Goal: Task Accomplishment & Management: Complete application form

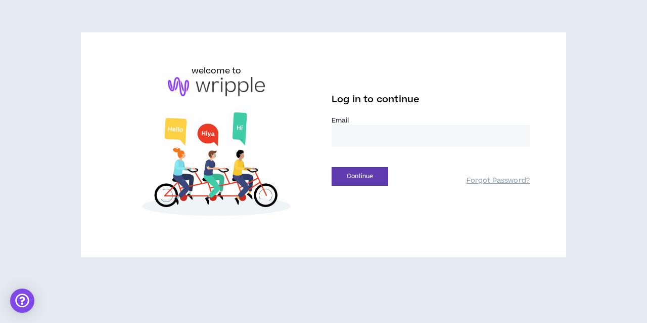
click at [358, 139] on input "email" at bounding box center [431, 136] width 198 height 22
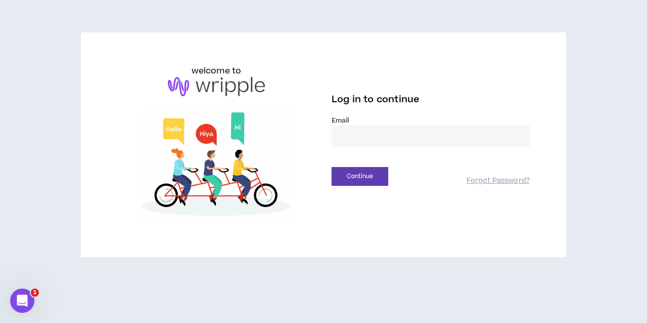
type input "**********"
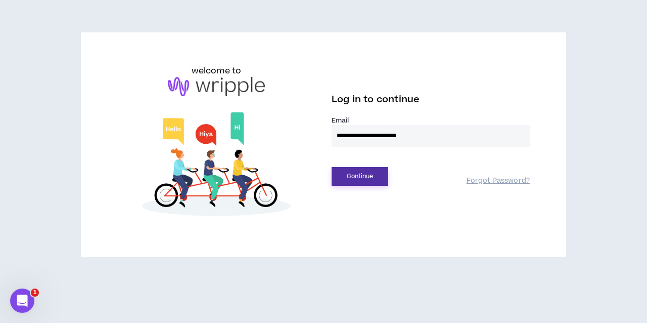
click at [361, 172] on button "Continue" at bounding box center [360, 176] width 57 height 19
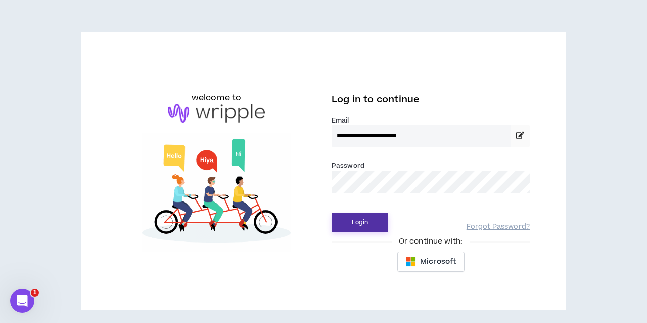
click at [368, 226] on button "Login" at bounding box center [360, 222] width 57 height 19
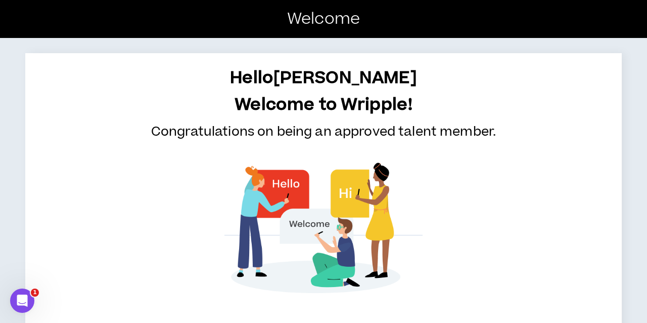
scroll to position [48, 0]
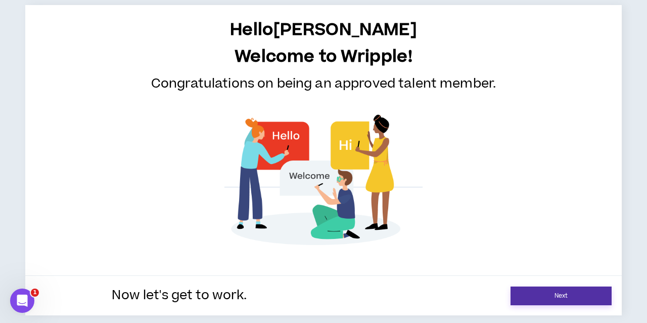
click at [581, 298] on link "Next" at bounding box center [561, 295] width 101 height 19
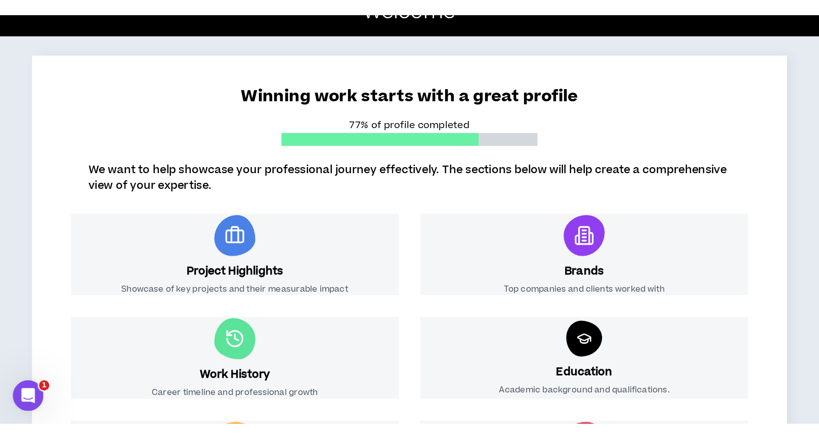
scroll to position [55, 0]
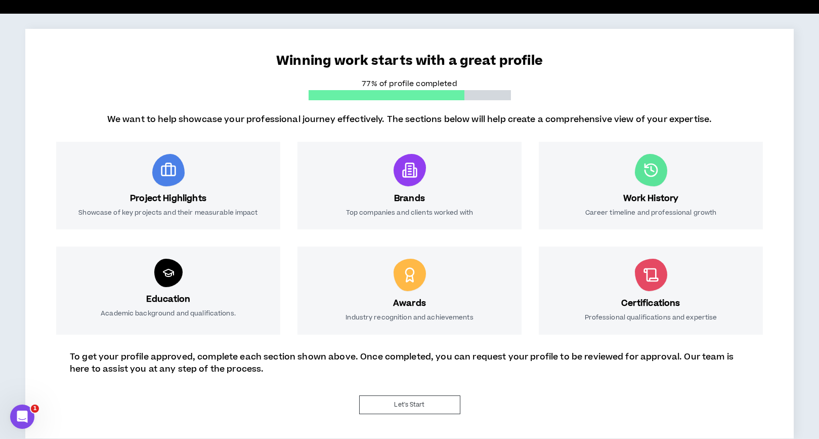
click at [157, 190] on div "Project Highlights Showcase of key projects and their measurable impact" at bounding box center [168, 186] width 224 height 88
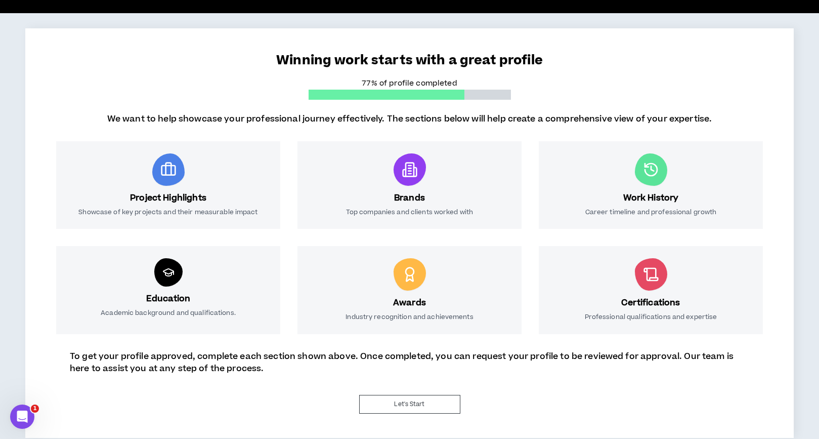
scroll to position [56, 0]
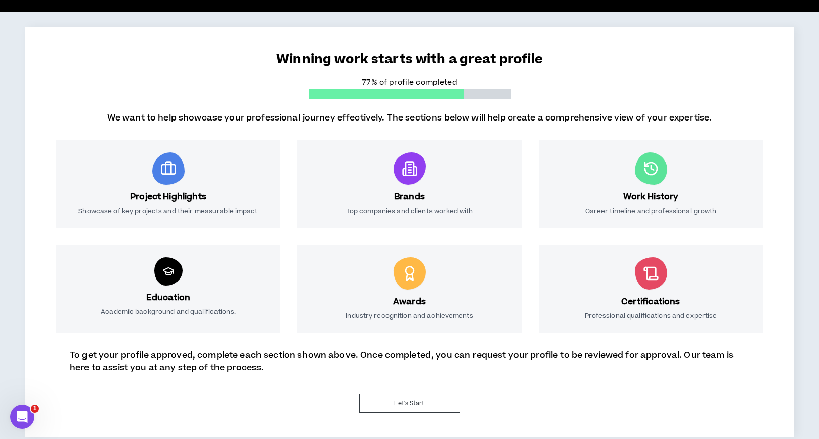
click at [171, 171] on icon at bounding box center [168, 167] width 6 height 12
click at [182, 181] on div "Project Highlights Showcase of key projects and their measurable impact" at bounding box center [168, 184] width 224 height 88
click at [177, 292] on h3 "Education" at bounding box center [168, 297] width 44 height 12
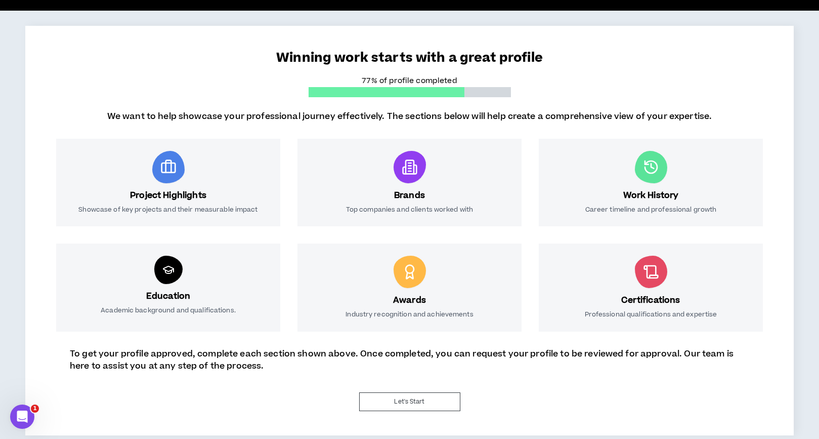
click at [397, 171] on div at bounding box center [410, 167] width 32 height 32
click at [405, 290] on div "Awards Industry recognition and achievements" at bounding box center [409, 287] width 224 height 88
click at [647, 165] on icon at bounding box center [651, 167] width 16 height 16
click at [645, 281] on div at bounding box center [651, 271] width 32 height 32
click at [407, 322] on button "Let's Start" at bounding box center [409, 401] width 101 height 19
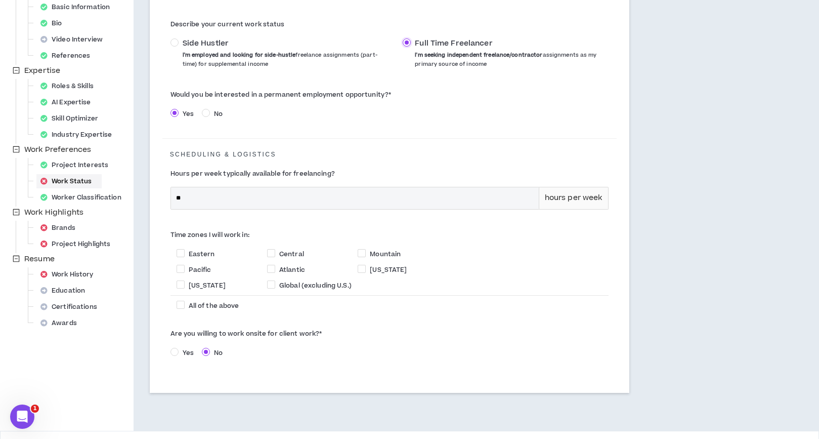
scroll to position [202, 0]
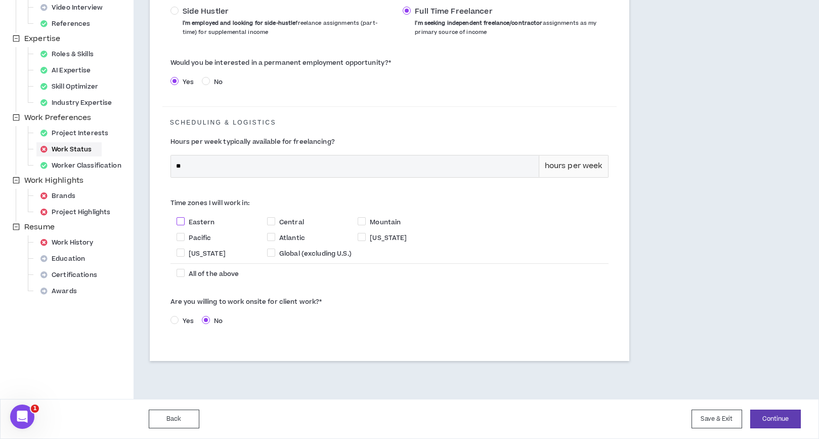
click at [183, 221] on span at bounding box center [181, 221] width 8 height 8
checkbox input "*****"
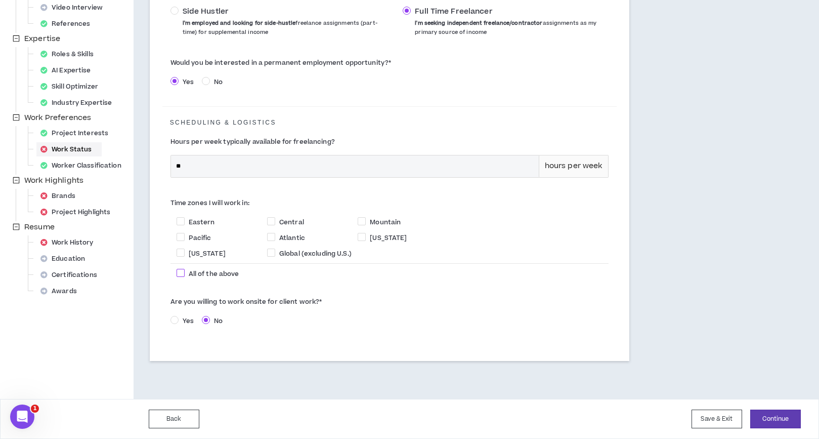
click at [182, 271] on span at bounding box center [181, 273] width 8 height 8
checkbox input "****"
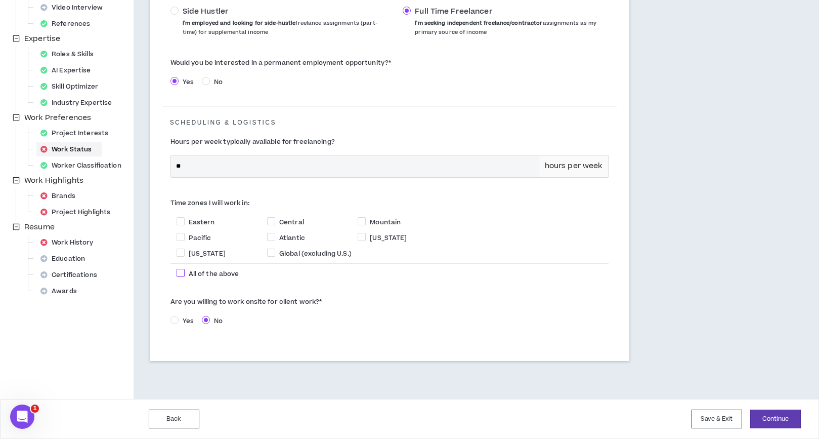
checkbox input "****"
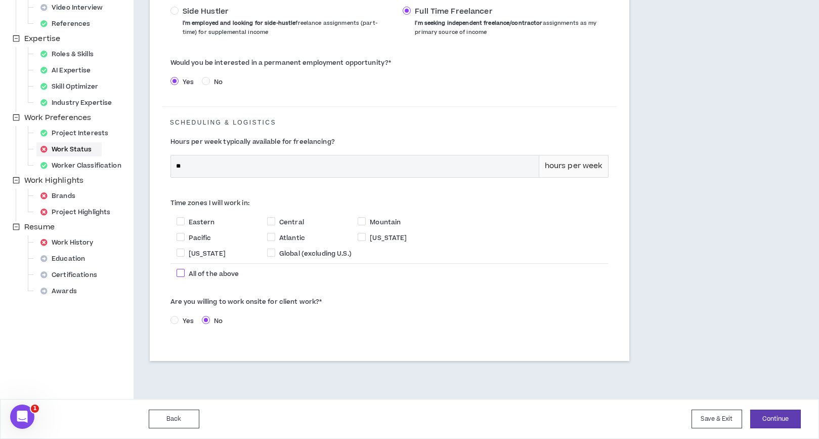
checkbox input "****"
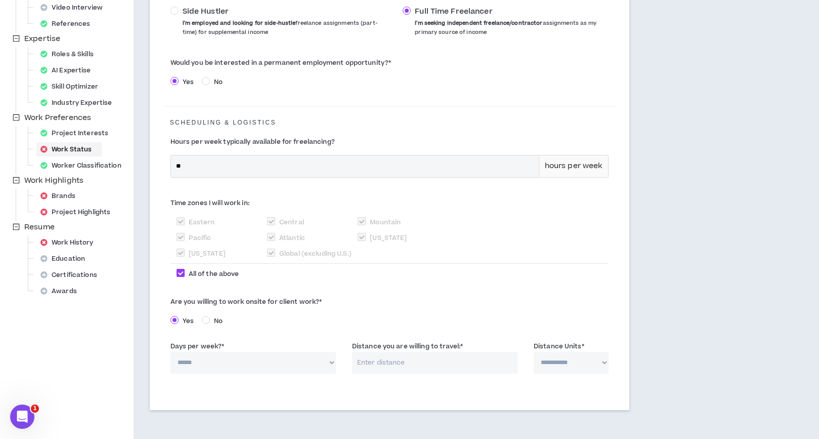
click at [332, 322] on select "****** * * * * *" at bounding box center [252, 363] width 165 height 22
select select "*"
click at [170, 322] on select "****** * * * * *" at bounding box center [252, 363] width 165 height 22
click at [492, 322] on input "Distance you are willing to travel: *" at bounding box center [434, 363] width 165 height 22
click at [400, 322] on input "Distance you are willing to travel: *" at bounding box center [434, 363] width 165 height 22
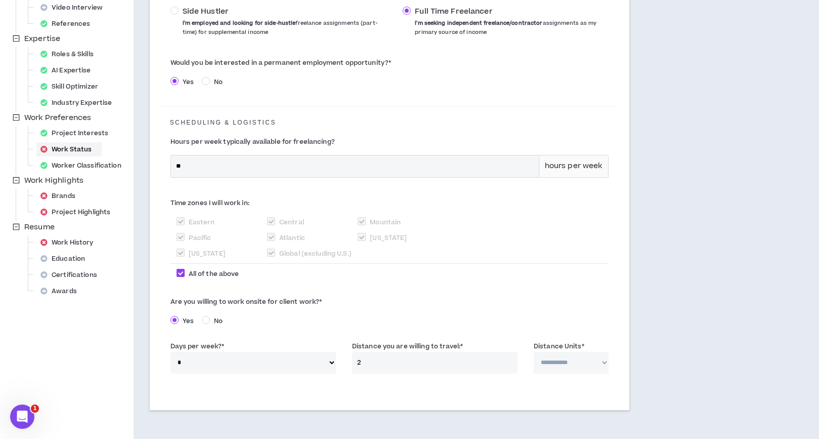
type input "25"
click at [594, 322] on select "**********" at bounding box center [571, 363] width 75 height 22
select select "*****"
click at [534, 322] on select "**********" at bounding box center [571, 363] width 75 height 22
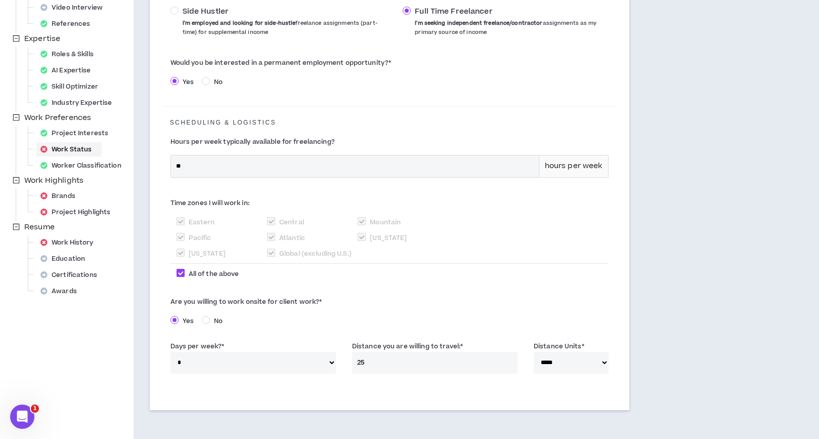
click at [182, 274] on span at bounding box center [181, 273] width 8 height 8
checkbox input "*****"
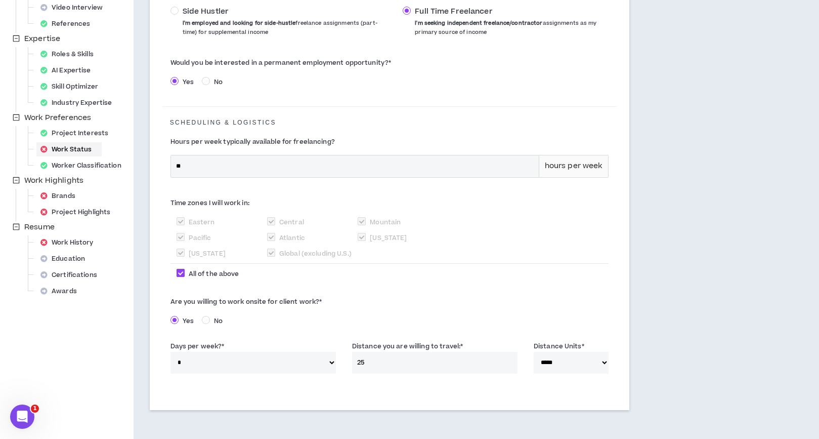
checkbox input "*****"
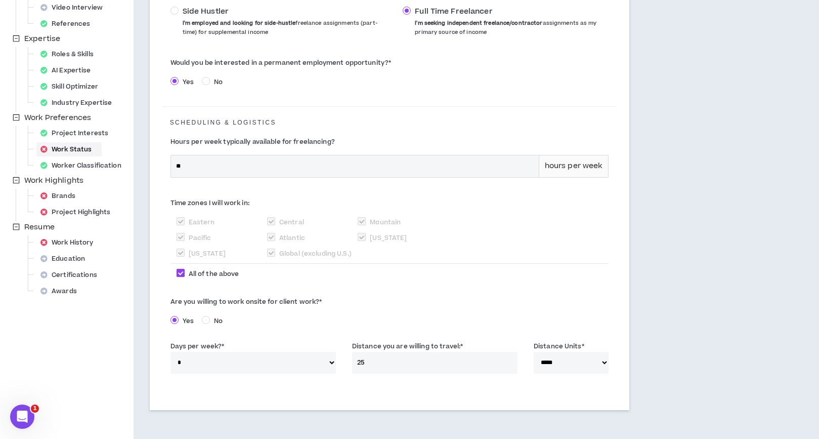
checkbox input "*****"
click at [183, 220] on span at bounding box center [181, 221] width 8 height 8
checkbox input "****"
click at [269, 221] on span at bounding box center [271, 221] width 8 height 8
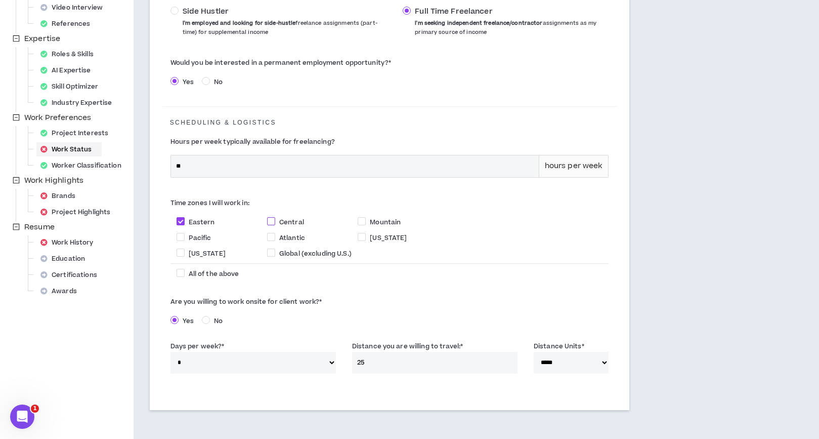
checkbox input "****"
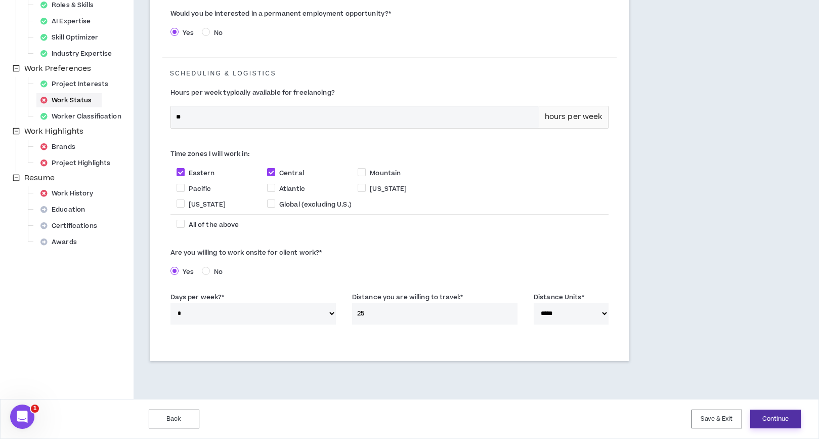
click at [647, 322] on button "Continue" at bounding box center [775, 418] width 51 height 19
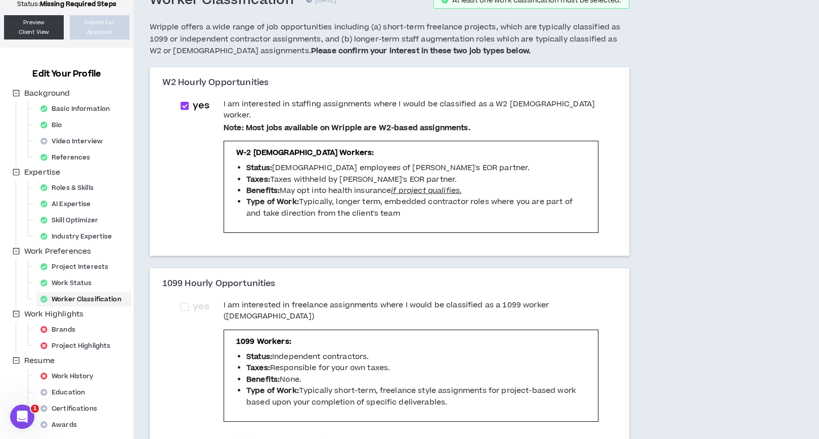
scroll to position [438, 0]
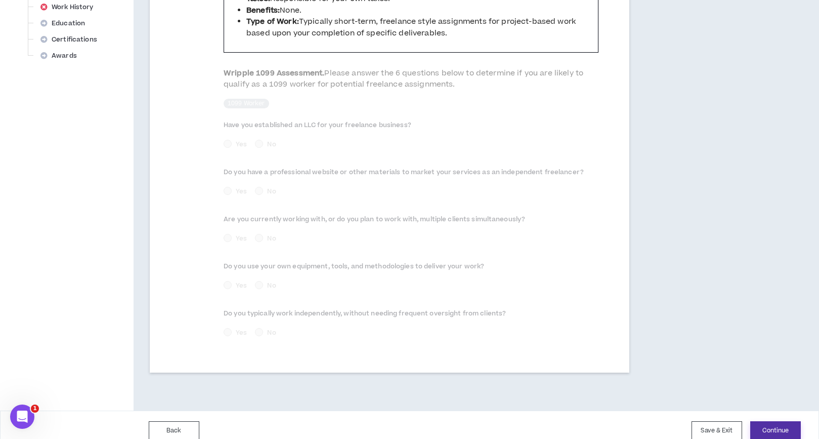
click at [647, 322] on button "Continue" at bounding box center [775, 430] width 51 height 19
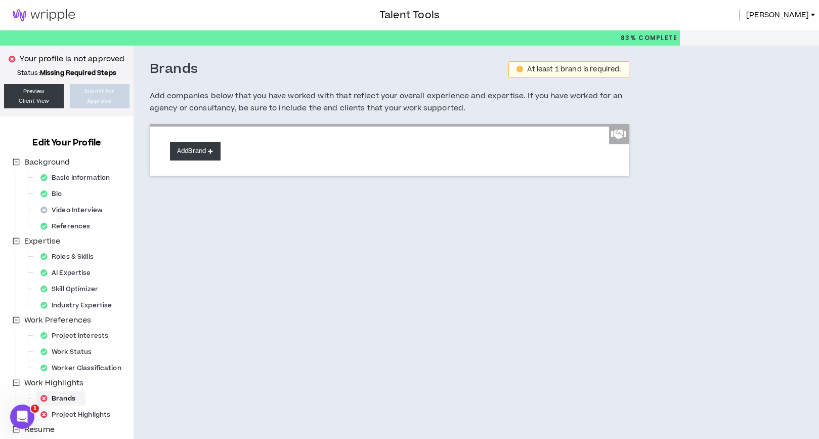
click at [194, 152] on button "Add Brand" at bounding box center [195, 151] width 51 height 19
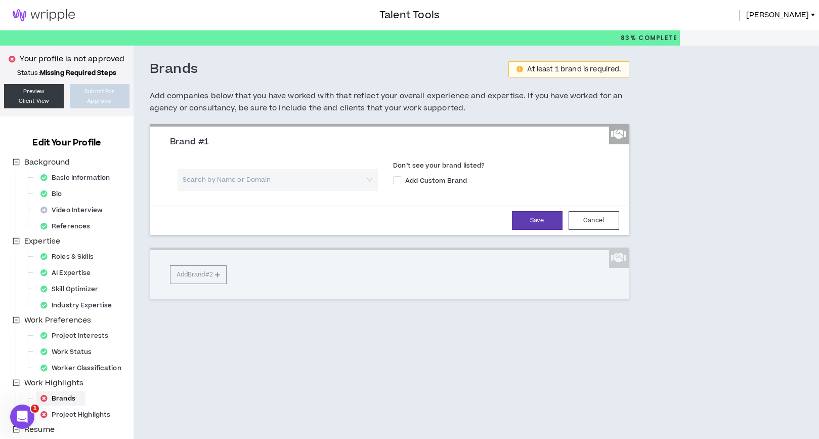
click at [236, 181] on input "search" at bounding box center [274, 180] width 183 height 22
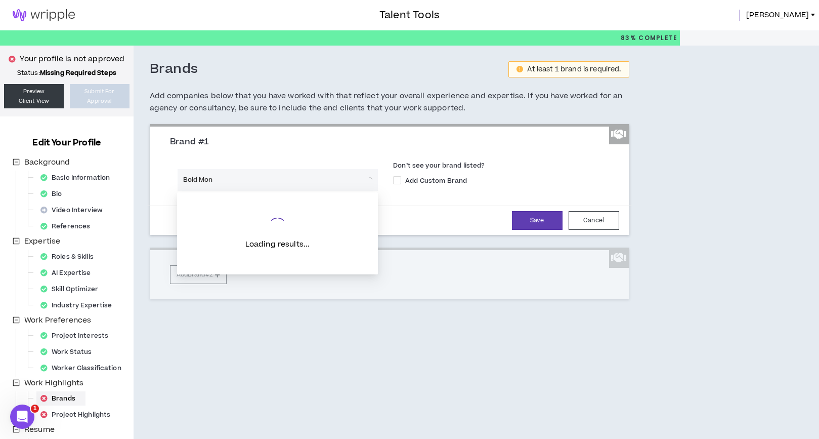
type input "Bold Monk"
click at [315, 152] on div "Brand #1" at bounding box center [389, 146] width 454 height 19
click at [256, 179] on input "search" at bounding box center [274, 180] width 183 height 22
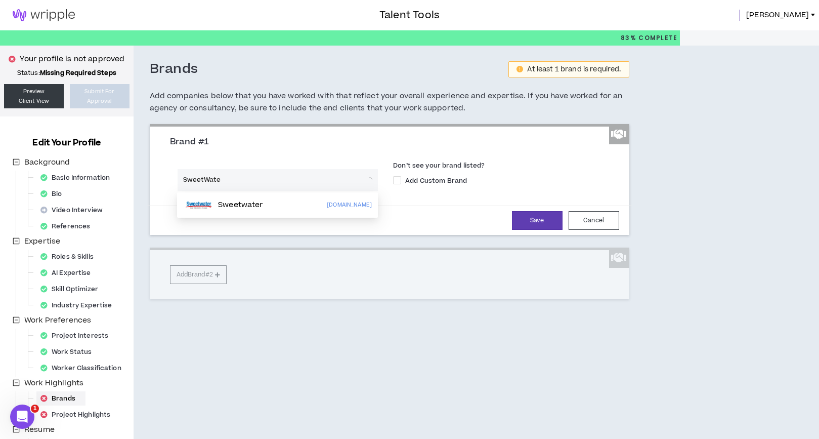
type input "SweetWater"
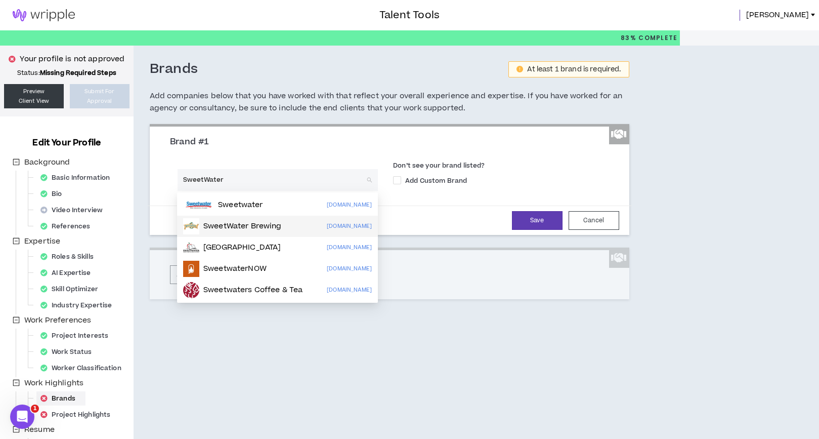
click at [247, 227] on p "SweetWater Brewing" at bounding box center [242, 226] width 78 height 10
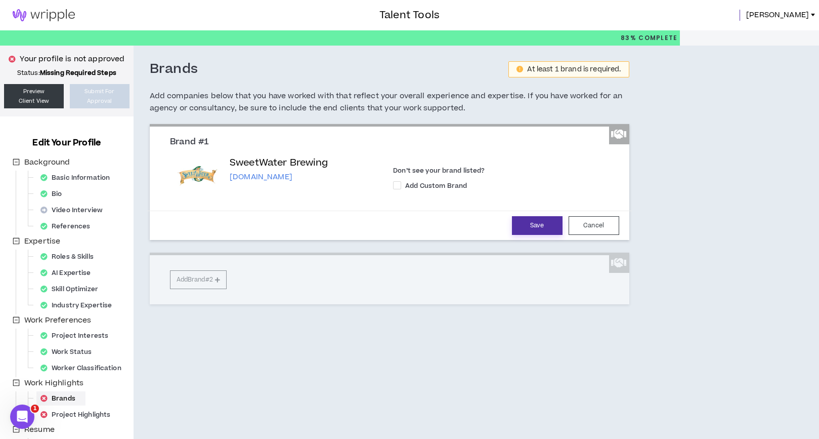
click at [526, 228] on button "Save" at bounding box center [537, 225] width 51 height 19
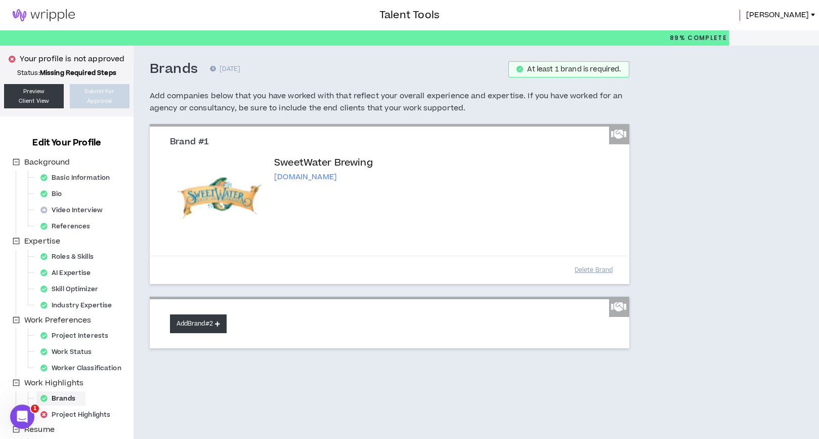
click at [208, 322] on button "Add Brand #2" at bounding box center [198, 323] width 57 height 19
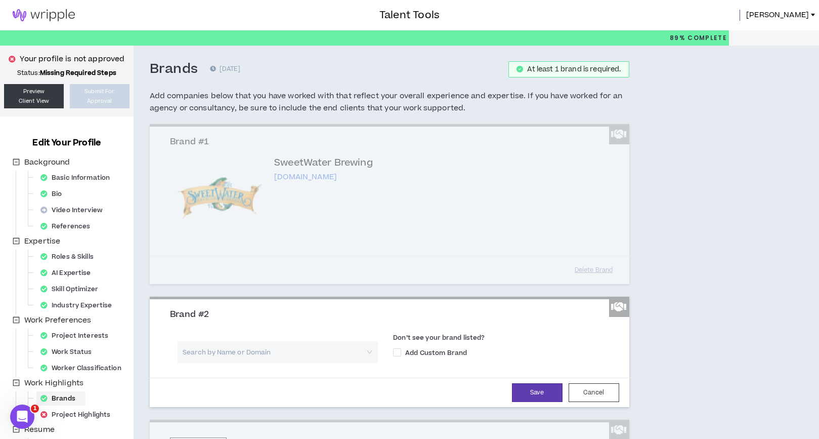
click at [221, 322] on input "search" at bounding box center [274, 352] width 183 height 22
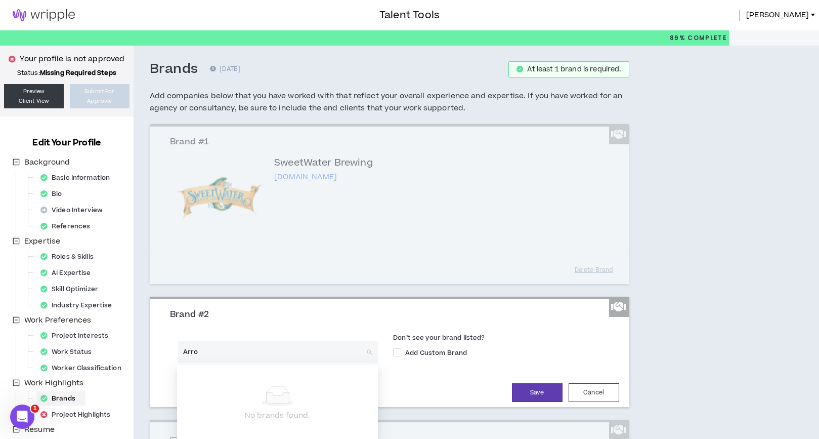
type input "Arrow"
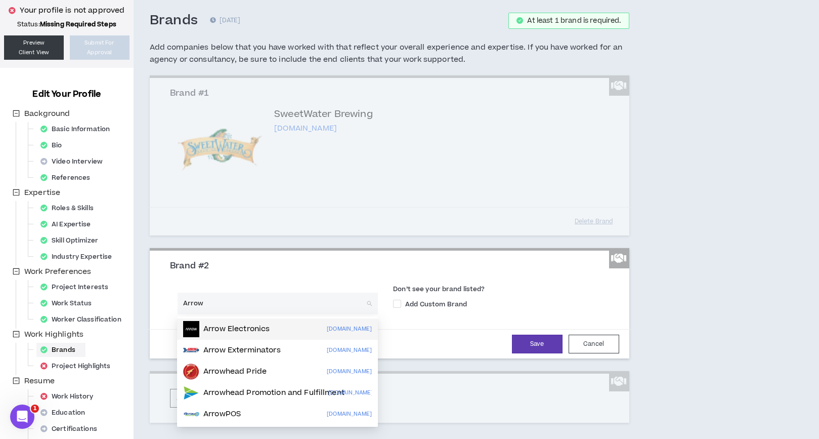
scroll to position [69, 0]
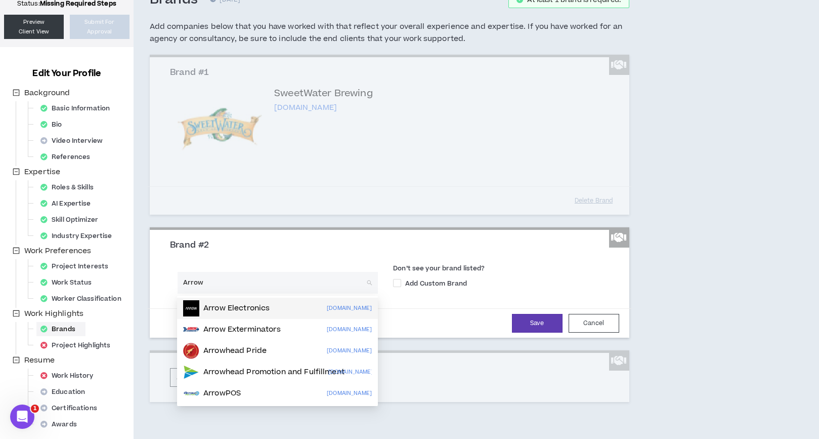
click at [246, 312] on p "Arrow Electronics" at bounding box center [236, 308] width 66 height 10
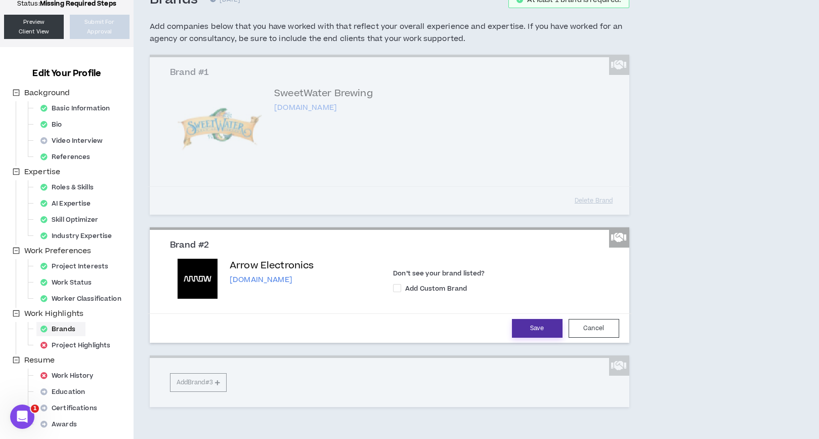
click at [527, 322] on button "Save" at bounding box center [537, 328] width 51 height 19
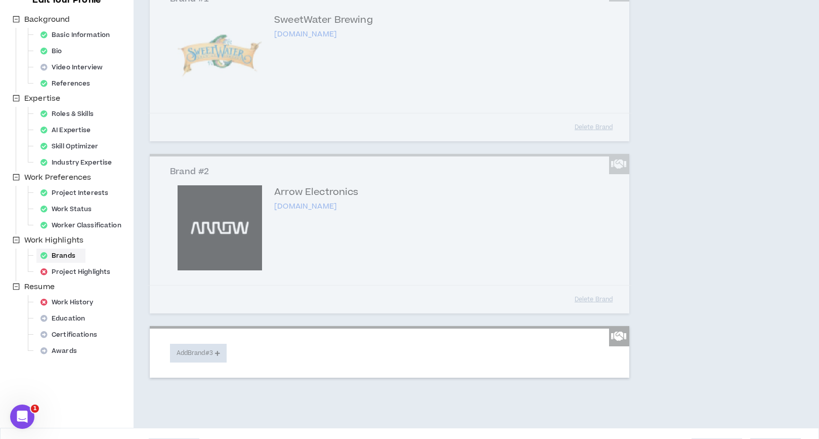
scroll to position [171, 0]
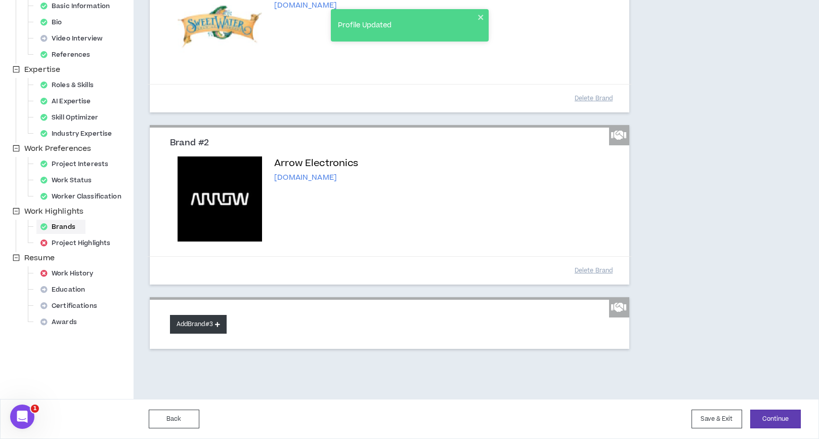
click at [197, 322] on button "Add Brand #3" at bounding box center [198, 324] width 57 height 19
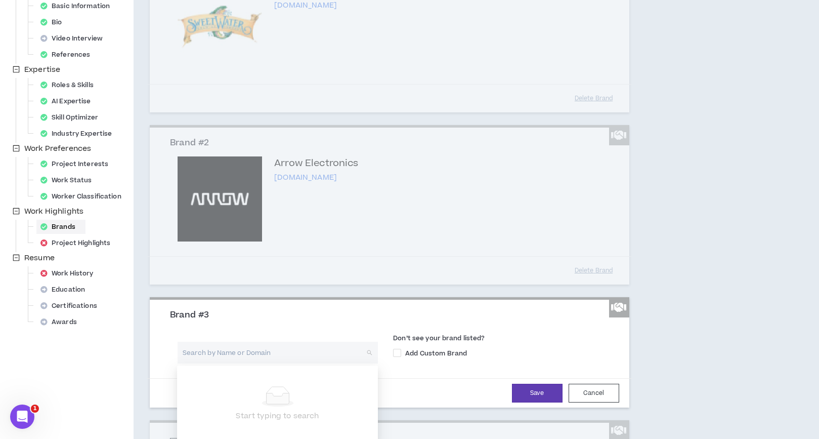
click at [228, 322] on input "search" at bounding box center [274, 352] width 183 height 22
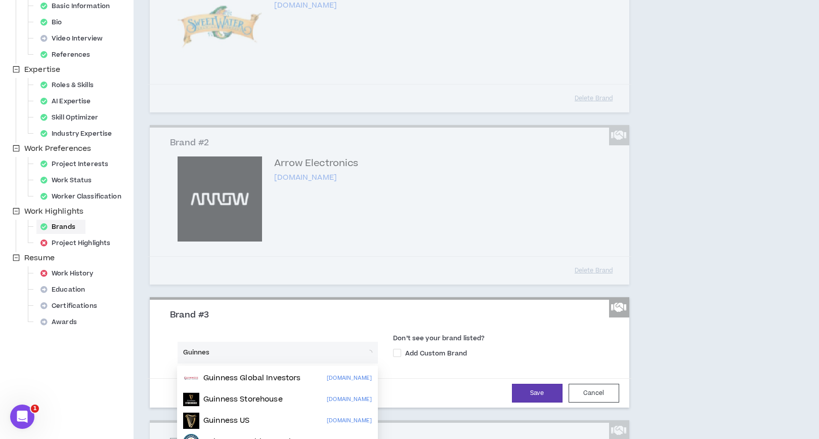
type input "Guinness"
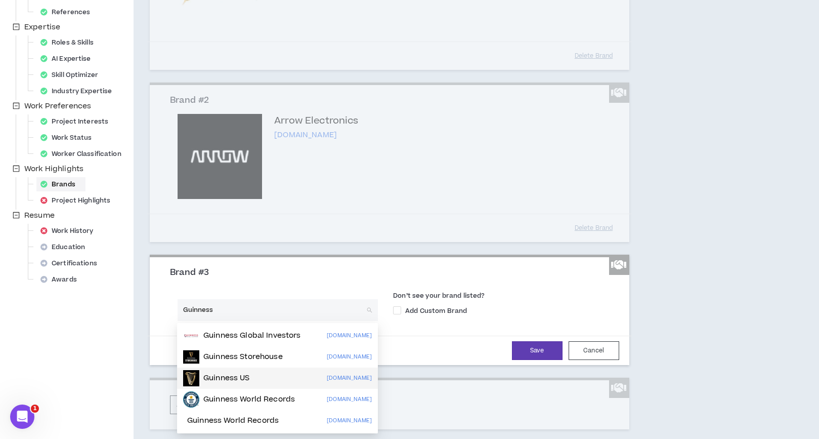
scroll to position [216, 0]
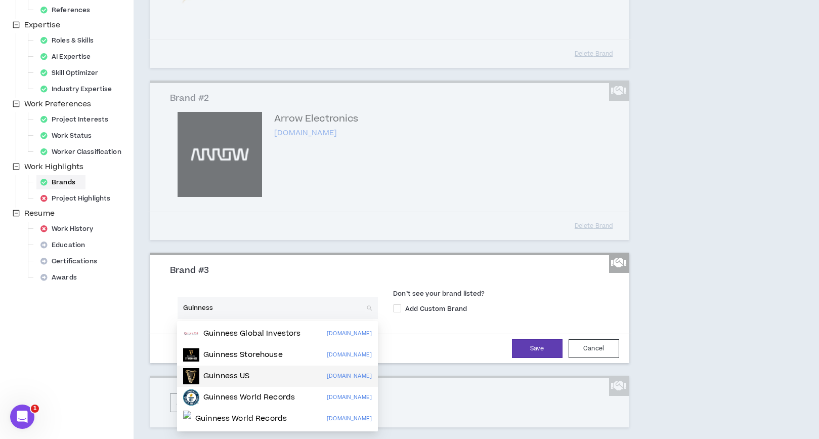
click at [239, 322] on p "Guinness US" at bounding box center [226, 376] width 47 height 10
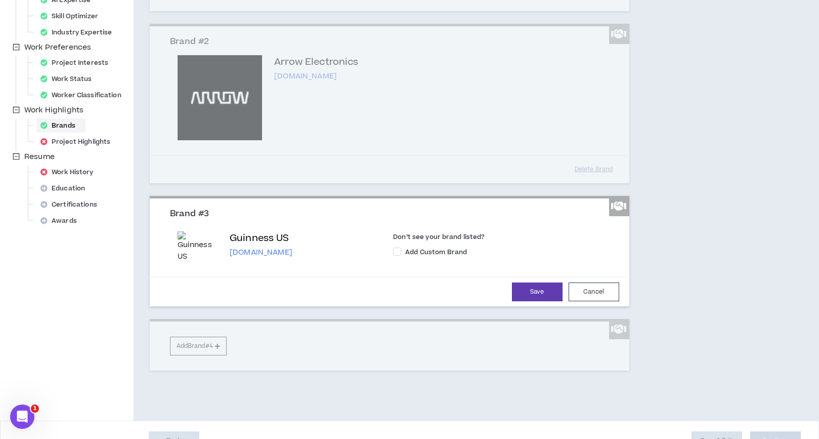
scroll to position [300, 0]
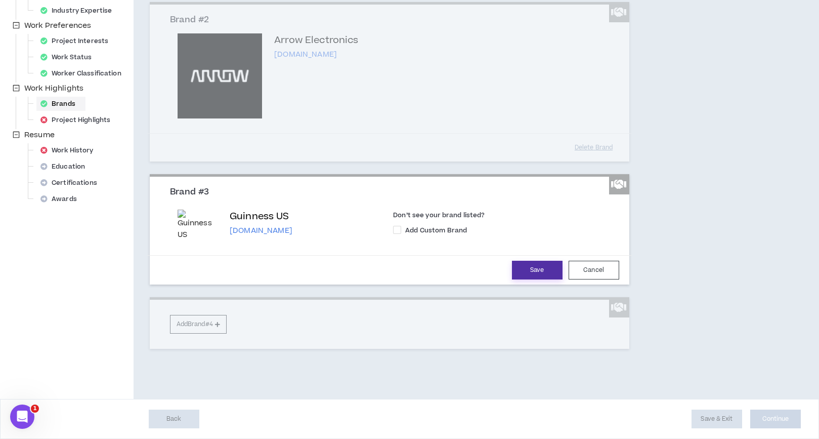
click at [536, 271] on button "Save" at bounding box center [537, 269] width 51 height 19
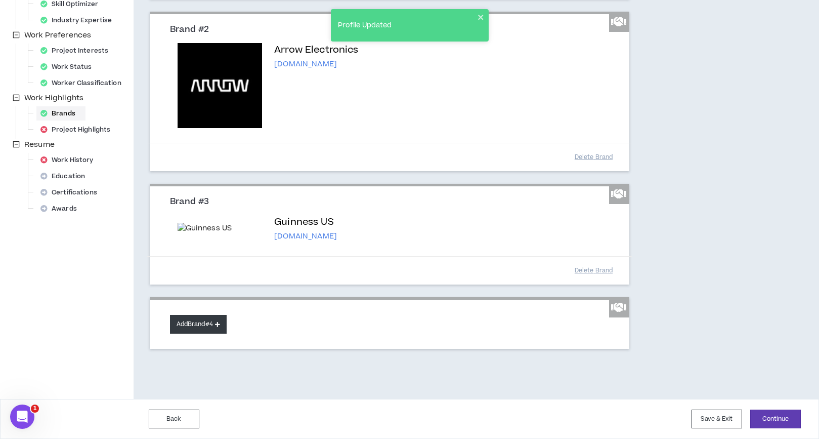
click at [198, 322] on button "Add Brand #4" at bounding box center [198, 324] width 57 height 19
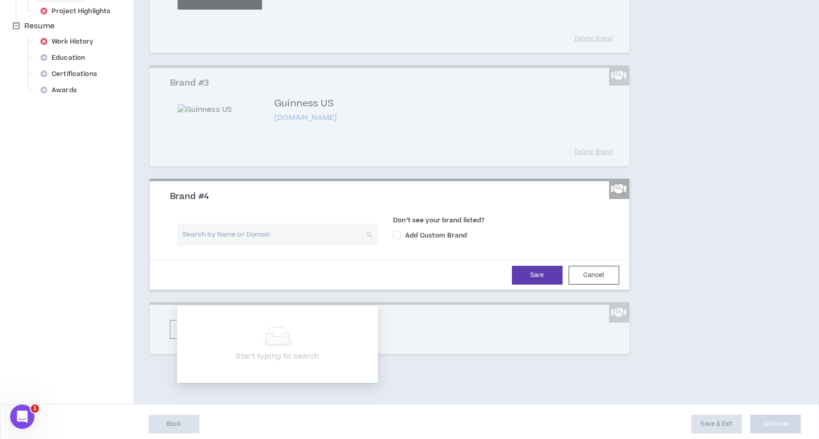
scroll to position [410, 0]
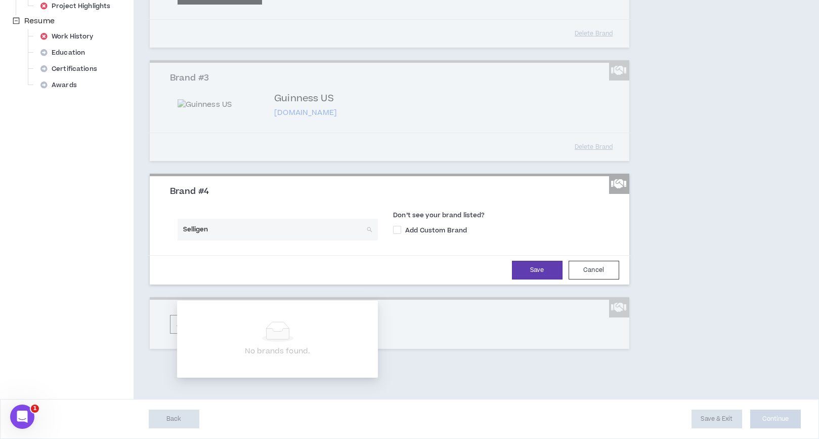
type input "Selligent"
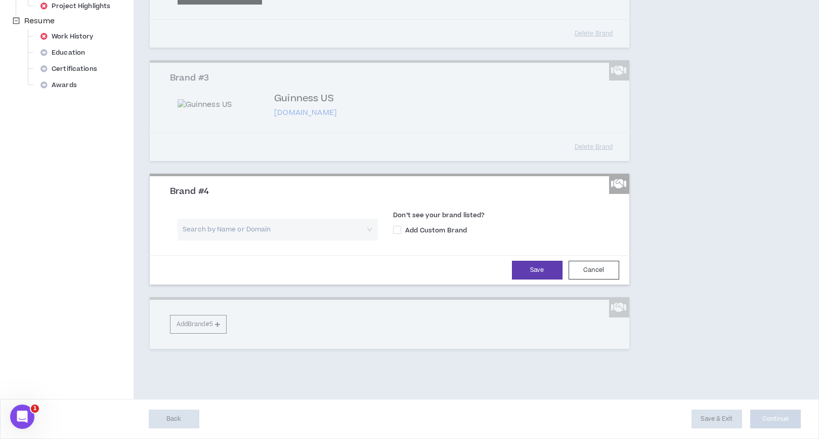
click at [315, 205] on div "Brand #4" at bounding box center [389, 195] width 454 height 19
click at [254, 240] on input "search" at bounding box center [274, 230] width 183 height 22
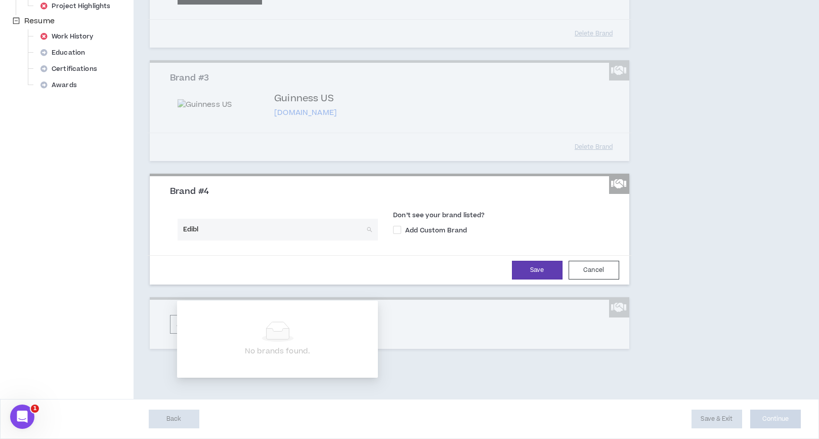
type input "Edible"
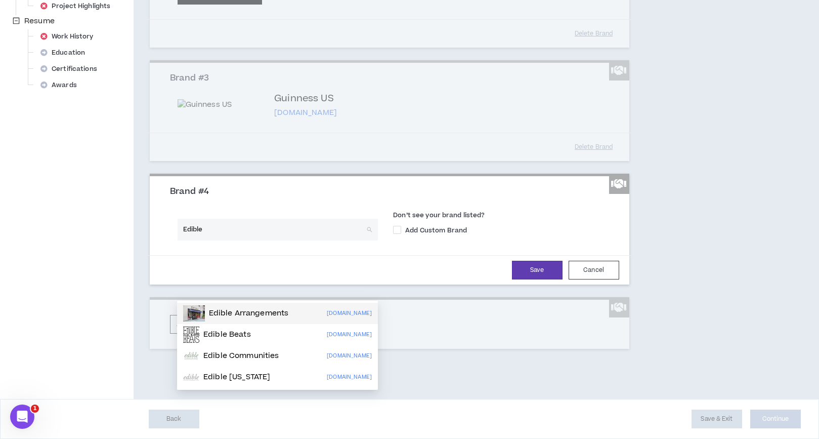
click at [262, 313] on p "Edible Arrangements" at bounding box center [249, 313] width 80 height 10
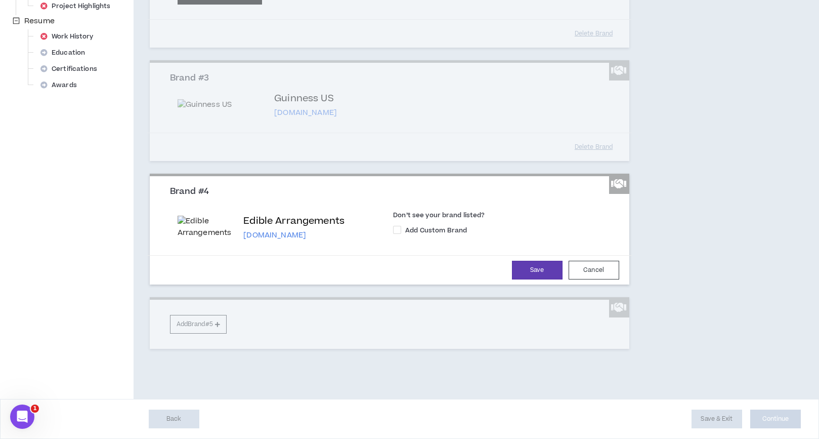
click at [208, 322] on div "Brand #1 SweetWater Brewing sweetwaterbrew.com Don’t see your brand listed? Add…" at bounding box center [389, 32] width 479 height 633
click at [540, 279] on button "Save" at bounding box center [537, 269] width 51 height 19
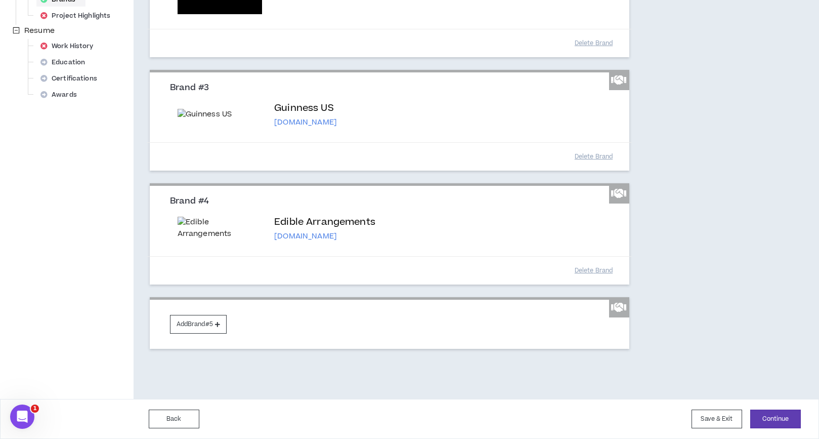
scroll to position [457, 0]
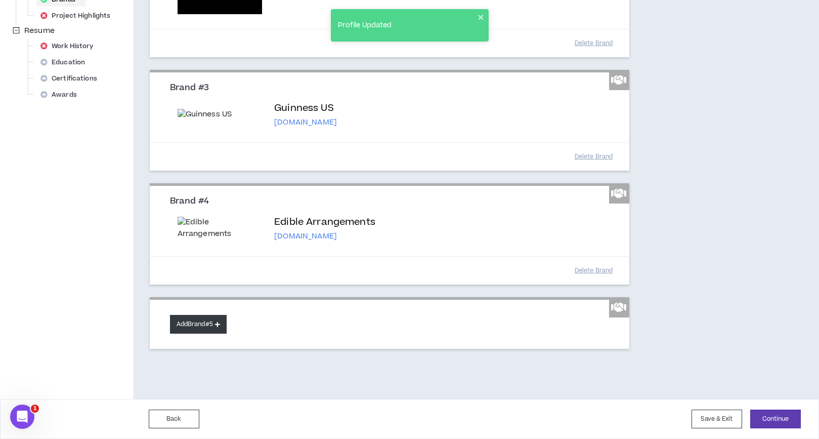
click at [207, 322] on button "Add Brand #5" at bounding box center [198, 324] width 57 height 19
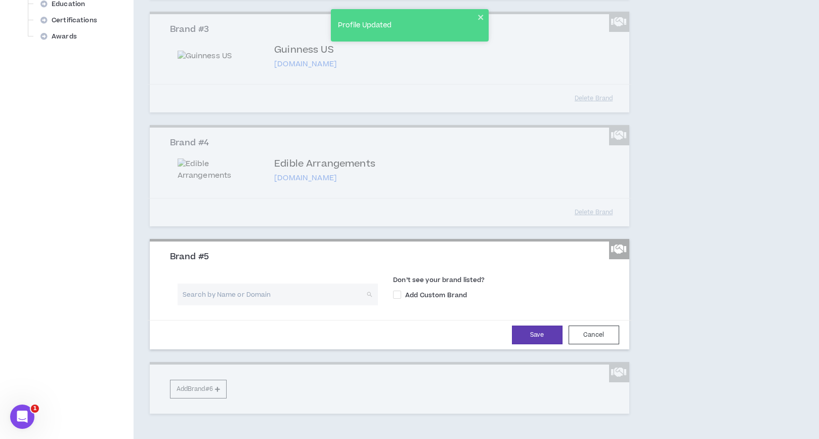
click at [231, 305] on input "search" at bounding box center [274, 294] width 183 height 22
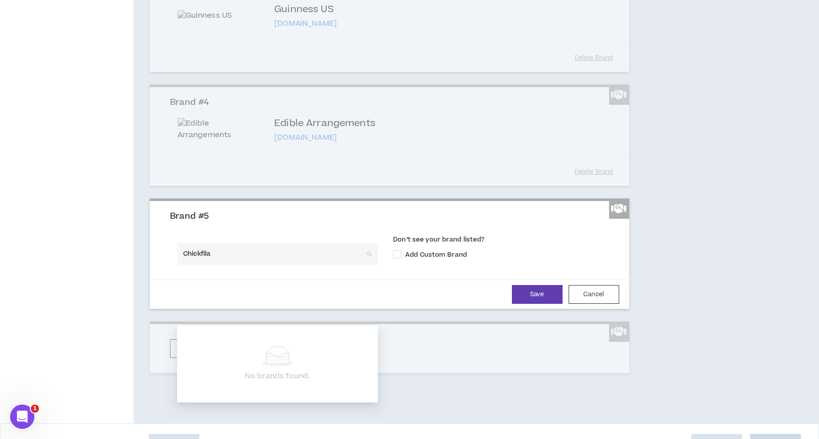
scroll to position [501, 0]
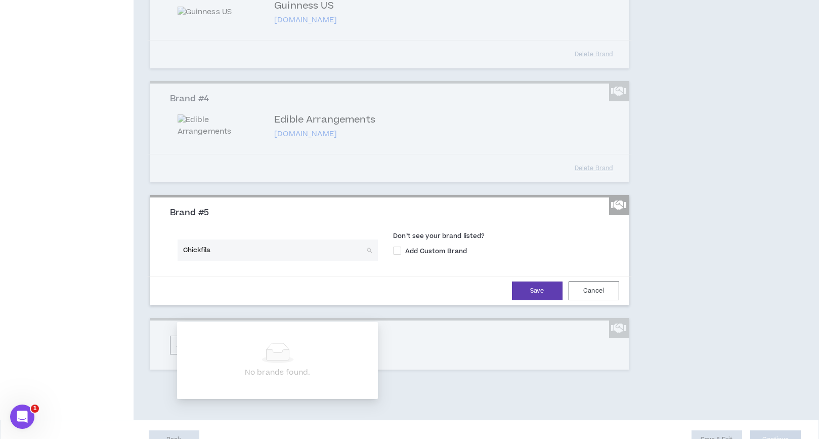
click at [200, 261] on input "Chickfila" at bounding box center [274, 250] width 183 height 22
type input "Chick-fil-a"
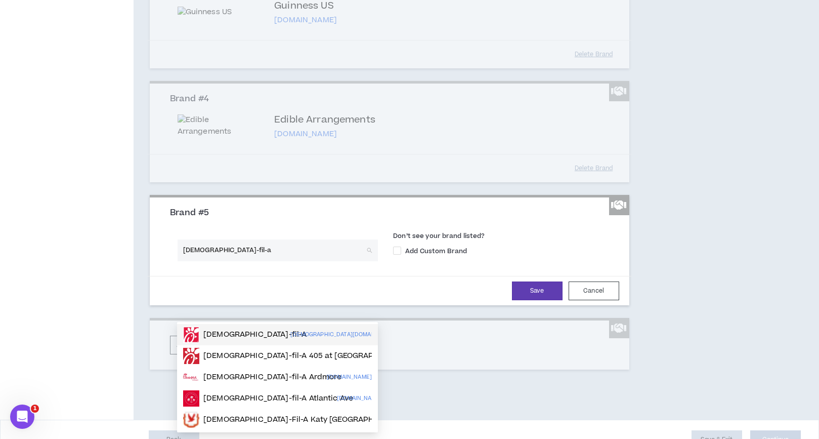
click at [249, 322] on div "Chick-fil-A chick-fil-a.com" at bounding box center [277, 334] width 189 height 16
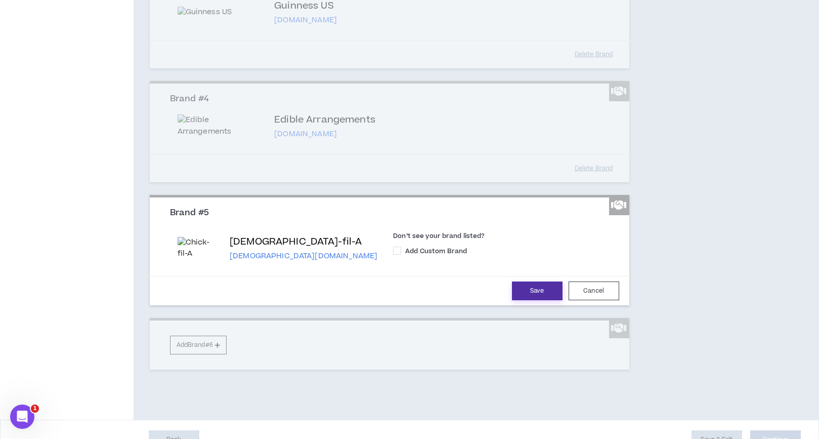
click at [546, 300] on button "Save" at bounding box center [537, 290] width 51 height 19
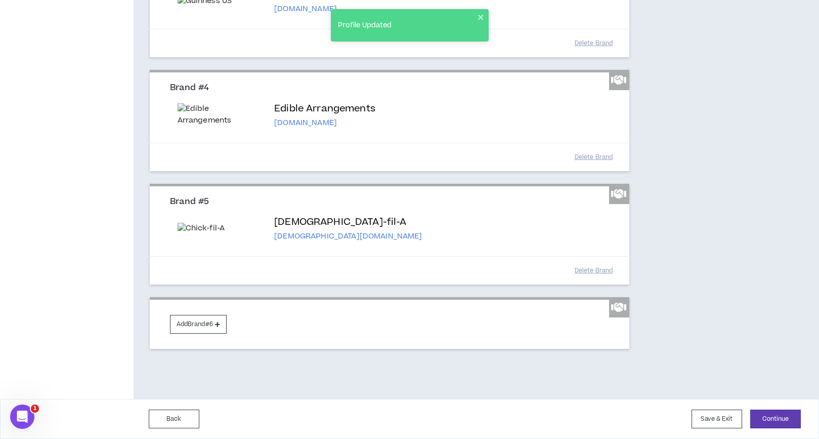
scroll to position [627, 0]
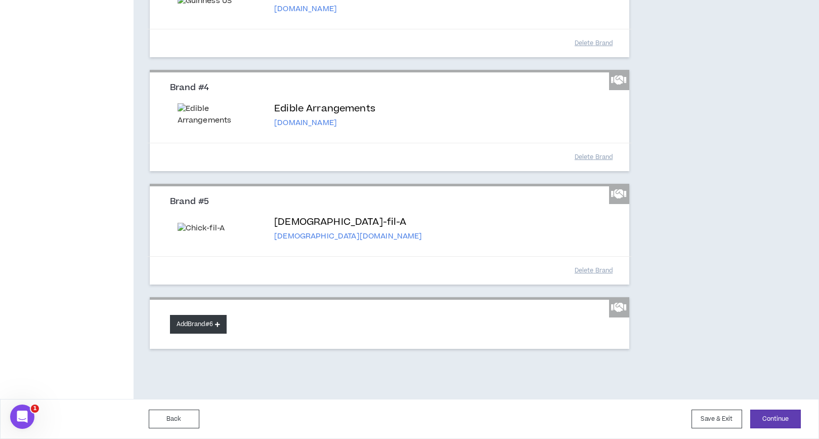
click at [192, 322] on button "Add Brand #6" at bounding box center [198, 324] width 57 height 19
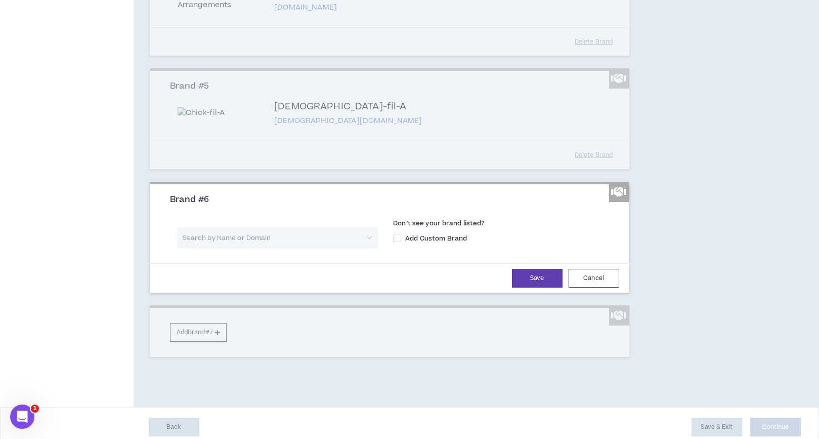
click at [210, 248] on input "search" at bounding box center [274, 238] width 183 height 22
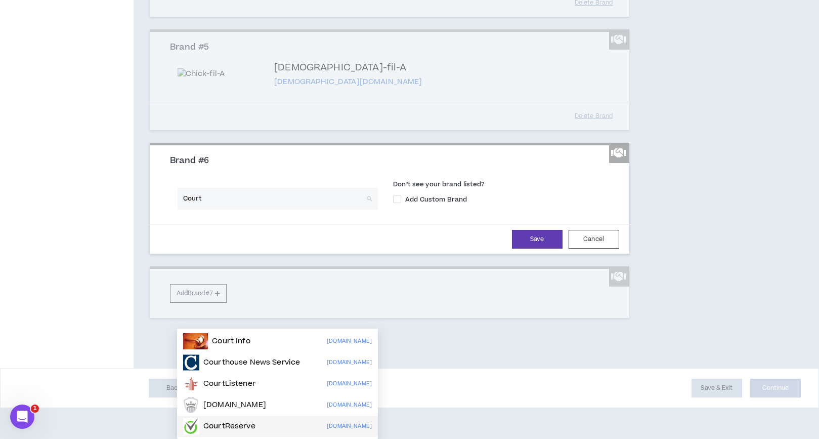
scroll to position [708, 0]
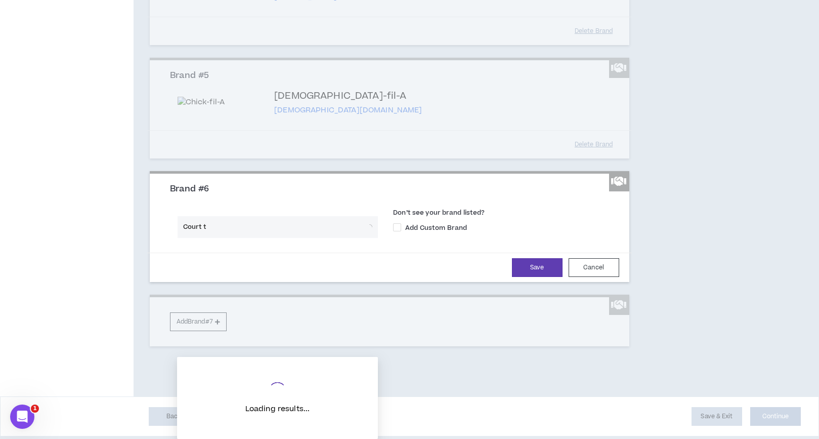
type input "Court tv"
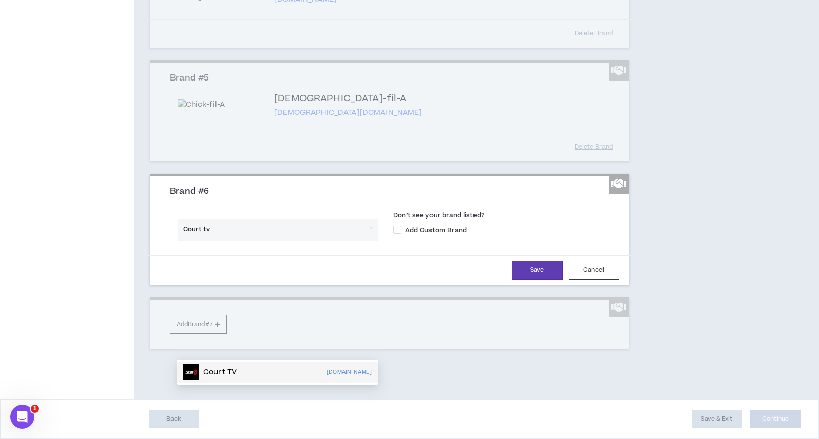
click at [223, 322] on p "Court TV" at bounding box center [219, 372] width 33 height 10
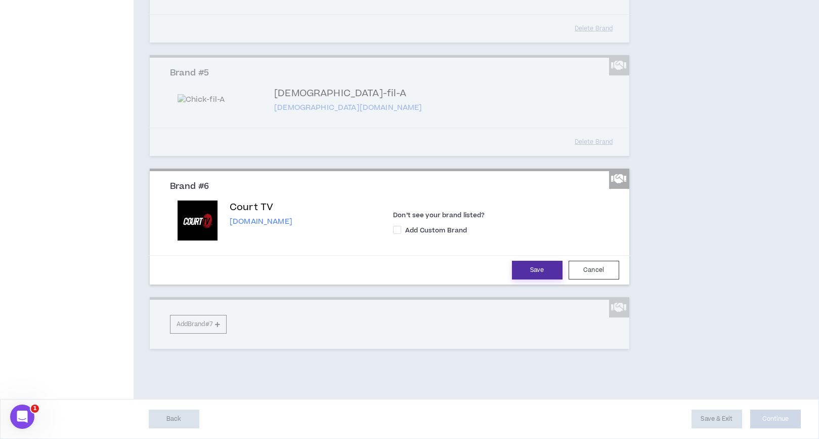
click at [543, 279] on button "Save" at bounding box center [537, 269] width 51 height 19
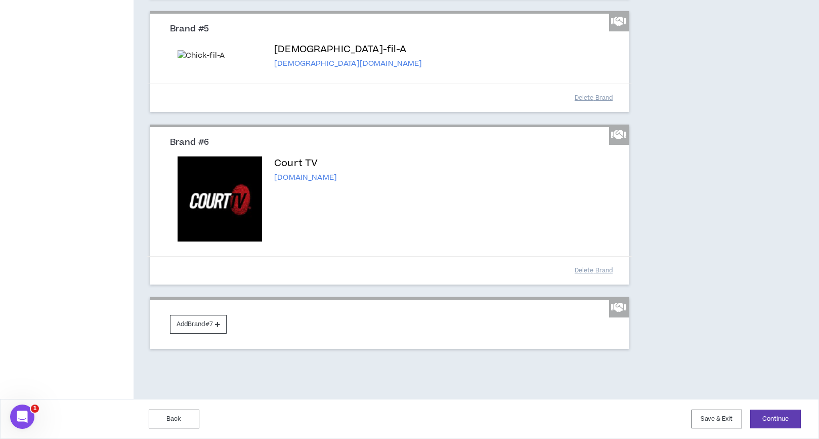
scroll to position [773, 0]
click at [202, 322] on button "Add Brand #7" at bounding box center [198, 324] width 57 height 19
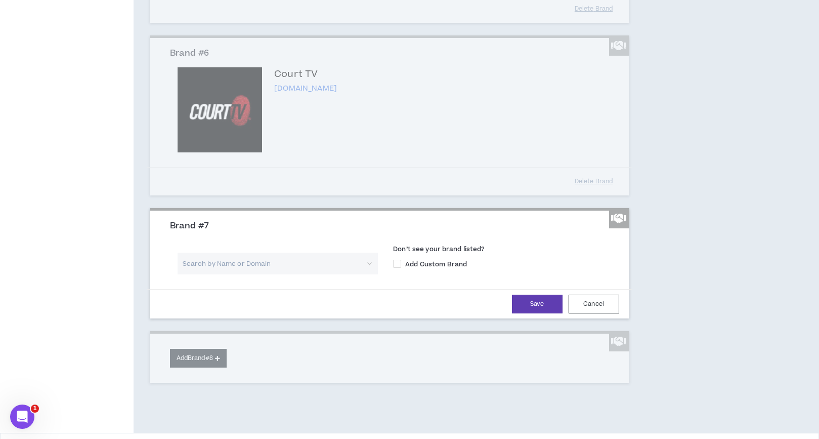
scroll to position [778, 0]
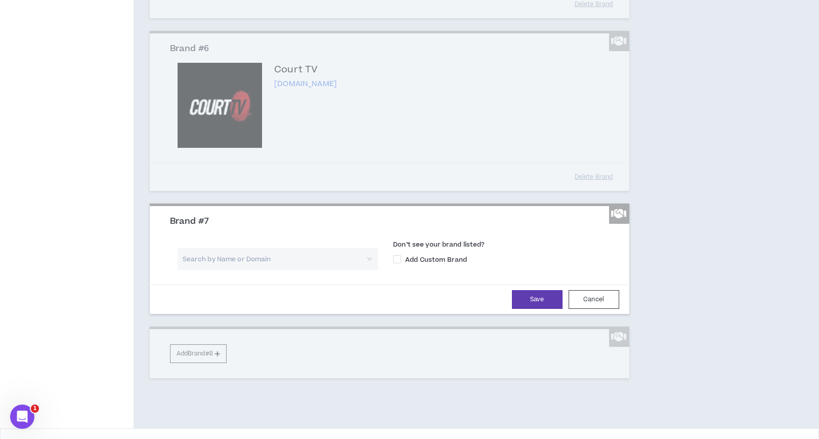
click at [252, 270] on input "search" at bounding box center [274, 259] width 183 height 22
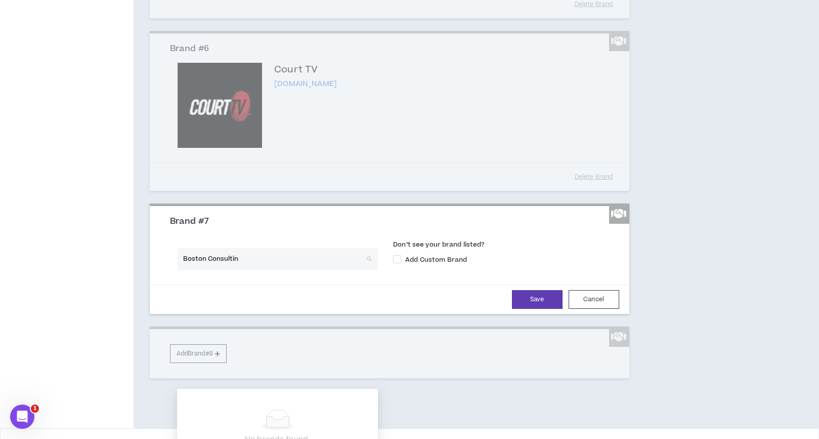
type input "Boston Consulting"
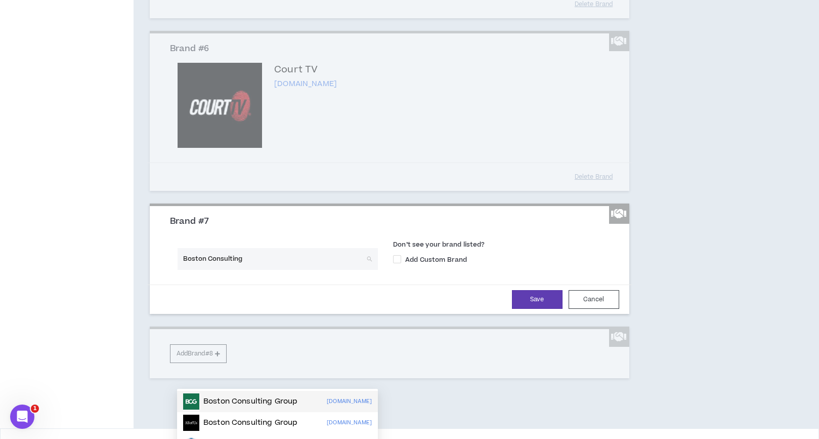
click at [257, 322] on p "Boston Consulting Group" at bounding box center [250, 401] width 94 height 10
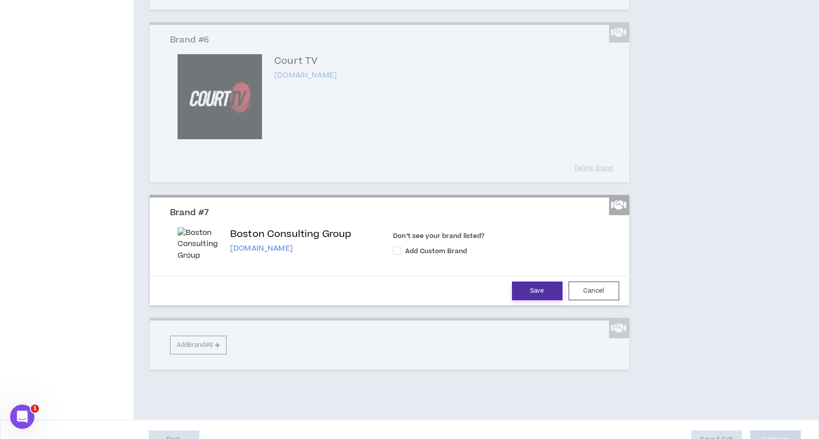
scroll to position [786, 0]
click at [528, 300] on button "Save" at bounding box center [537, 291] width 51 height 19
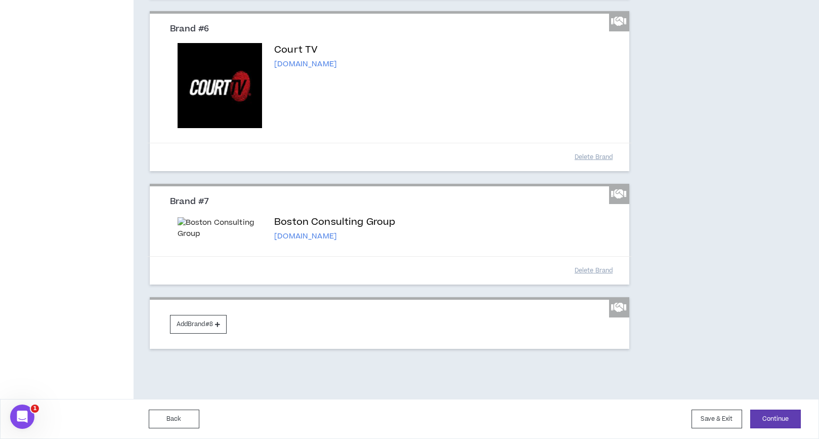
scroll to position [868, 0]
click at [209, 322] on button "Add Brand #8" at bounding box center [198, 324] width 57 height 19
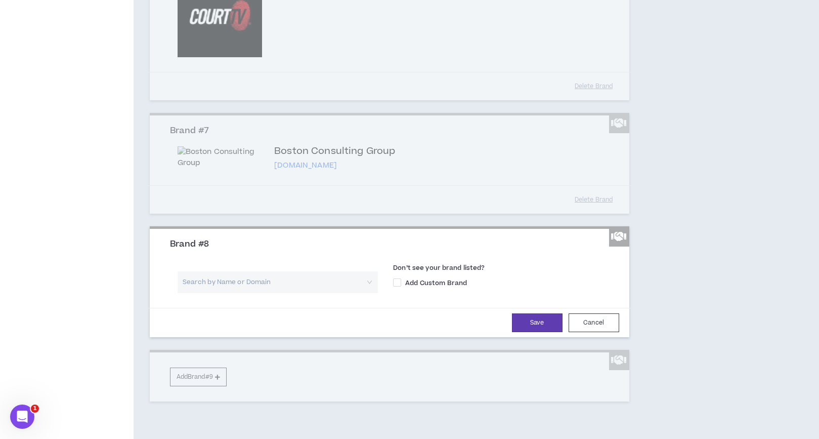
click at [243, 293] on input "search" at bounding box center [274, 282] width 183 height 22
type input "Mizuno"
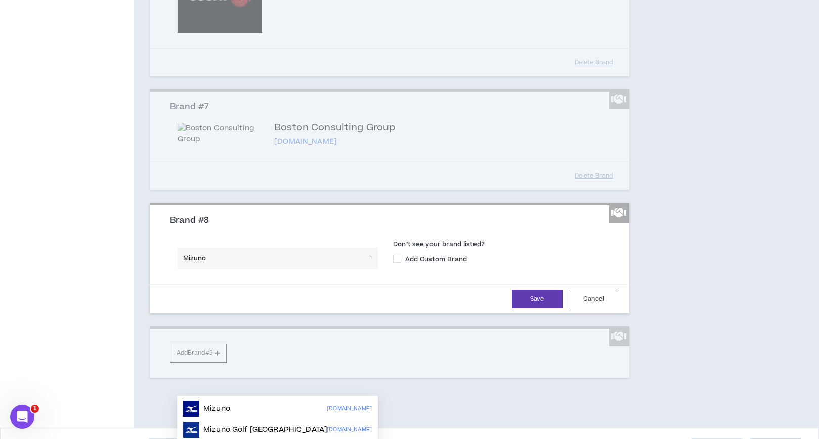
scroll to position [909, 0]
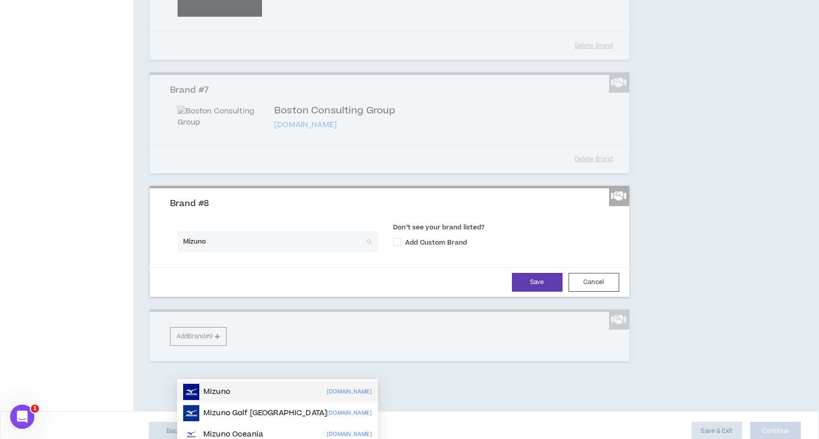
click at [221, 322] on p "Mizuno" at bounding box center [216, 391] width 27 height 10
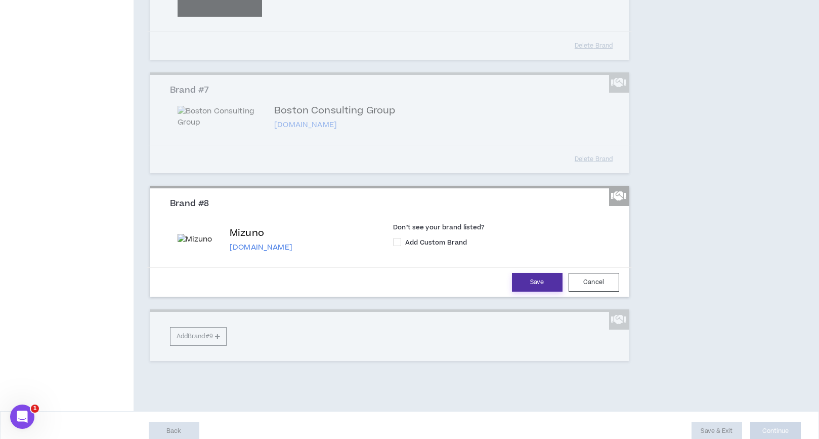
click at [525, 291] on button "Save" at bounding box center [537, 282] width 51 height 19
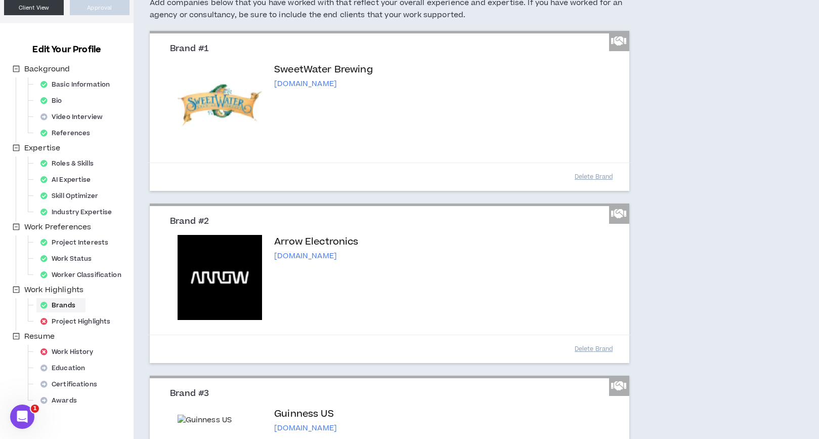
scroll to position [250, 0]
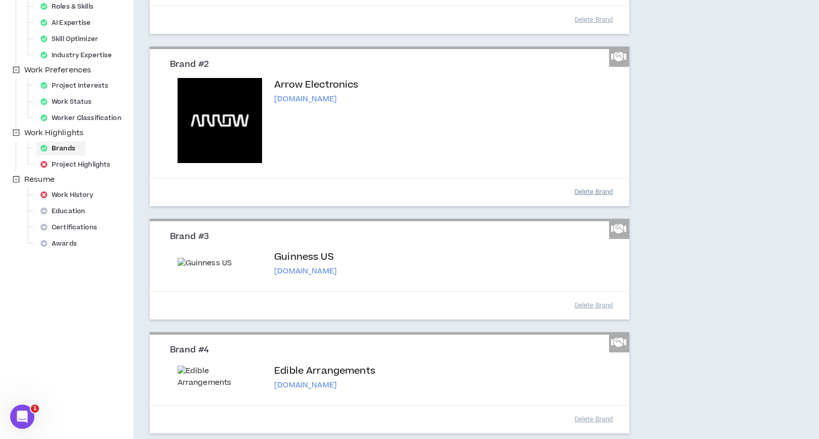
click at [591, 190] on button "Delete Brand" at bounding box center [594, 192] width 51 height 18
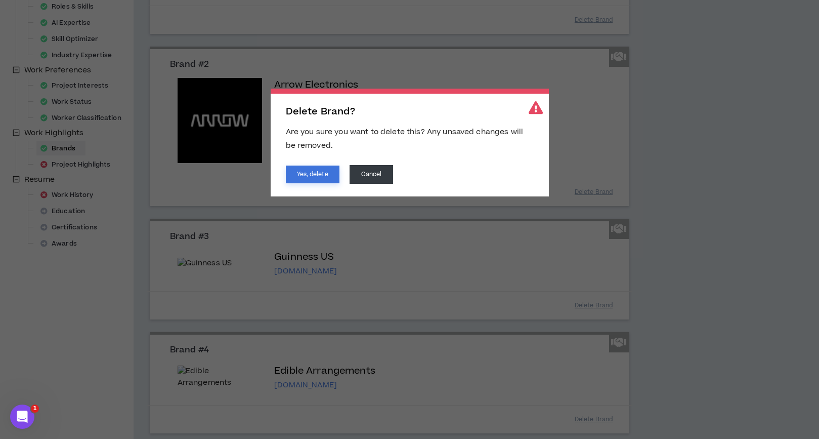
click at [306, 172] on button "Yes, delete" at bounding box center [313, 174] width 54 height 18
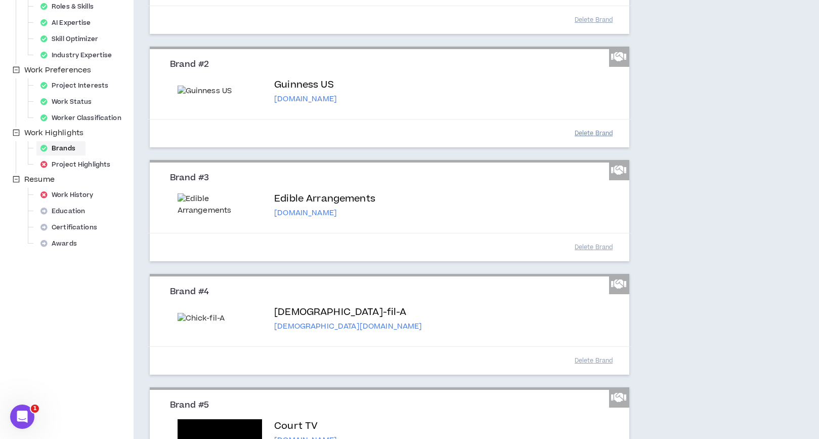
click at [584, 142] on button "Delete Brand" at bounding box center [594, 133] width 51 height 18
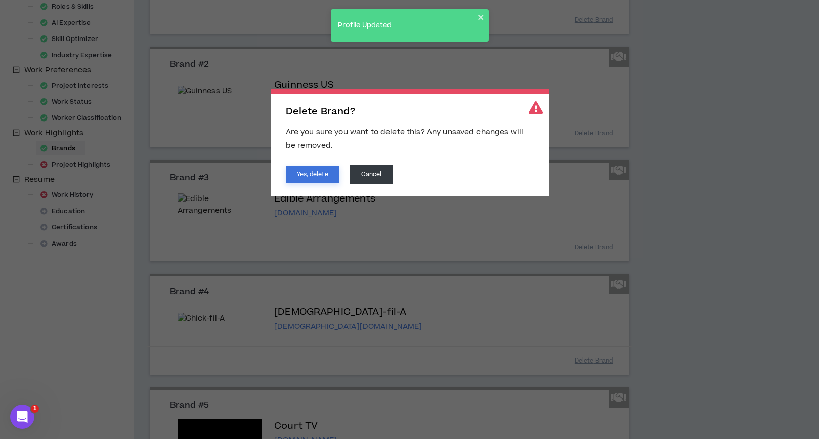
click at [321, 179] on button "Yes, delete" at bounding box center [313, 174] width 54 height 18
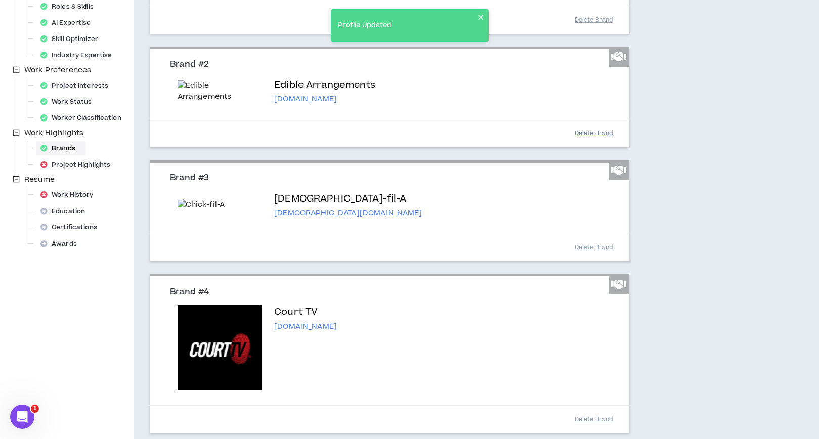
click at [586, 132] on button "Delete Brand" at bounding box center [594, 133] width 51 height 18
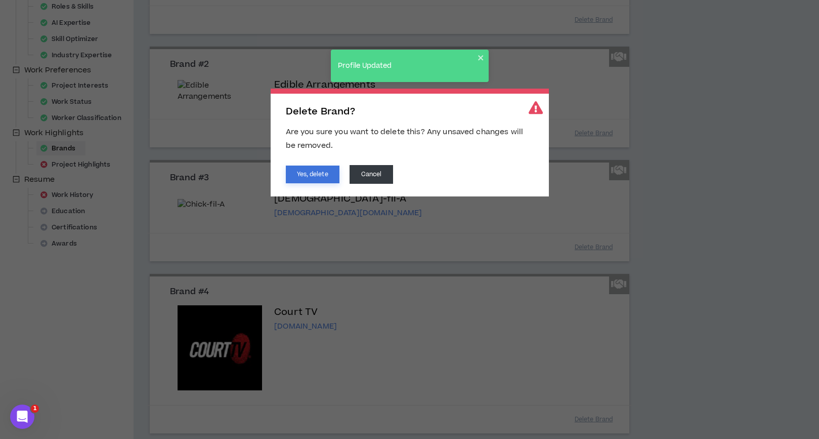
click at [318, 179] on button "Yes, delete" at bounding box center [313, 174] width 54 height 18
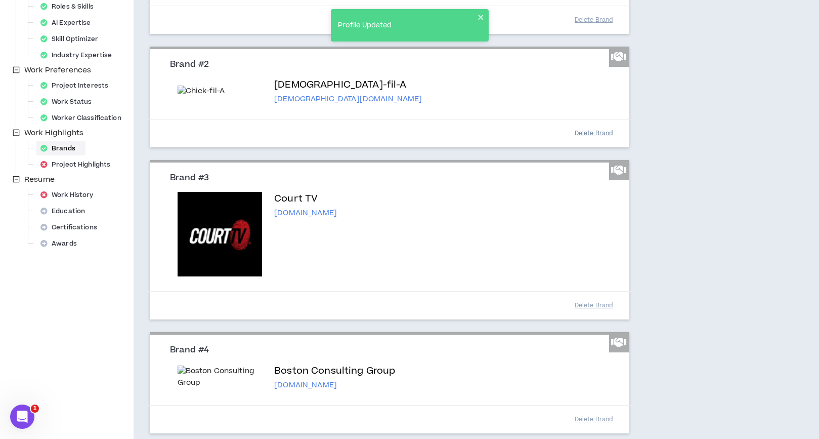
click at [585, 142] on button "Delete Brand" at bounding box center [594, 133] width 51 height 18
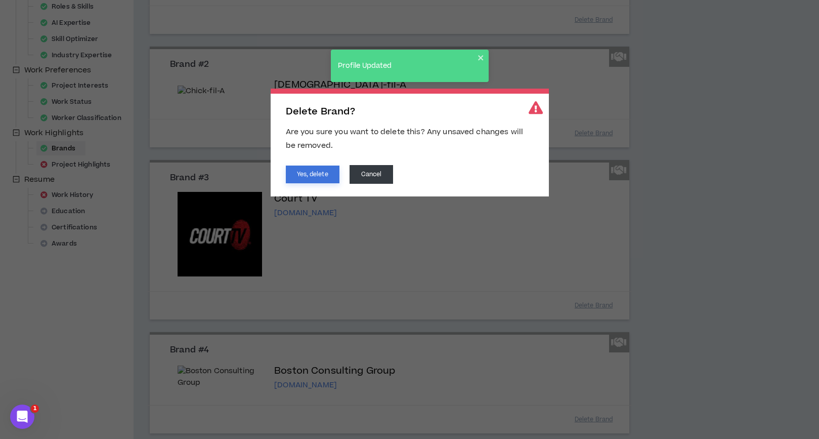
click at [322, 176] on button "Yes, delete" at bounding box center [313, 174] width 54 height 18
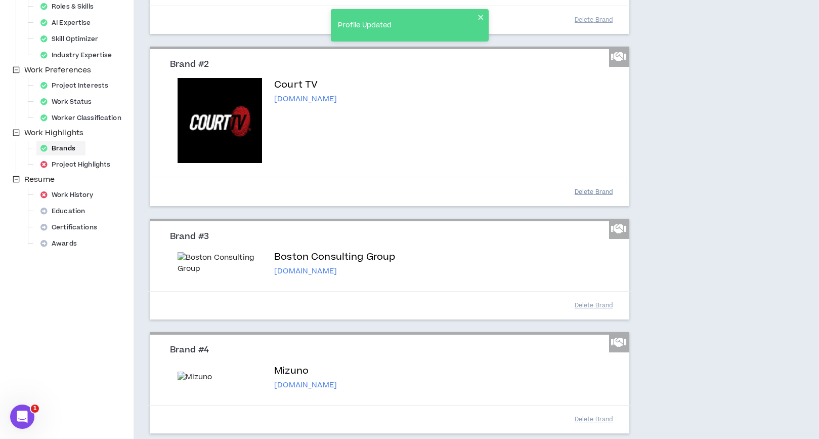
click at [590, 191] on button "Delete Brand" at bounding box center [594, 192] width 51 height 18
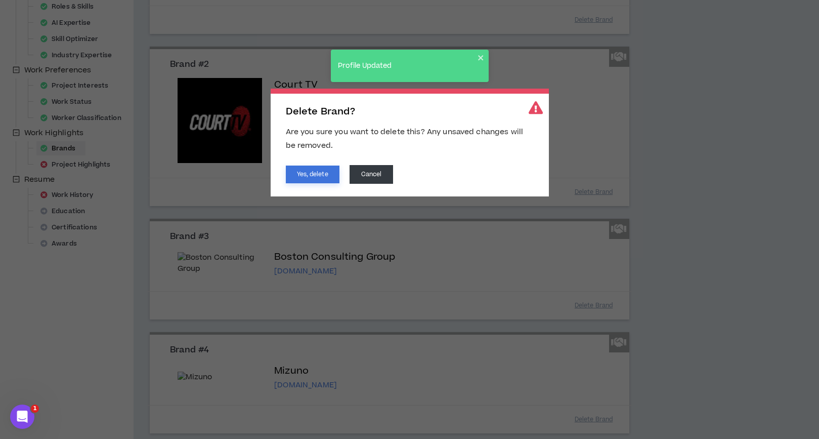
click at [313, 178] on button "Yes, delete" at bounding box center [313, 174] width 54 height 18
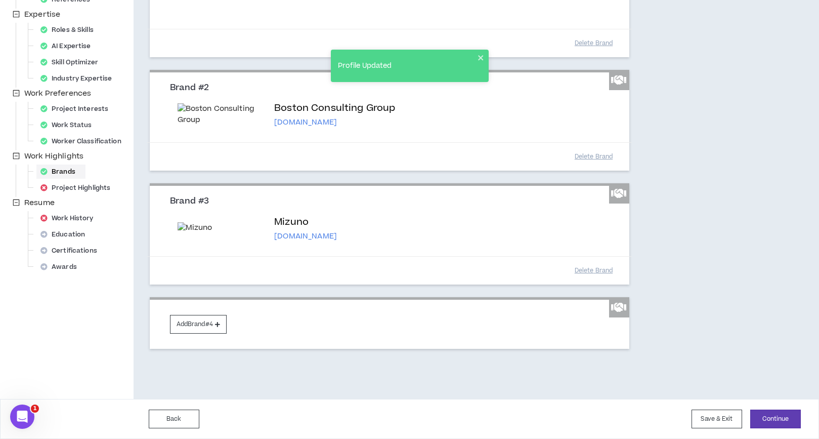
scroll to position [293, 0]
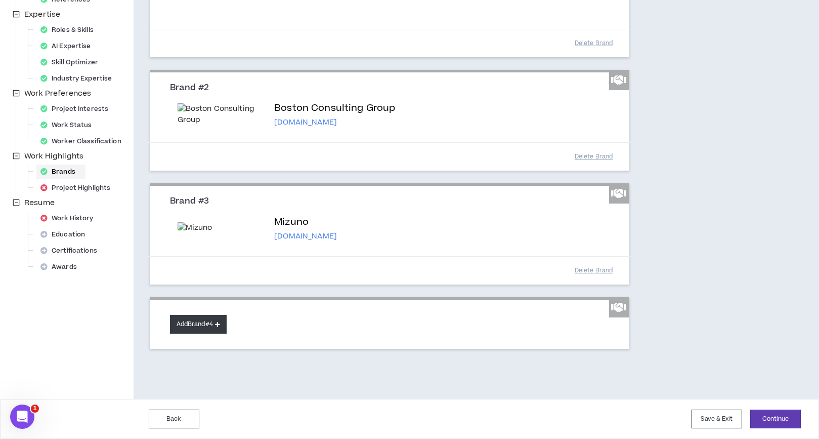
click at [211, 322] on button "Add Brand #4" at bounding box center [198, 324] width 57 height 19
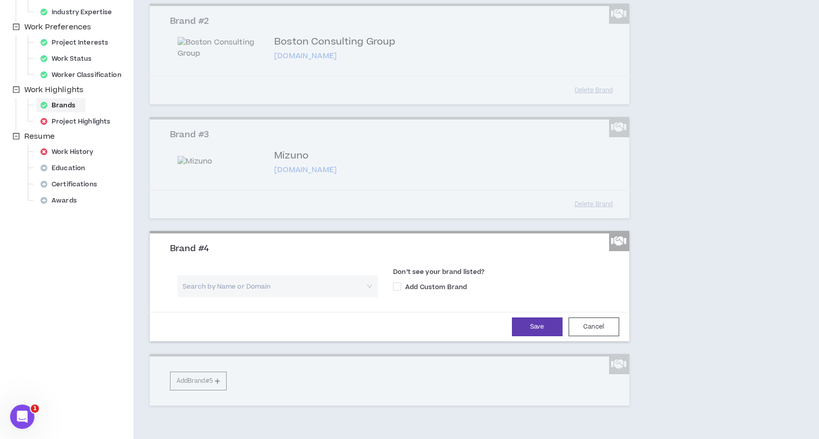
click at [228, 297] on input "search" at bounding box center [274, 286] width 183 height 22
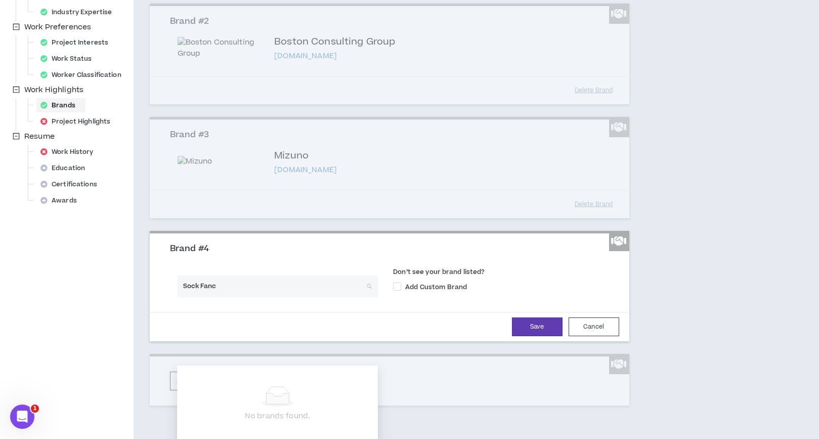
type input "Sock Fancy"
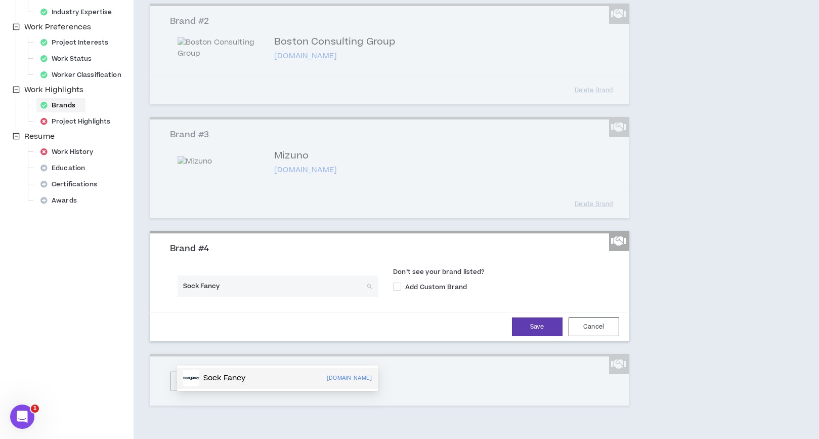
click at [223, 322] on p "Sock Fancy" at bounding box center [224, 378] width 42 height 10
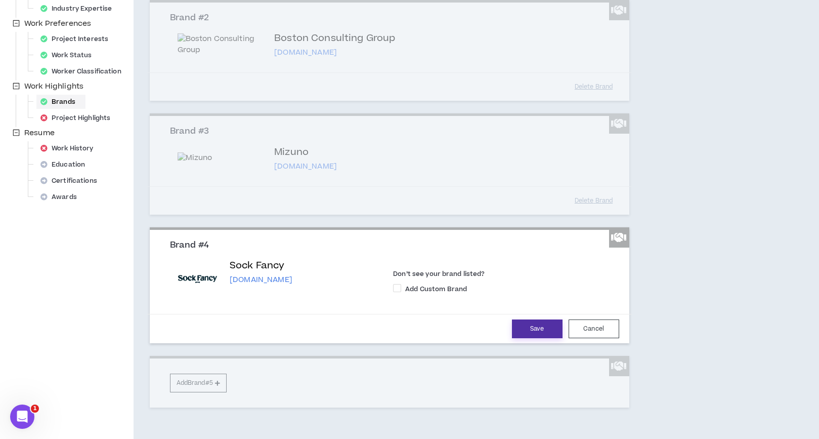
click at [537, 322] on button "Save" at bounding box center [537, 328] width 51 height 19
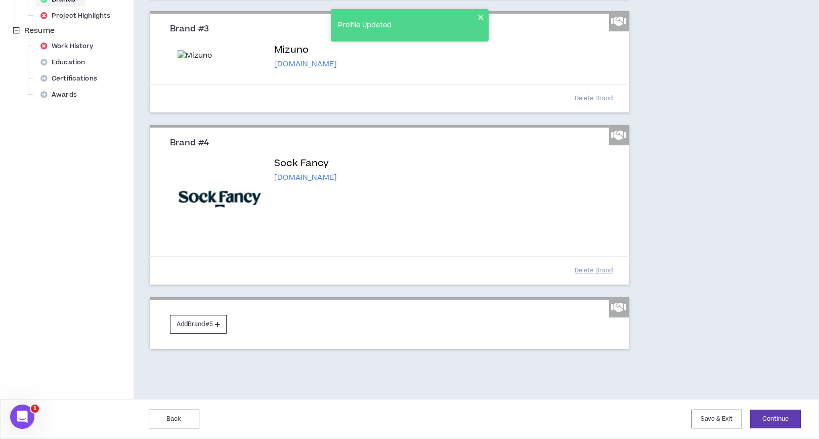
scroll to position [411, 0]
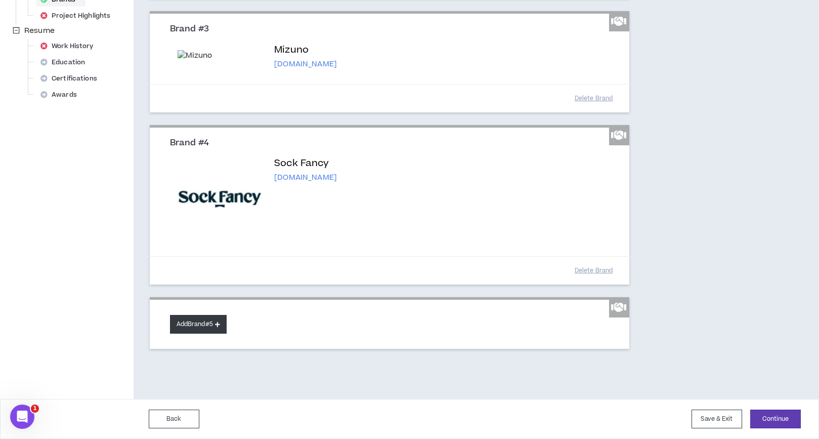
click at [208, 322] on button "Add Brand #5" at bounding box center [198, 324] width 57 height 19
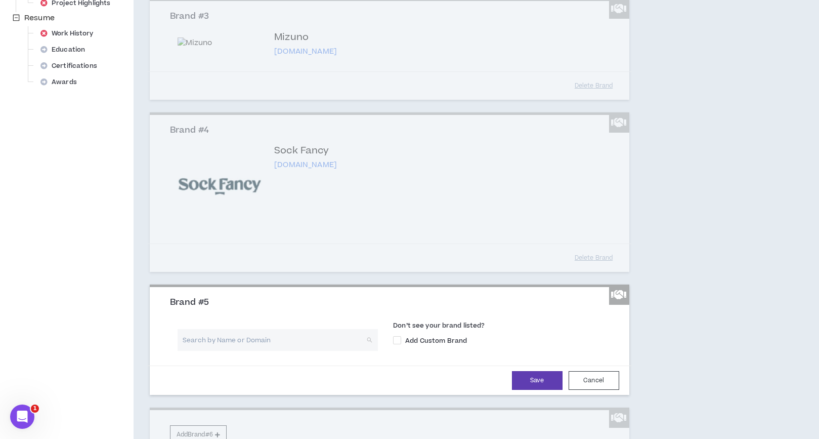
click at [244, 322] on input "search" at bounding box center [274, 340] width 183 height 22
type input "Chewy"
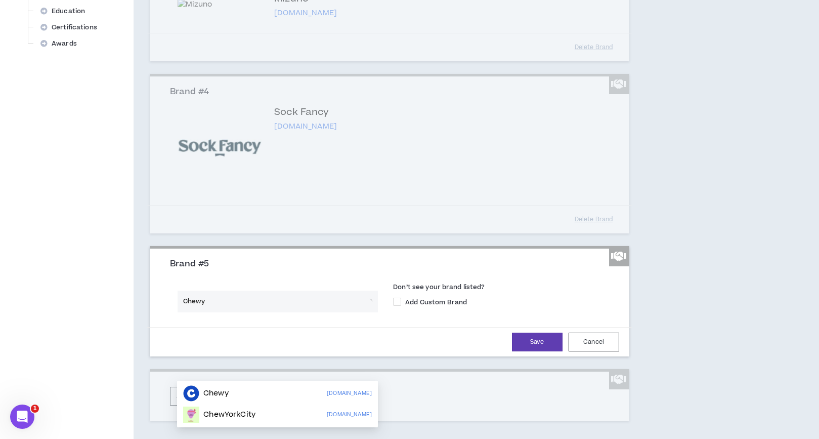
scroll to position [458, 0]
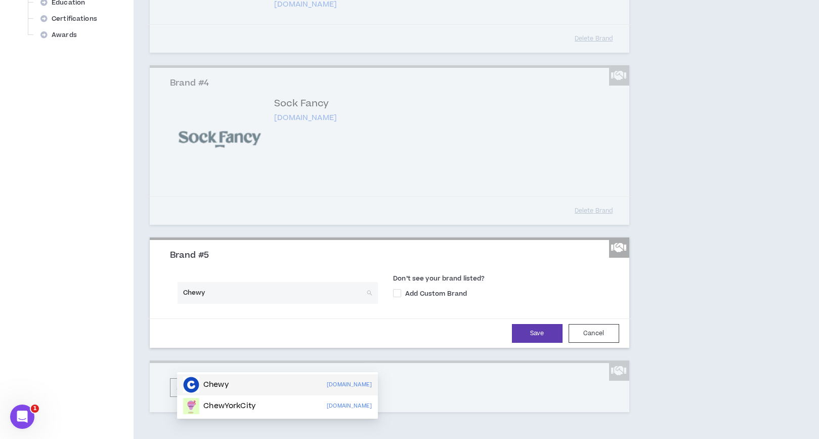
click at [232, 322] on div "Chewy chewy.com" at bounding box center [277, 384] width 189 height 16
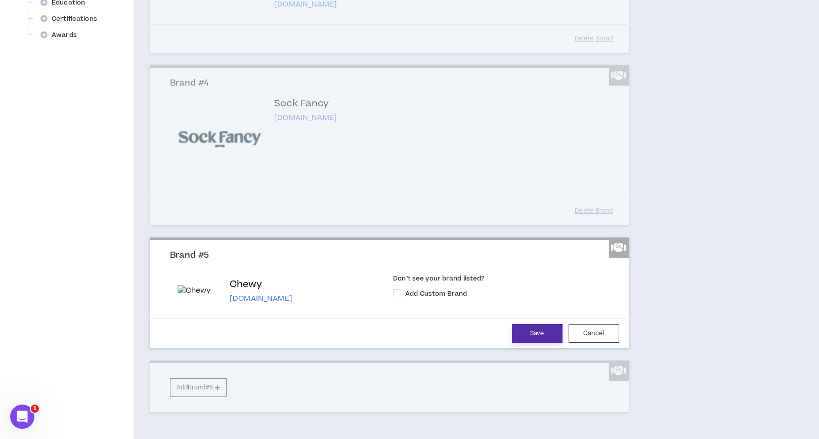
click at [537, 322] on button "Save" at bounding box center [537, 333] width 51 height 19
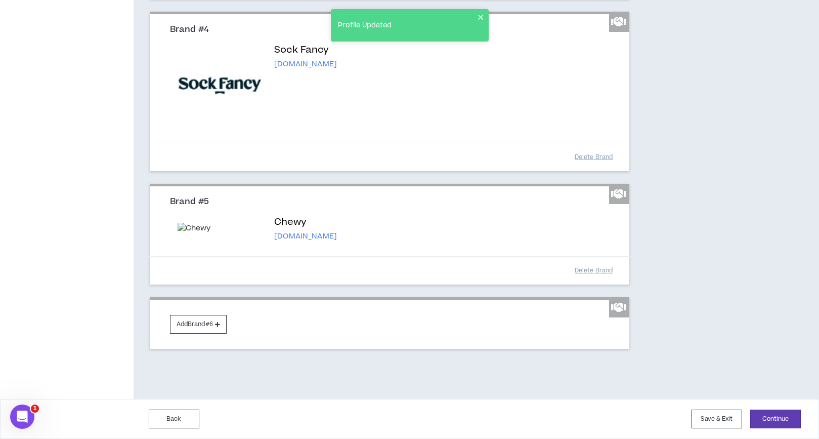
scroll to position [579, 0]
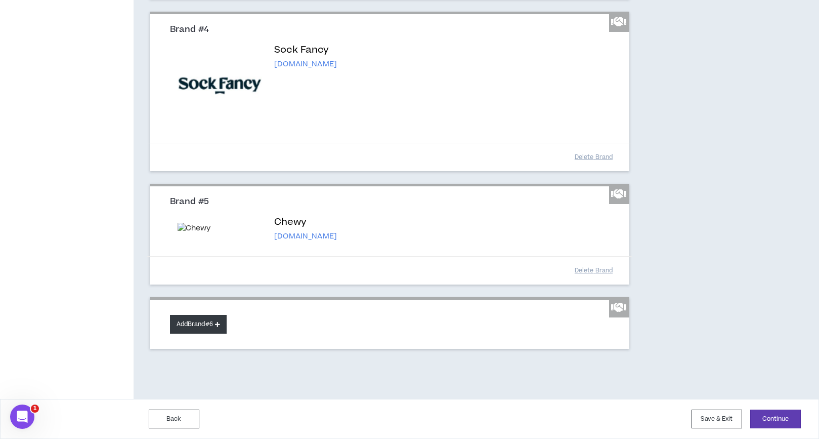
click at [208, 322] on button "Add Brand #6" at bounding box center [198, 324] width 57 height 19
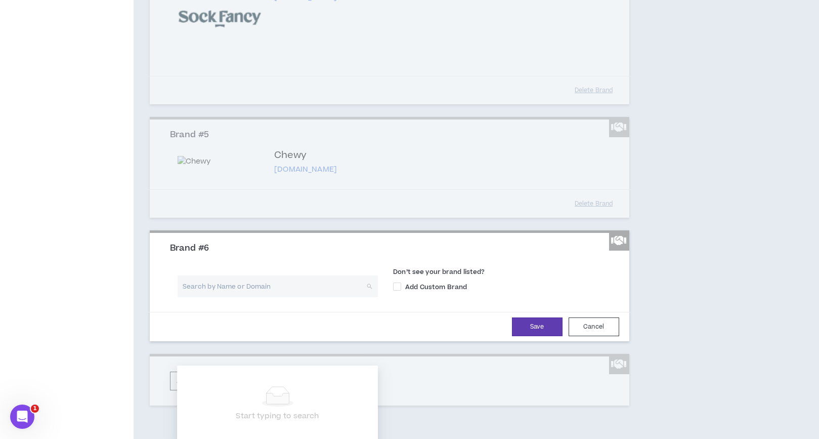
click at [225, 297] on input "search" at bounding box center [274, 286] width 183 height 22
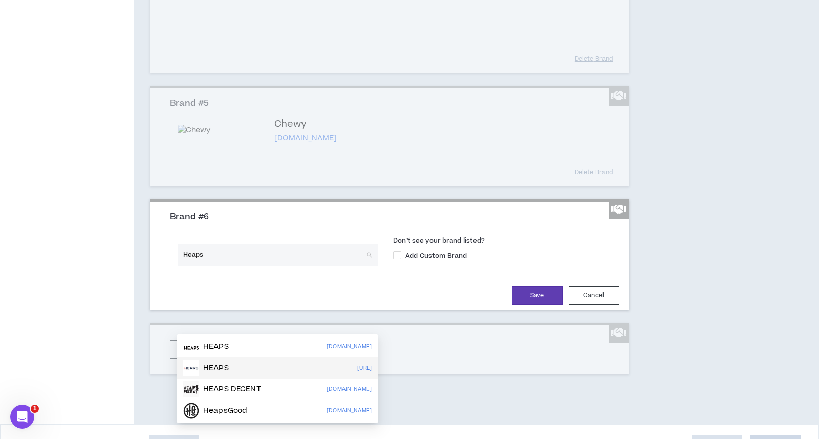
scroll to position [612, 0]
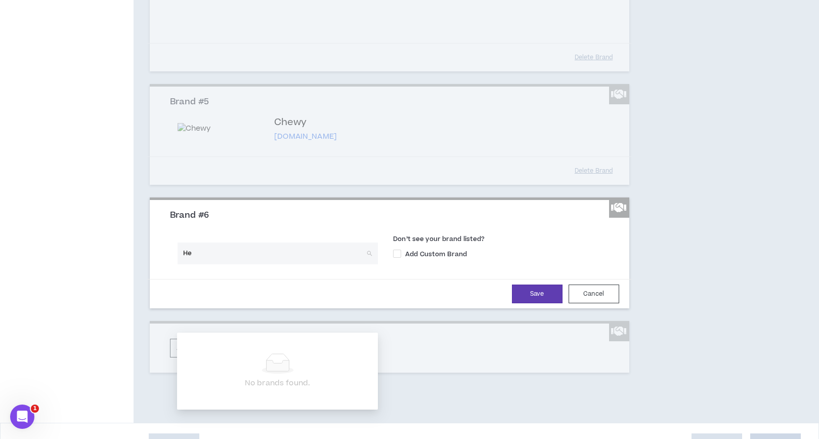
type input "H"
click at [183, 264] on input "heapspies.com" at bounding box center [274, 253] width 183 height 22
type input "www.heapspies.com"
drag, startPoint x: 263, startPoint y: 320, endPoint x: 173, endPoint y: 319, distance: 89.5
click at [173, 271] on div "www.heapspies.com Search by Name or Domain" at bounding box center [278, 256] width 216 height 29
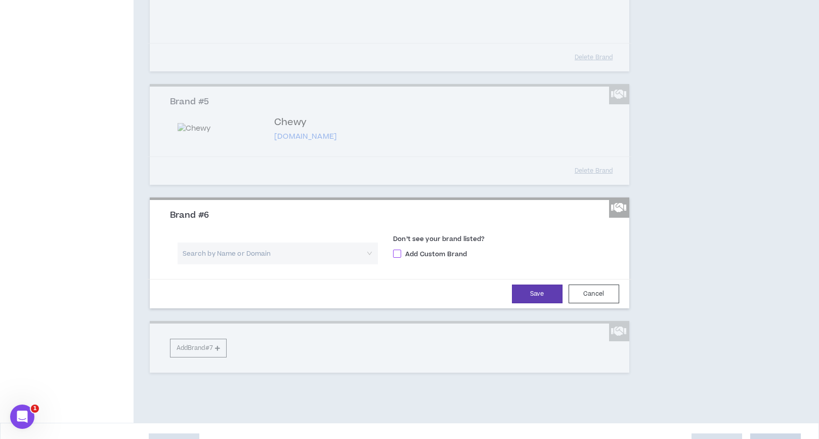
click at [401, 258] on span "Add Custom Brand" at bounding box center [436, 253] width 70 height 9
checkbox input "****"
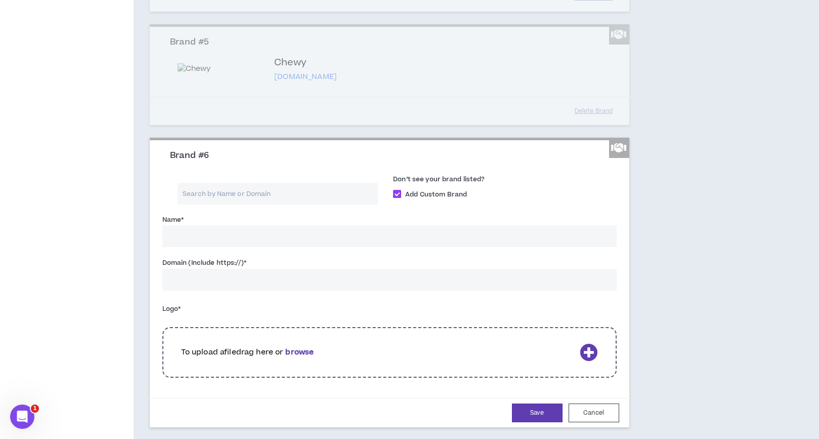
scroll to position [678, 0]
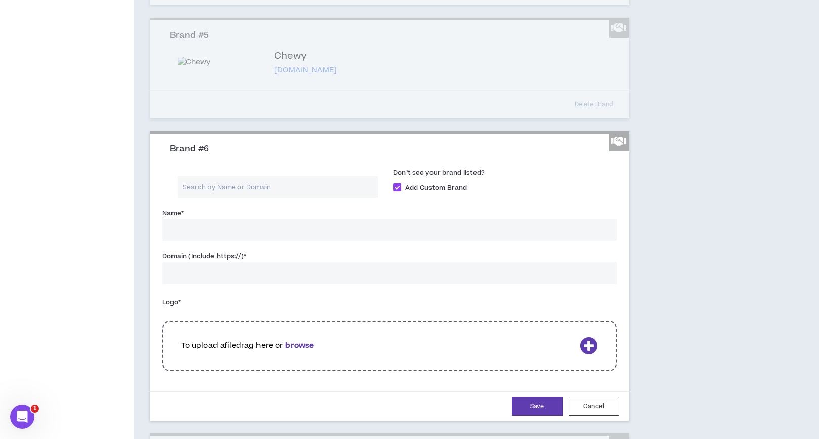
click at [215, 240] on input "Name *" at bounding box center [389, 230] width 454 height 22
type input "Heaps"
click at [217, 284] on input "Domain (Include https://) *" at bounding box center [389, 273] width 454 height 22
paste input "https://www.heapspies.com/"
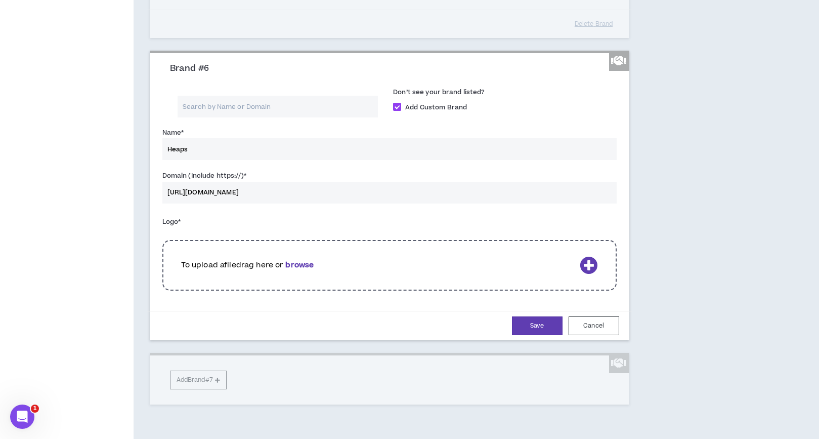
scroll to position [782, 0]
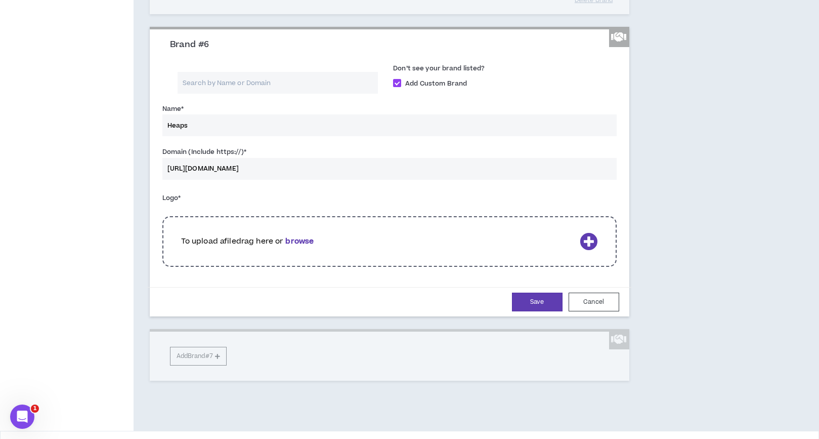
type input "https://www.heapspies.com/"
click at [592, 250] on icon at bounding box center [589, 241] width 18 height 18
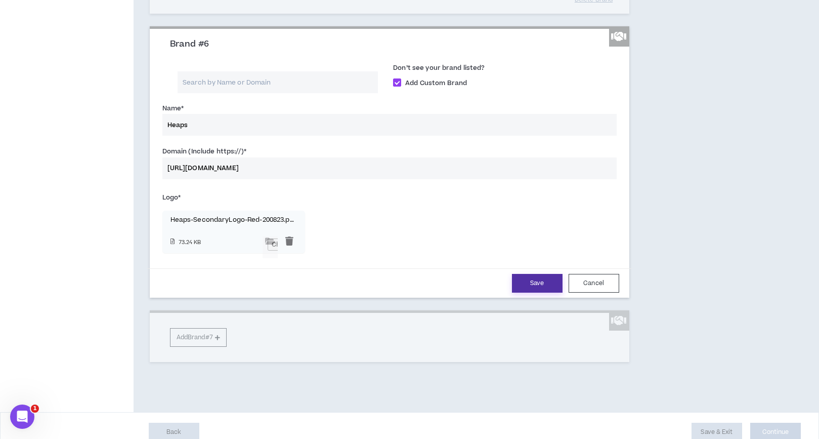
click at [542, 292] on button "Save" at bounding box center [537, 283] width 51 height 19
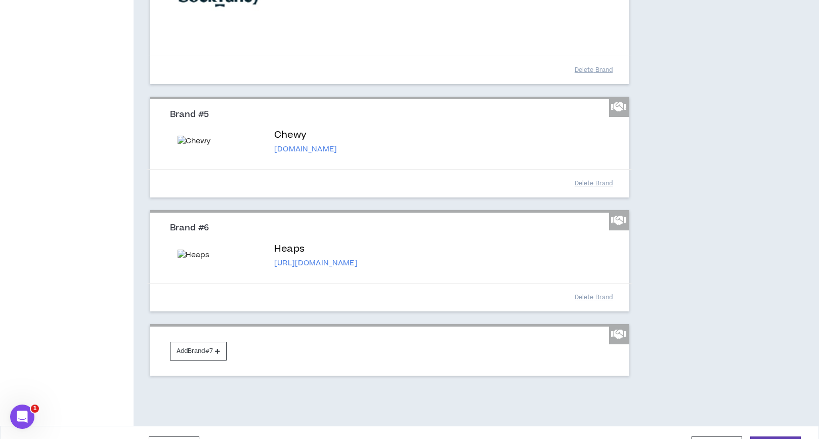
scroll to position [709, 0]
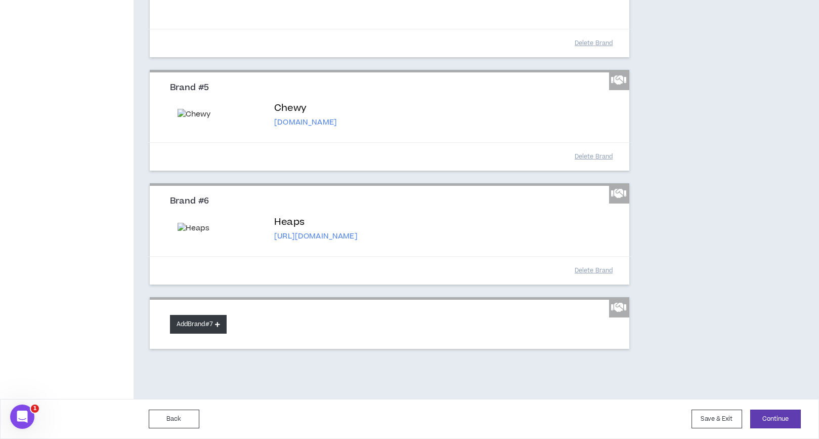
click at [203, 322] on button "Add Brand #7" at bounding box center [198, 324] width 57 height 19
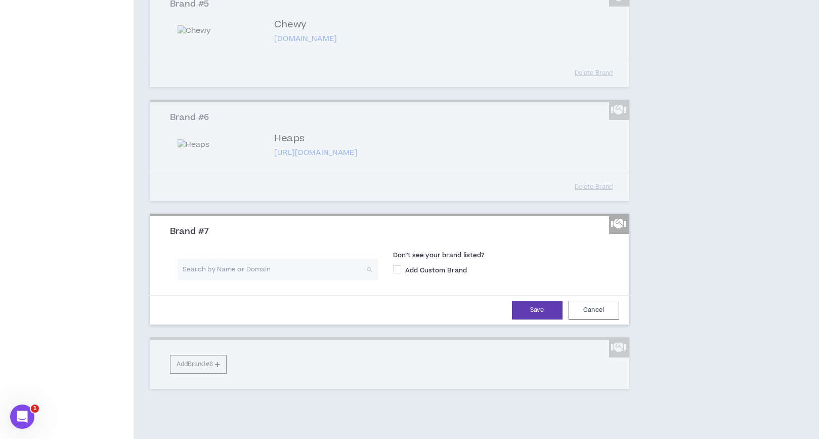
click at [270, 280] on input "search" at bounding box center [274, 269] width 183 height 22
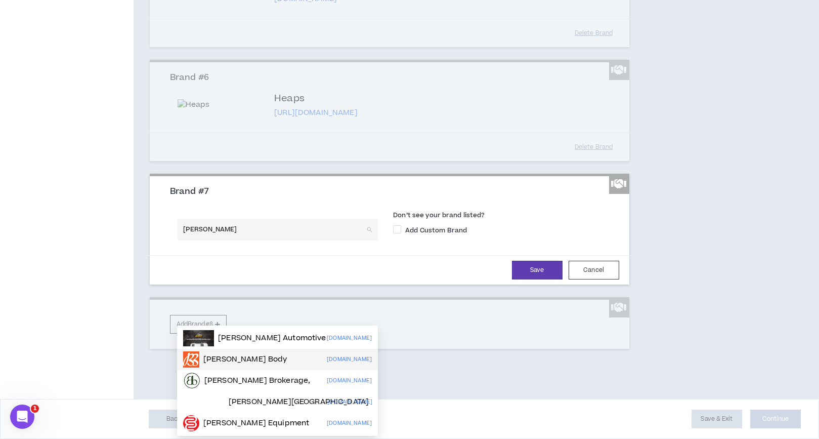
scroll to position [771, 0]
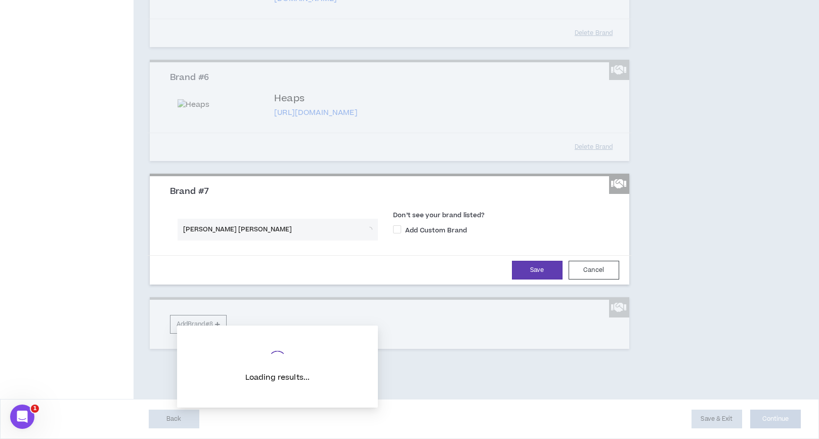
type input "Boggs social"
drag, startPoint x: 183, startPoint y: 292, endPoint x: 170, endPoint y: 291, distance: 13.2
click at [170, 247] on div "Boggs social Search by Name or Domain" at bounding box center [278, 233] width 216 height 29
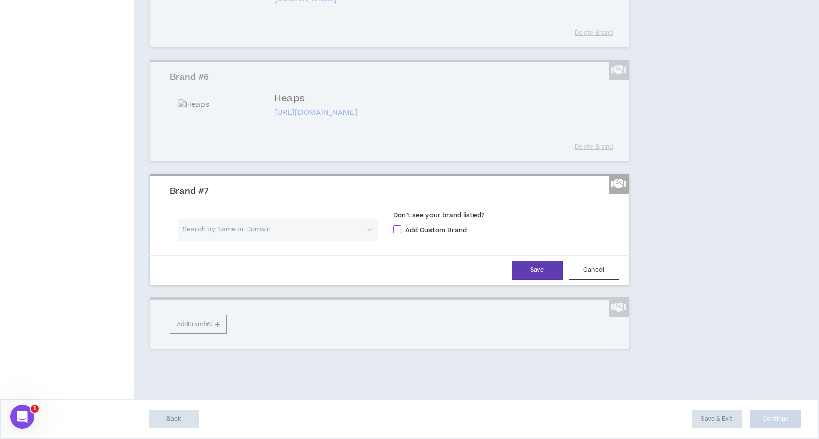
click at [396, 233] on span at bounding box center [397, 229] width 8 height 8
checkbox input "****"
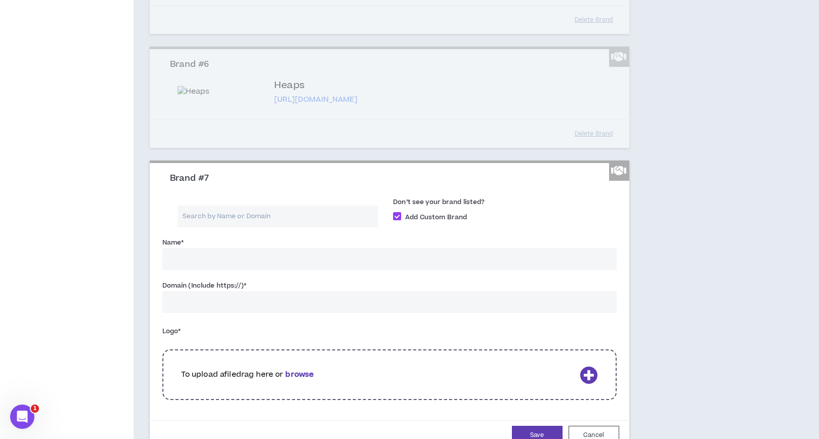
scroll to position [761, 0]
click at [277, 271] on input "Name *" at bounding box center [389, 260] width 454 height 22
type input "N"
type input "Boggs Social & Supply"
click at [279, 314] on input "Domain (Include https://) *" at bounding box center [389, 303] width 454 height 22
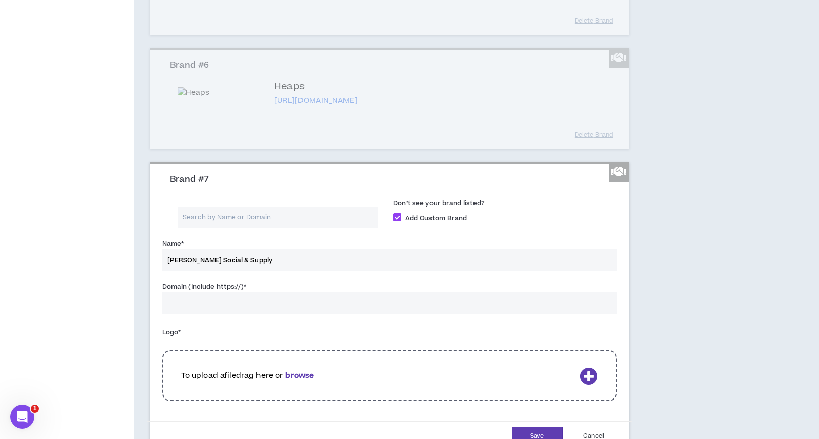
paste input "https://www.boggssocial.com/"
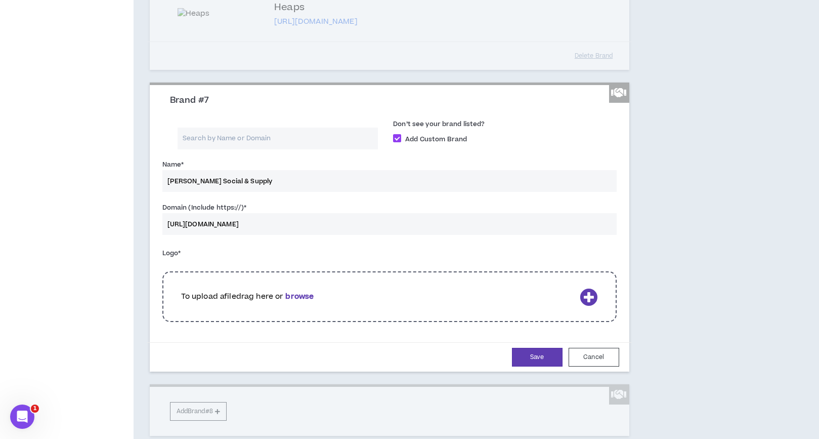
scroll to position [854, 0]
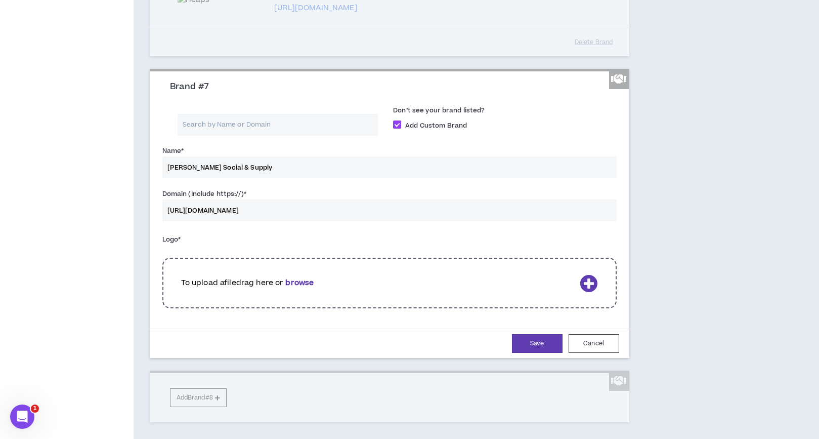
type input "https://www.boggssocial.com/"
click at [591, 292] on icon at bounding box center [589, 283] width 18 height 18
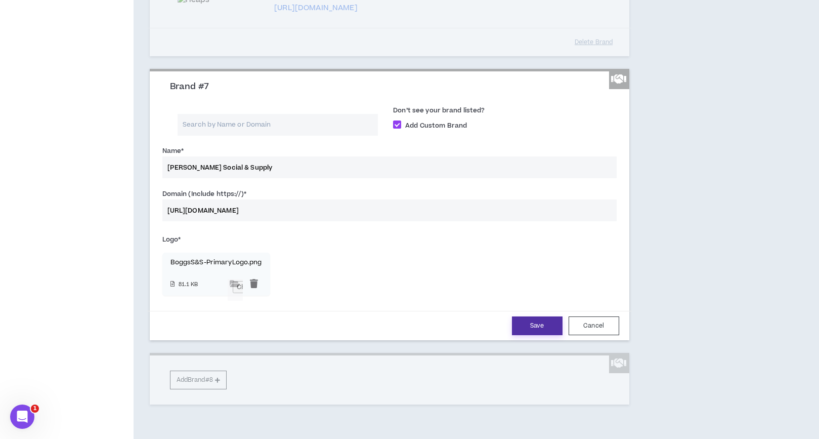
click at [546, 322] on button "Save" at bounding box center [537, 325] width 51 height 19
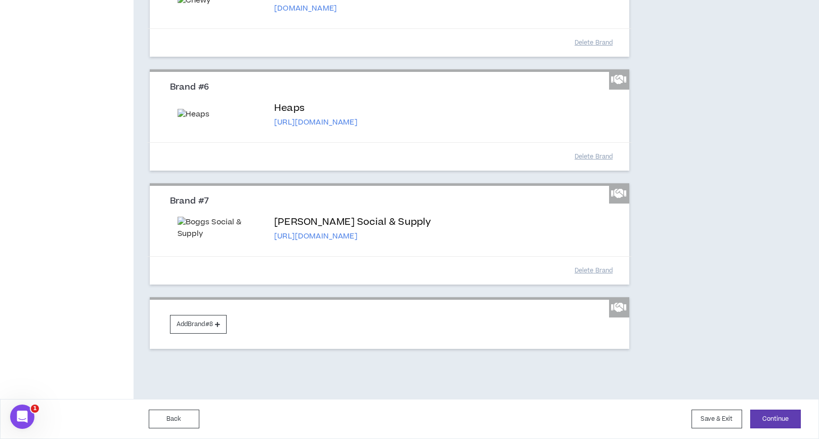
scroll to position [841, 0]
click at [207, 322] on button "Add Brand #8" at bounding box center [198, 324] width 57 height 19
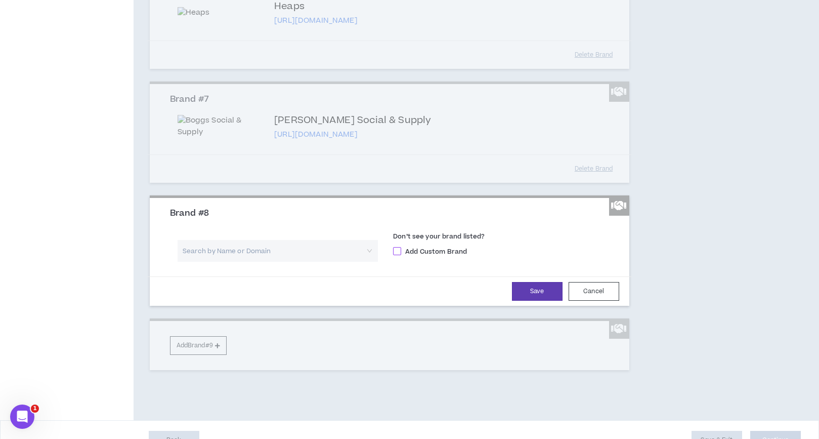
click at [396, 255] on span at bounding box center [397, 251] width 8 height 8
checkbox input "****"
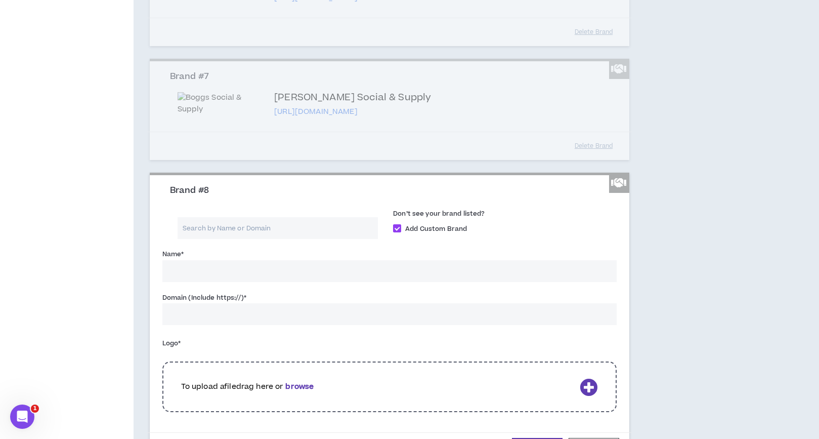
scroll to position [872, 0]
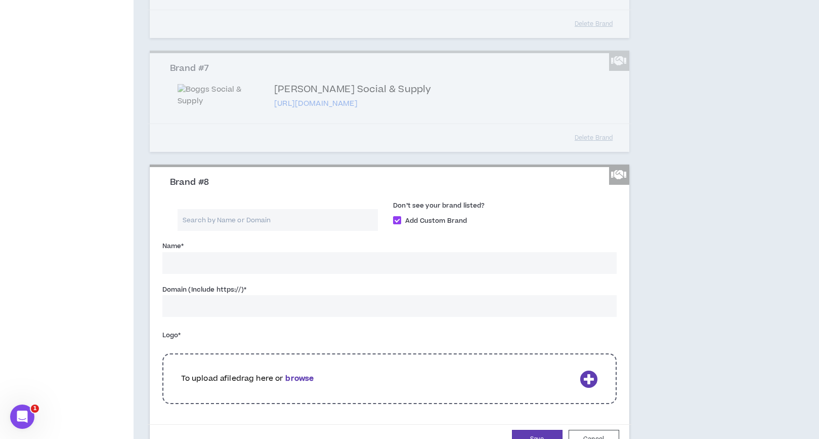
click at [297, 274] on input "Name *" at bounding box center [389, 263] width 454 height 22
type input "Saint Garage"
click at [308, 317] on input "Domain (Include https://) *" at bounding box center [389, 306] width 454 height 22
paste input "https://saintgarage.square.site/"
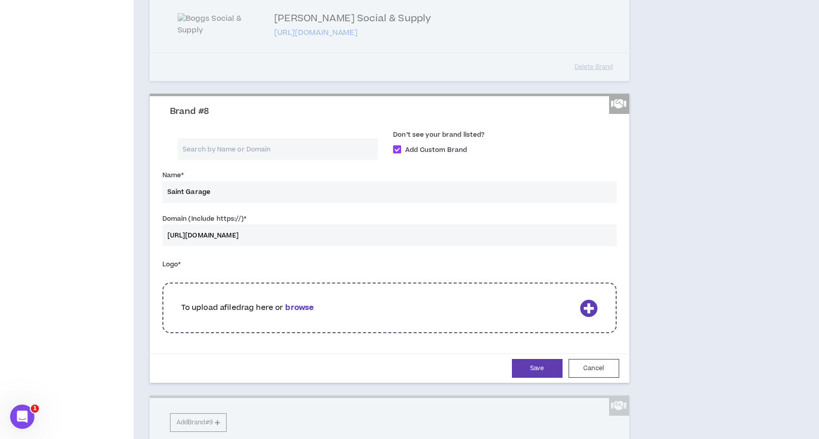
scroll to position [1021, 0]
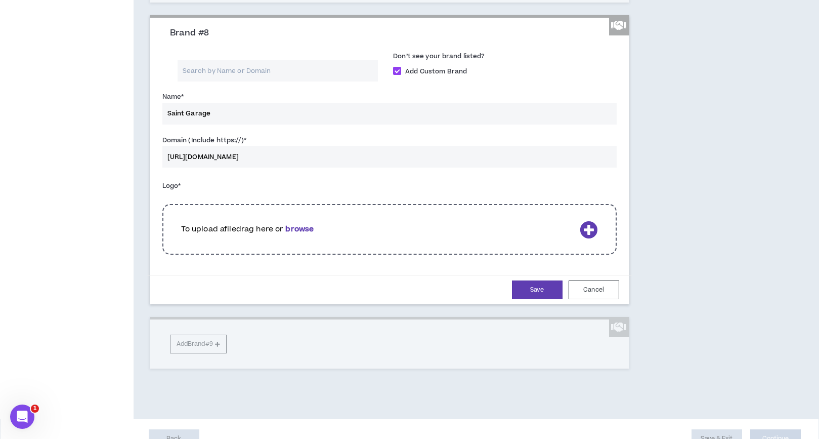
type input "https://saintgarage.square.site/"
click at [594, 238] on icon at bounding box center [589, 230] width 18 height 18
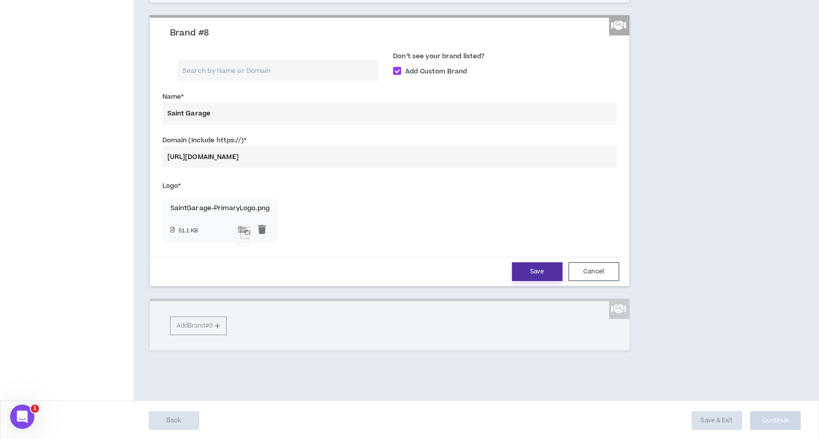
click at [545, 281] on button "Save" at bounding box center [537, 271] width 51 height 19
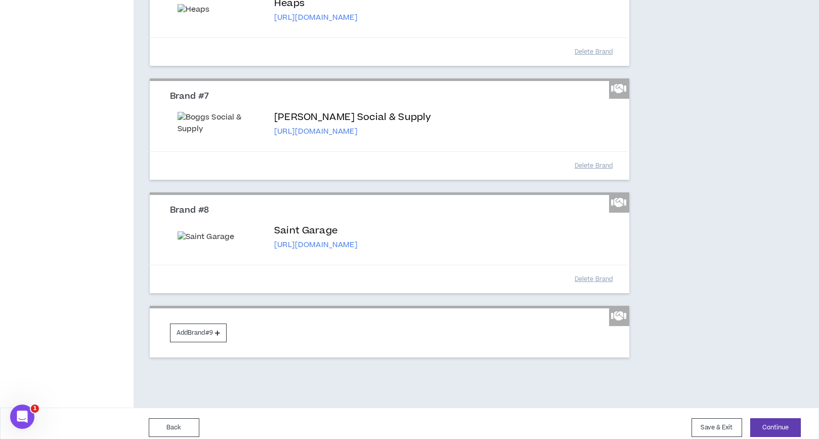
scroll to position [926, 0]
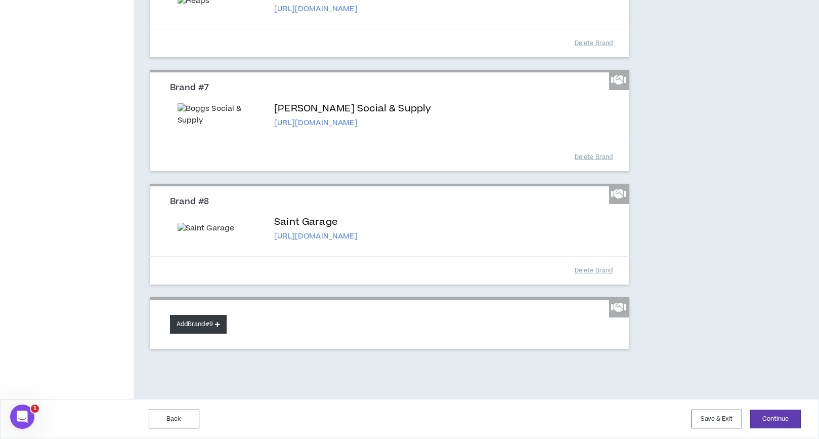
click at [199, 322] on button "Add Brand #9" at bounding box center [198, 324] width 57 height 19
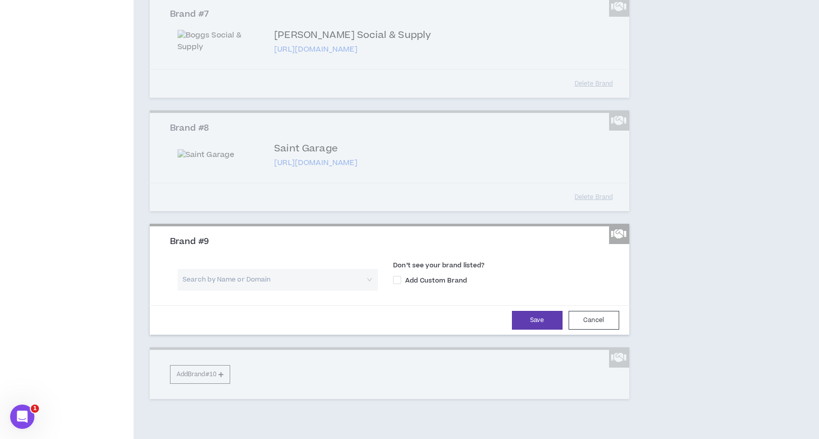
click at [241, 290] on input "search" at bounding box center [274, 280] width 183 height 22
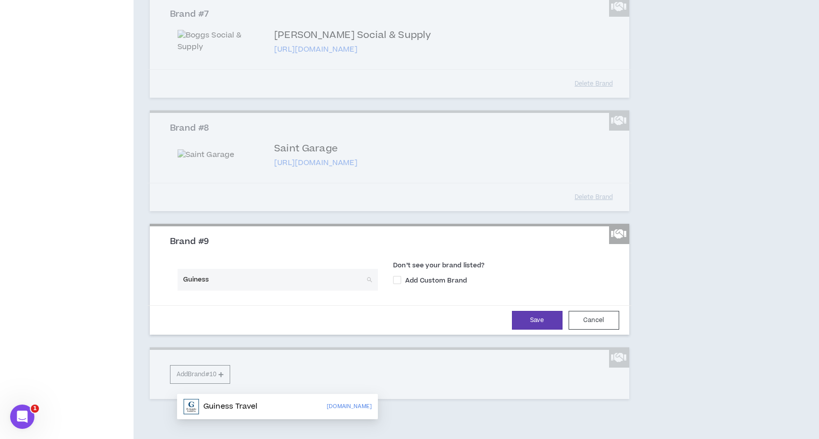
click at [195, 290] on input "Guiness" at bounding box center [274, 280] width 183 height 22
type input "Guinness"
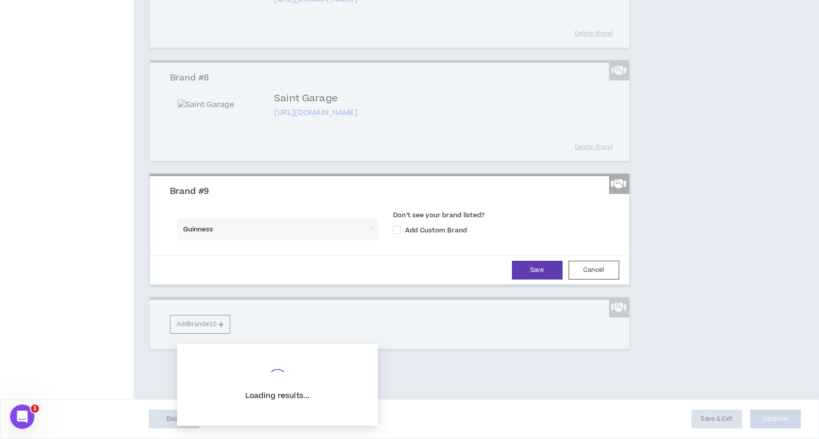
scroll to position [990, 0]
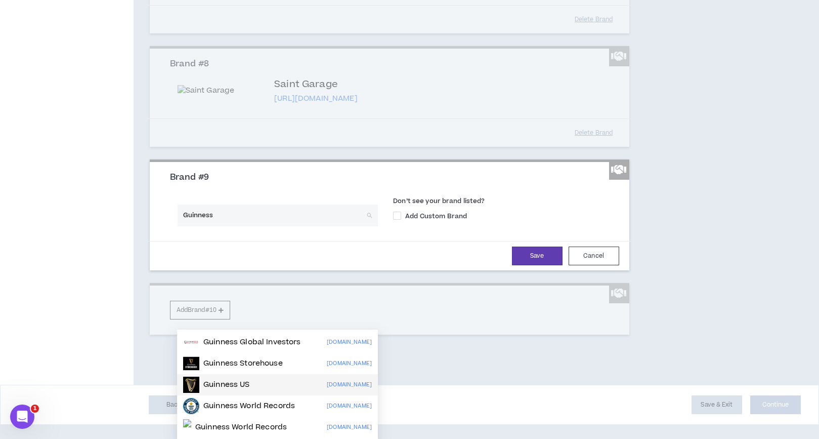
click at [261, 322] on div "Guinness US guinness.com" at bounding box center [277, 384] width 189 height 16
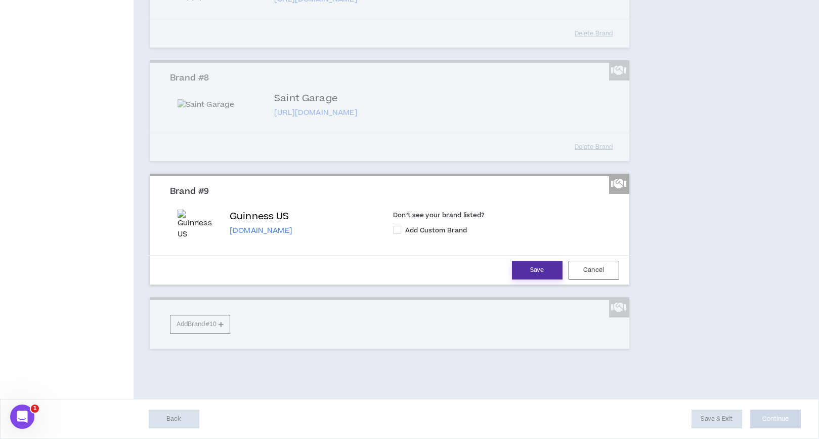
click at [544, 279] on button "Save" at bounding box center [537, 269] width 51 height 19
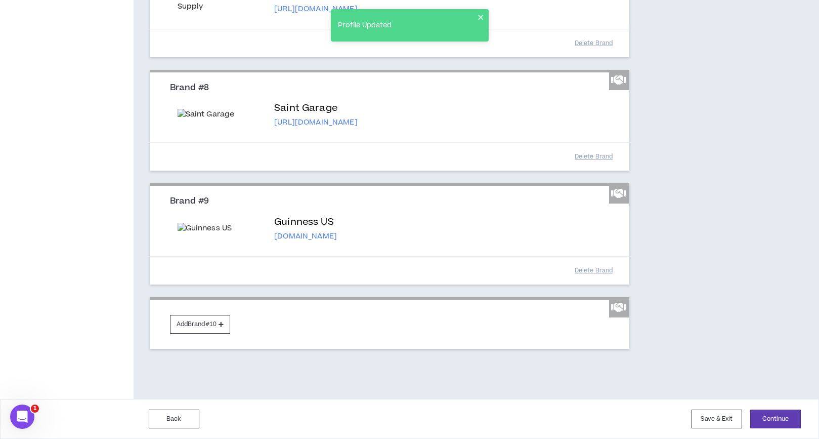
scroll to position [1126, 0]
click at [214, 322] on button "Add Brand #10" at bounding box center [200, 324] width 60 height 19
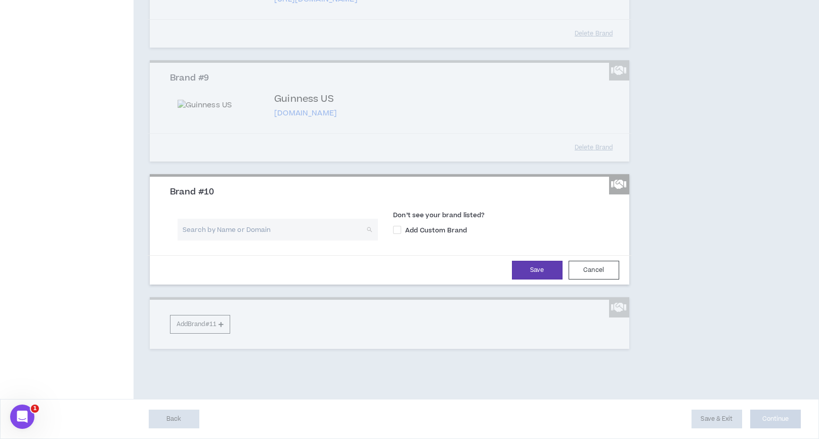
click at [239, 240] on input "search" at bounding box center [274, 230] width 183 height 22
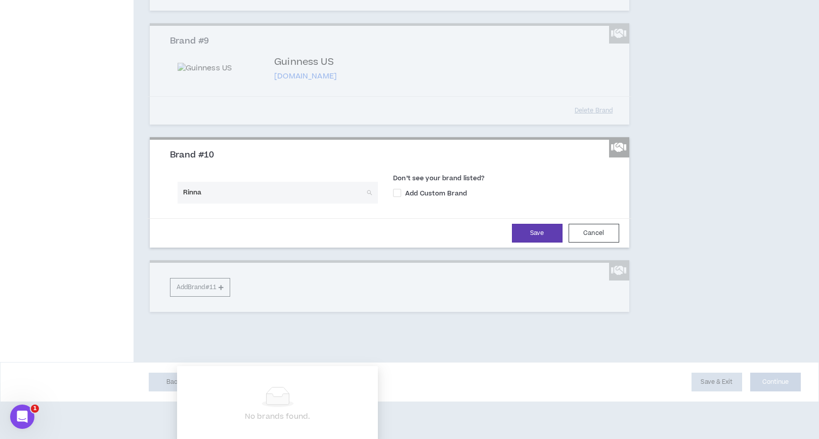
type input "Rinnai"
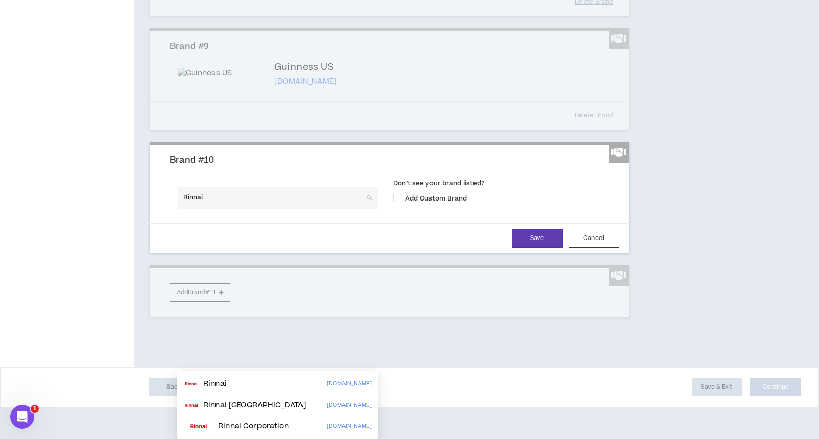
scroll to position [1165, 0]
click at [222, 322] on p "Rinnai" at bounding box center [214, 383] width 23 height 10
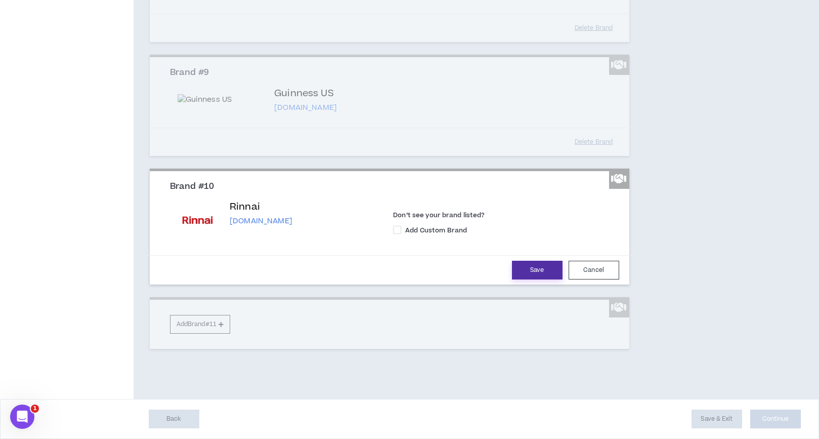
click at [542, 279] on button "Save" at bounding box center [537, 269] width 51 height 19
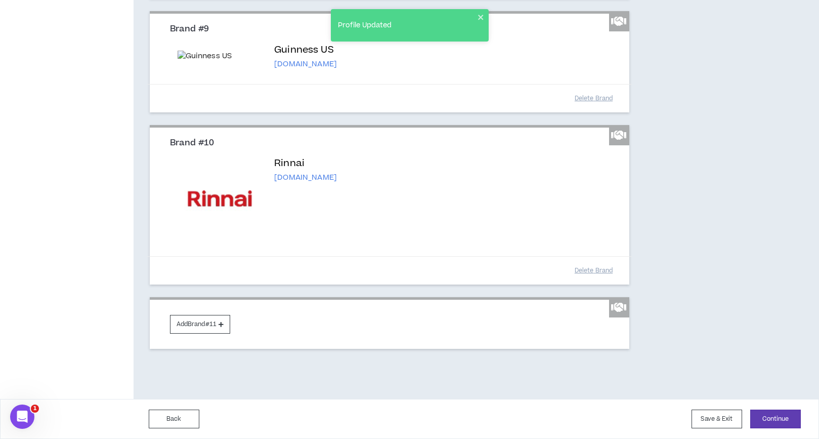
scroll to position [1299, 0]
click at [207, 322] on button "Add Brand #11" at bounding box center [200, 324] width 60 height 19
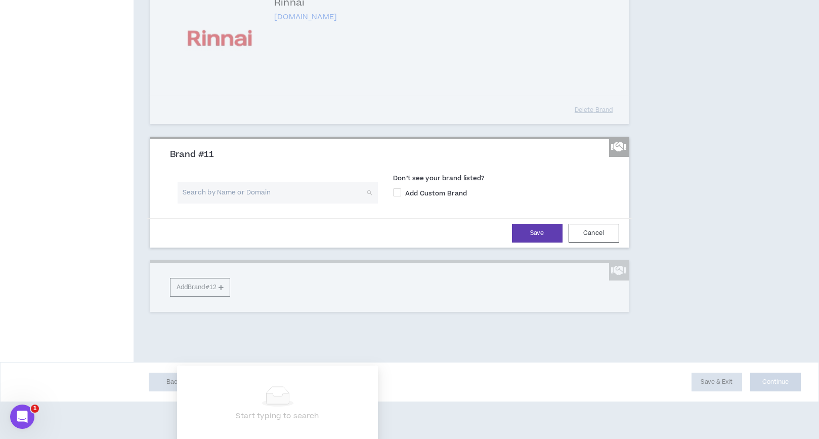
click at [252, 203] on input "search" at bounding box center [274, 193] width 183 height 22
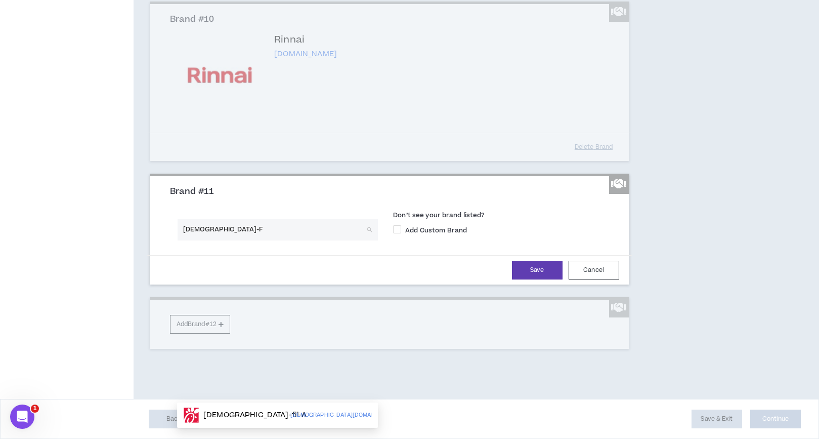
type input "Chick-"
click at [242, 322] on p "Chick-fil-A" at bounding box center [254, 415] width 103 height 10
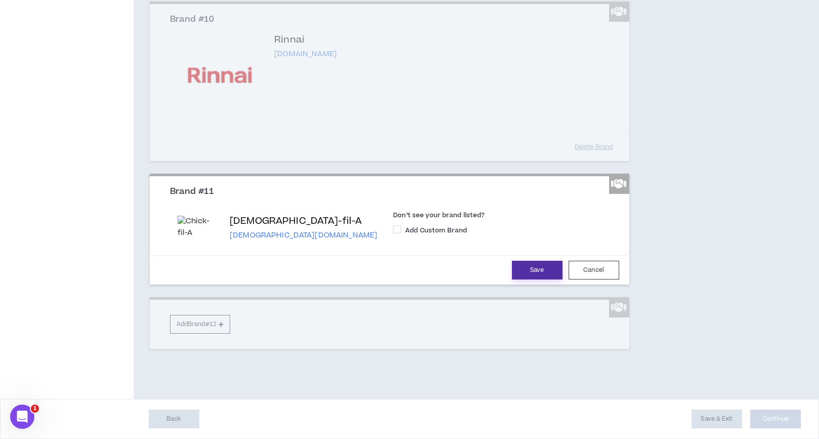
click at [531, 279] on button "Save" at bounding box center [537, 269] width 51 height 19
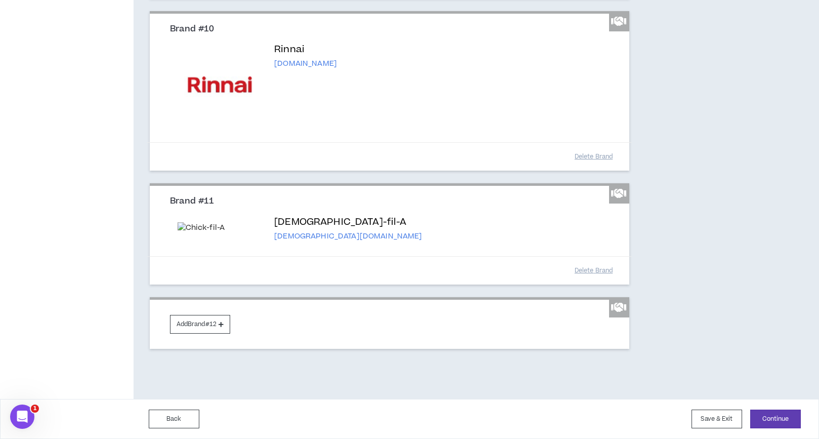
scroll to position [1471, 0]
click at [203, 322] on button "Add Brand #12" at bounding box center [200, 324] width 60 height 19
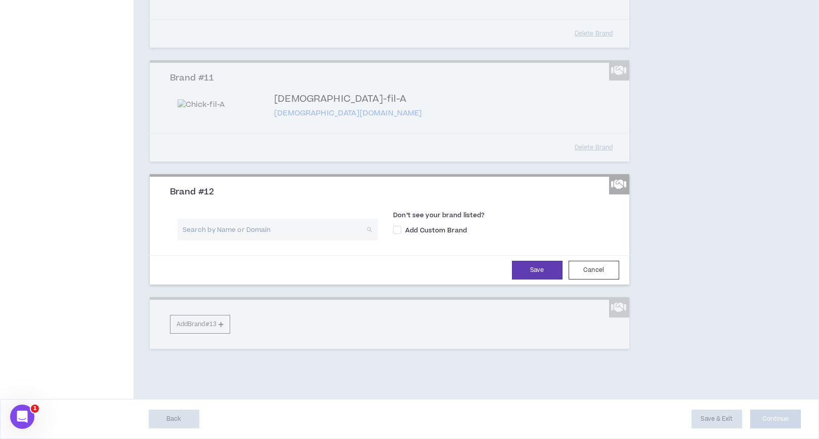
click at [255, 240] on input "search" at bounding box center [274, 230] width 183 height 22
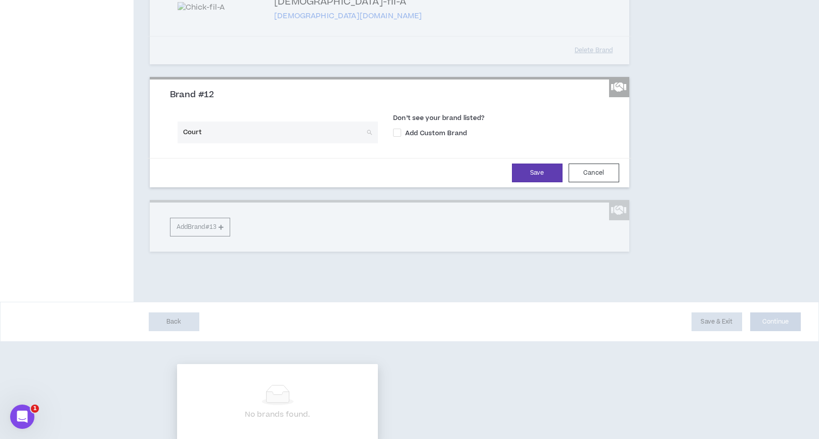
type input "Court t"
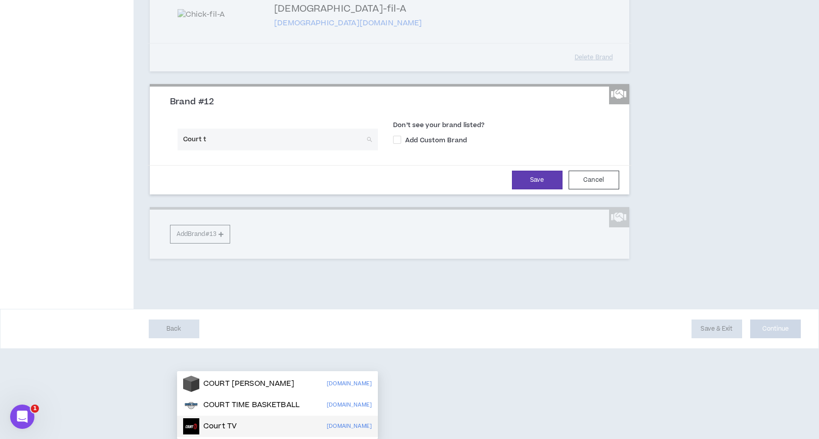
click at [244, 322] on div "Court TV courttv.com" at bounding box center [277, 426] width 189 height 16
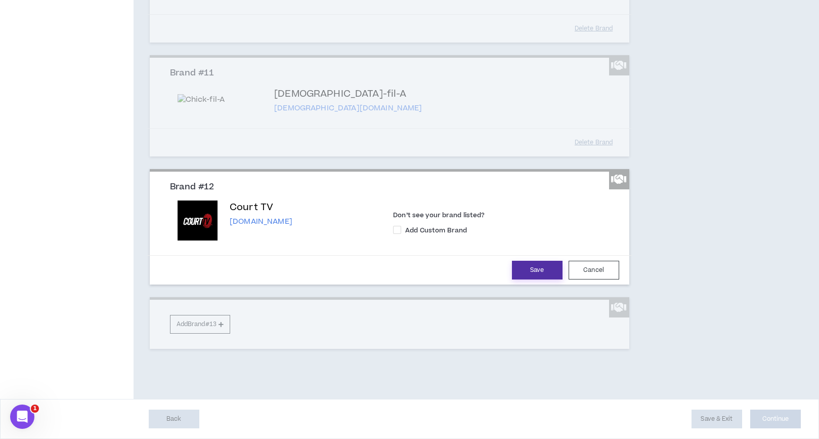
click at [517, 279] on button "Save" at bounding box center [537, 269] width 51 height 19
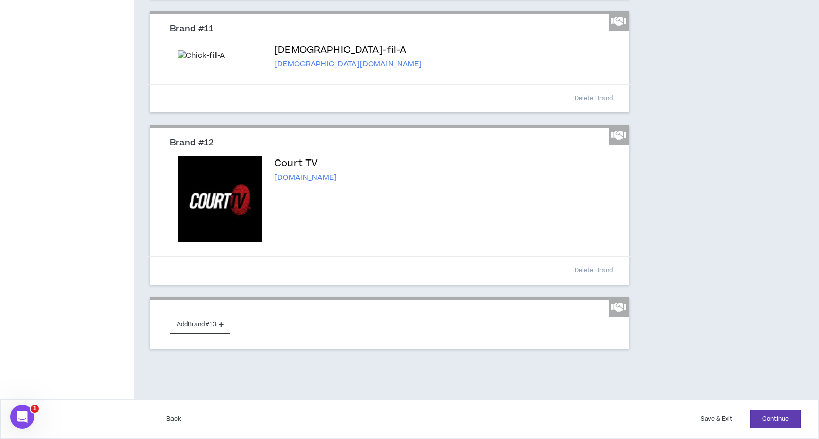
scroll to position [1643, 0]
click at [199, 322] on button "Add Brand #13" at bounding box center [200, 324] width 60 height 19
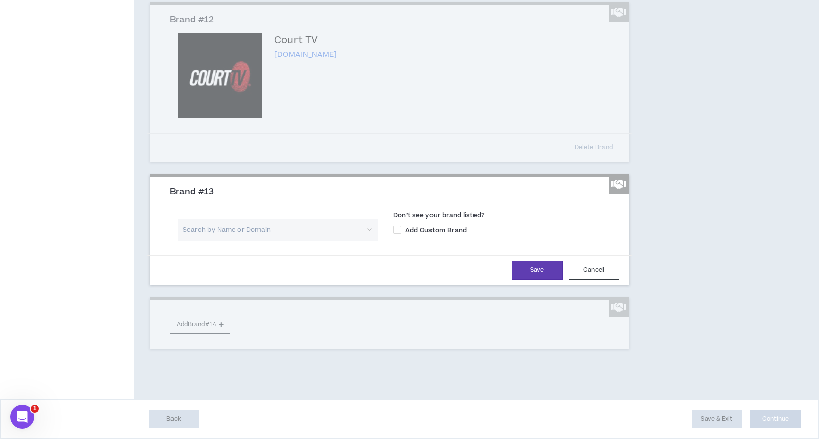
click at [254, 240] on input "search" at bounding box center [274, 230] width 183 height 22
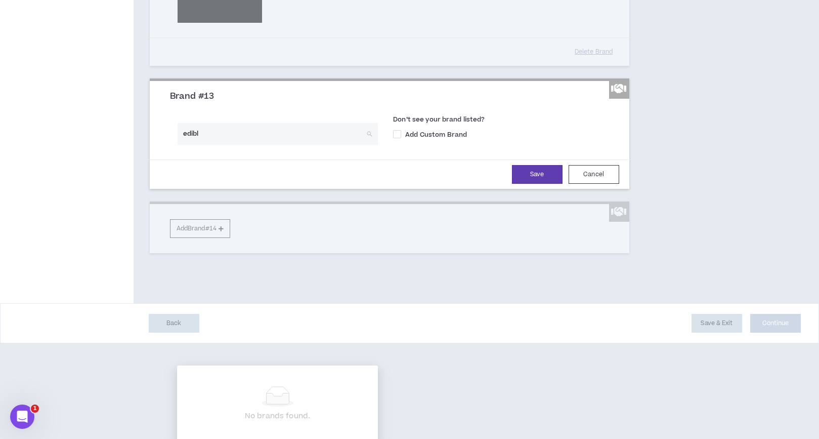
type input "edible"
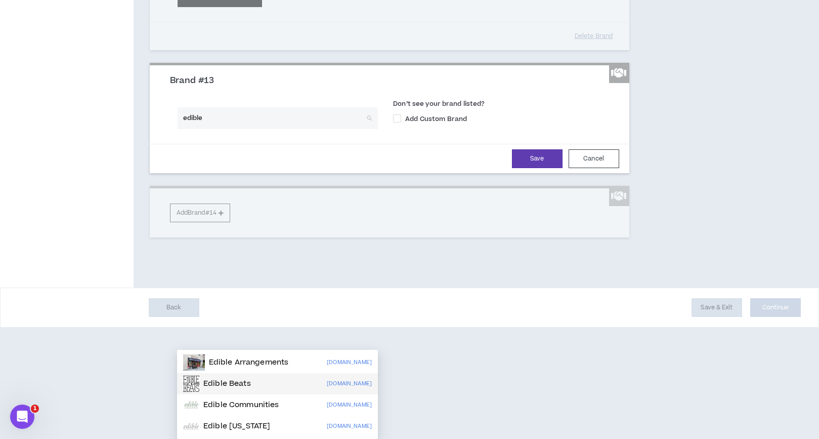
scroll to position [1679, 0]
click at [249, 322] on p "Edible Arrangements" at bounding box center [249, 362] width 80 height 10
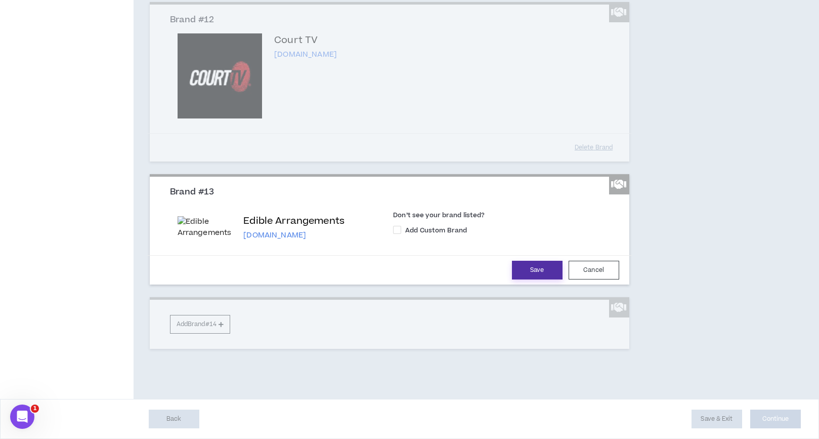
click at [539, 279] on button "Save" at bounding box center [537, 269] width 51 height 19
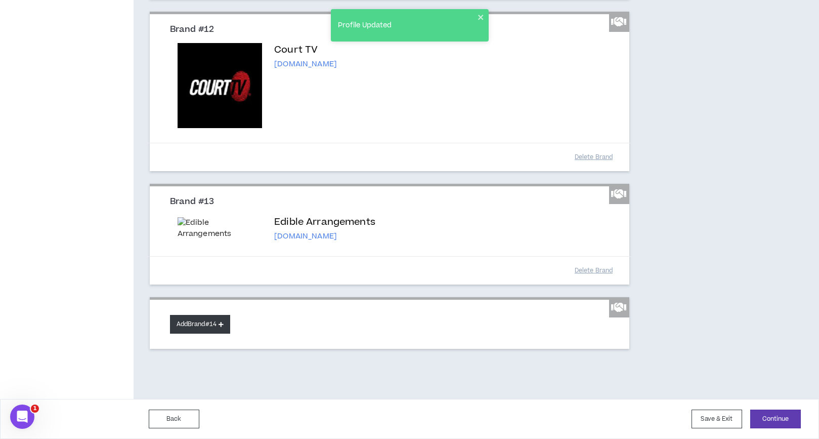
click at [208, 322] on button "Add Brand #14" at bounding box center [200, 324] width 60 height 19
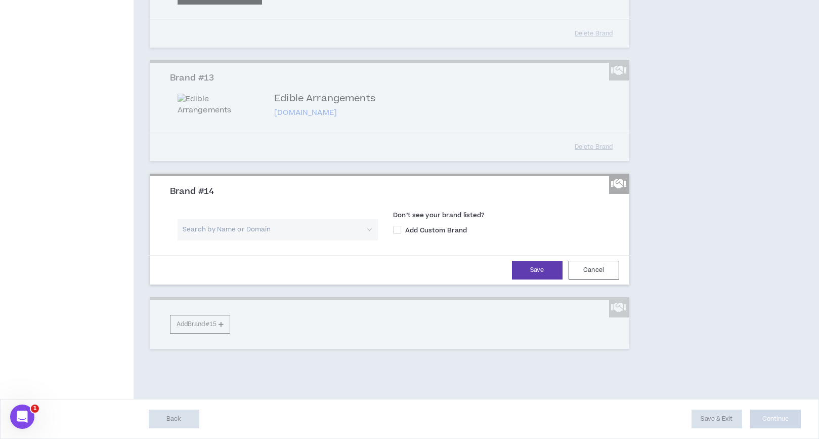
scroll to position [1761, 0]
click at [290, 240] on input "search" at bounding box center [274, 230] width 183 height 22
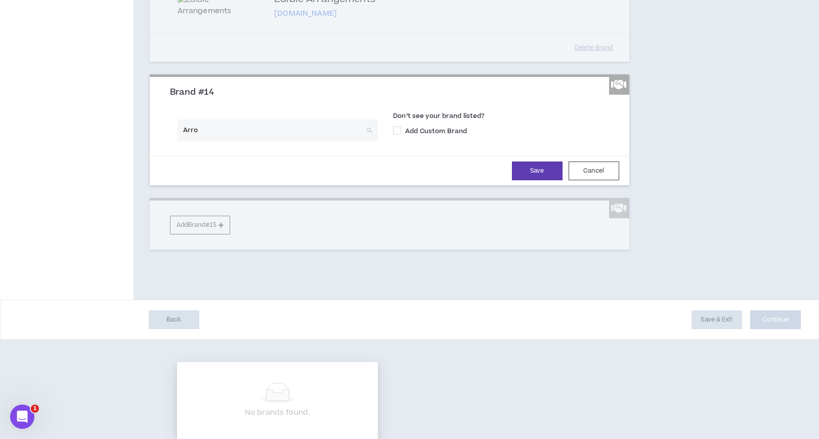
type input "Arrow"
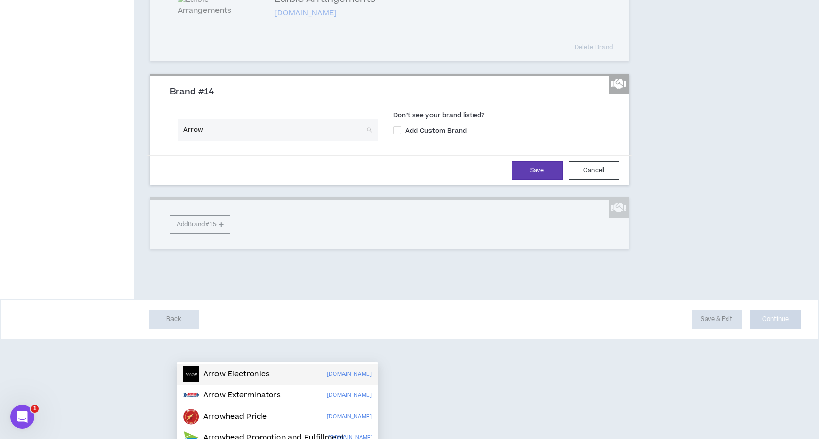
click at [250, 322] on p "Arrow Electronics" at bounding box center [236, 374] width 66 height 10
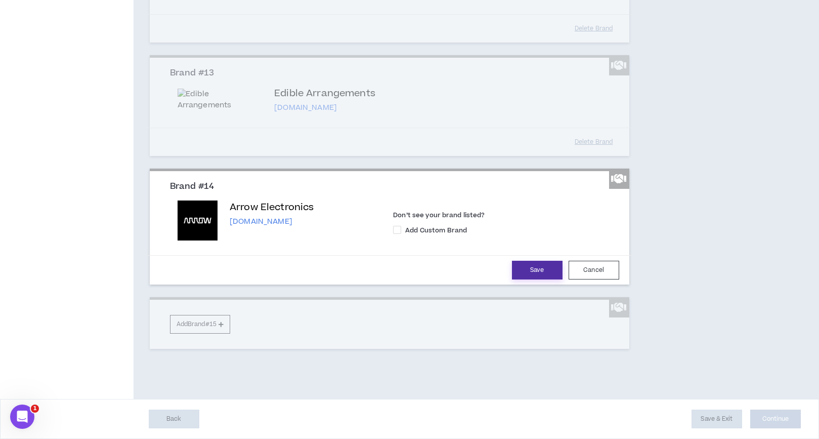
click at [545, 279] on button "Save" at bounding box center [537, 269] width 51 height 19
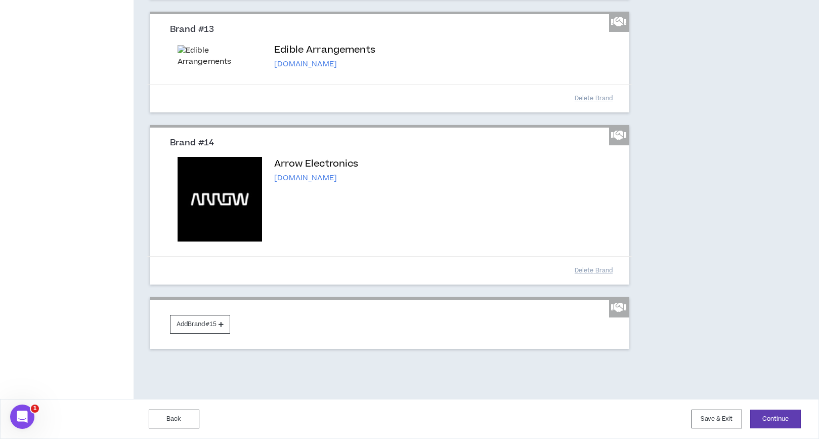
scroll to position [1929, 0]
click at [220, 322] on button "Add Brand #15" at bounding box center [200, 324] width 60 height 19
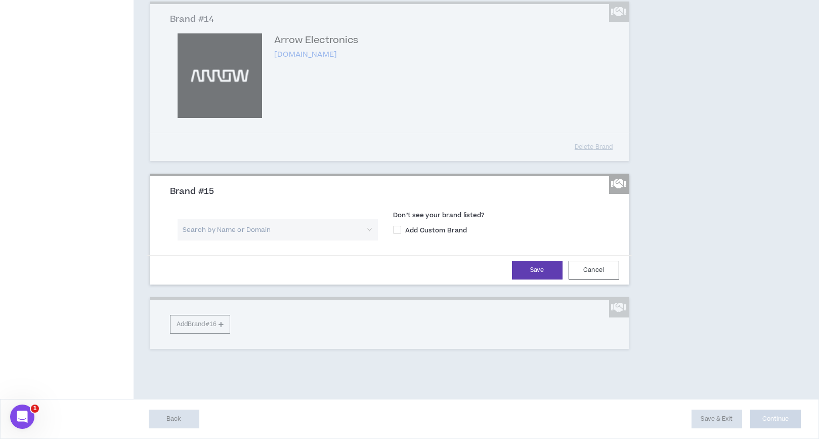
click at [235, 240] on input "search" at bounding box center [274, 230] width 183 height 22
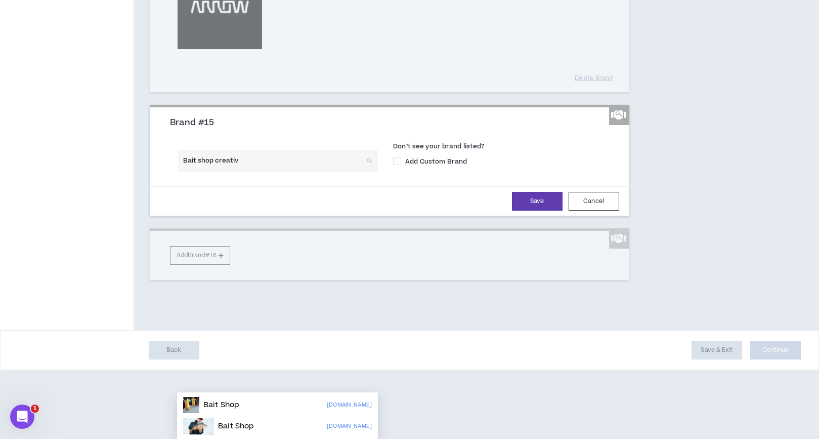
type input "Bait shop creative"
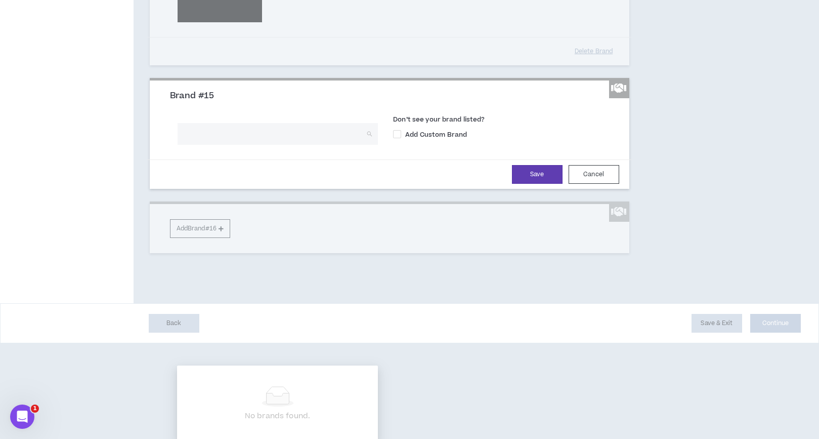
click at [359, 102] on h3 "Brand #15" at bounding box center [393, 96] width 447 height 11
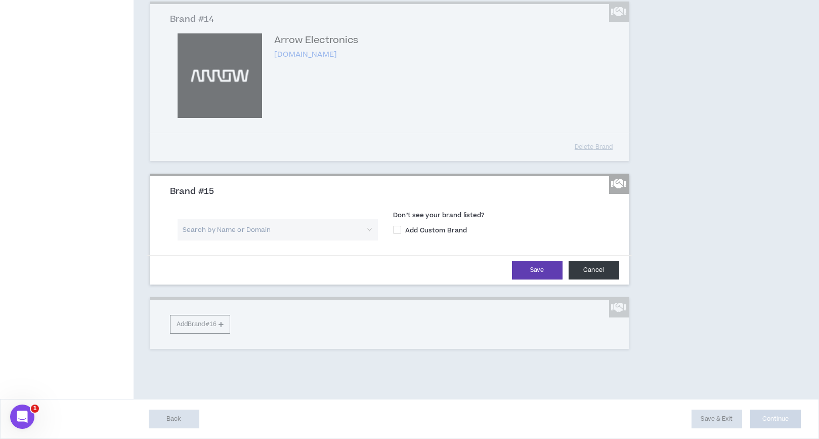
click at [595, 279] on button "Cancel" at bounding box center [594, 269] width 51 height 19
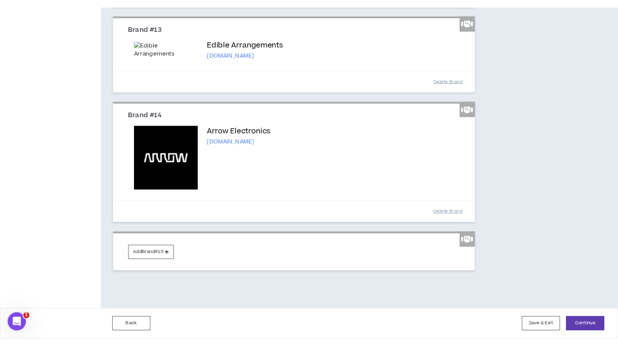
scroll to position [1844, 0]
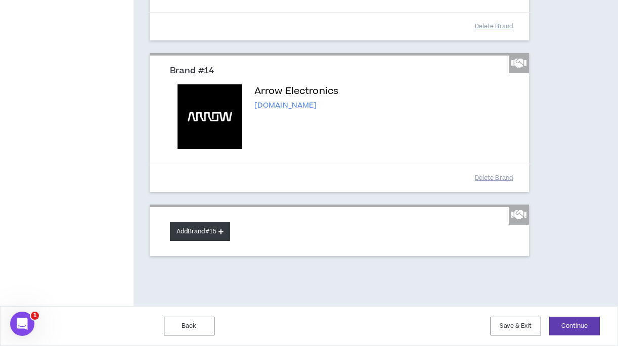
click at [214, 230] on button "Add Brand #15" at bounding box center [200, 232] width 60 height 19
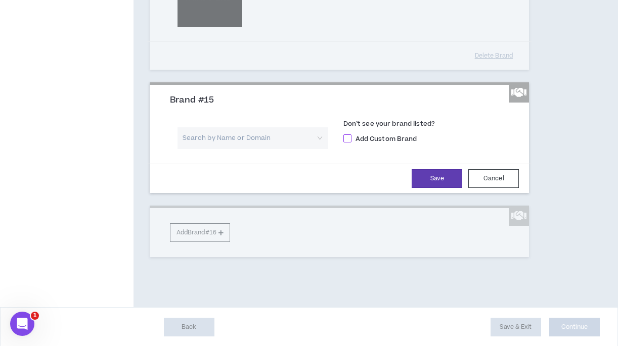
click at [349, 143] on span at bounding box center [347, 139] width 8 height 8
checkbox input "****"
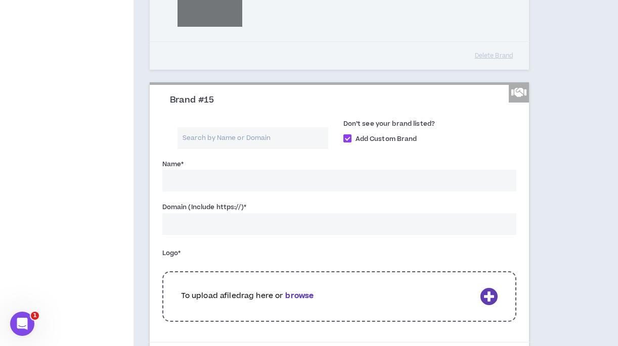
click at [257, 192] on input "Name *" at bounding box center [339, 181] width 355 height 22
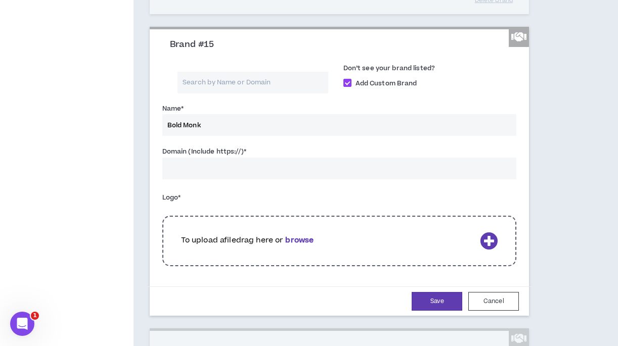
type input "Bold Monk"
click at [269, 180] on input "Domain (Include https://) *" at bounding box center [339, 169] width 355 height 22
paste input "https://boldmonkbrewingco.com/"
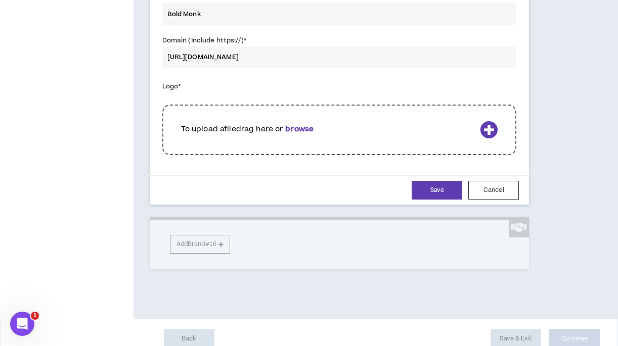
scroll to position [2022, 0]
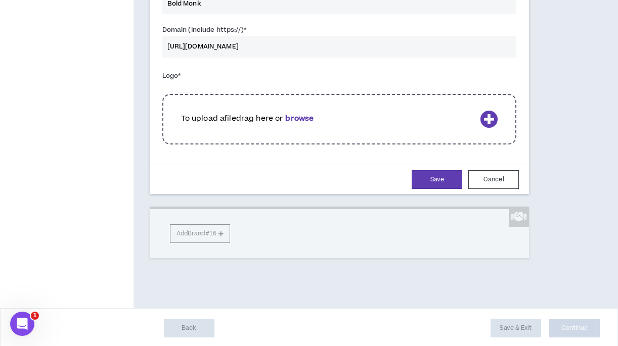
type input "https://boldmonkbrewingco.com/"
click at [357, 124] on p "To upload a file drag here or browse" at bounding box center [328, 118] width 295 height 11
click at [487, 128] on icon at bounding box center [489, 119] width 18 height 18
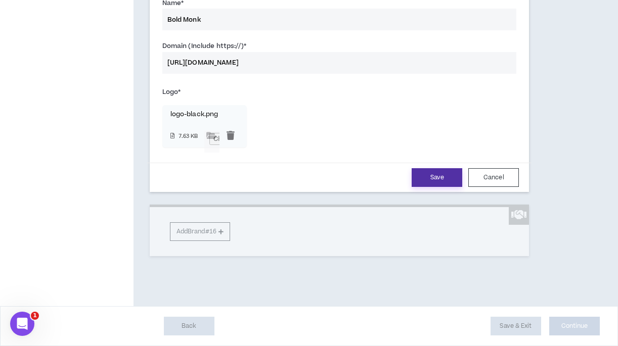
click at [448, 187] on button "Save" at bounding box center [437, 177] width 51 height 19
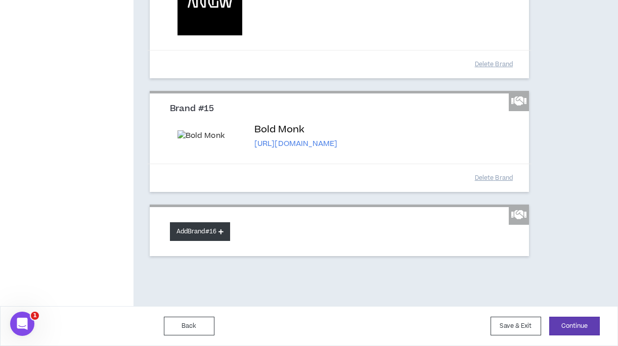
click at [214, 235] on button "Add Brand #16" at bounding box center [200, 232] width 60 height 19
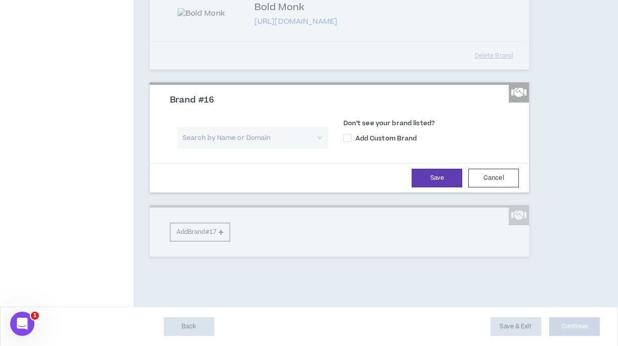
click at [229, 149] on input "search" at bounding box center [249, 138] width 133 height 22
click at [347, 142] on span at bounding box center [347, 138] width 8 height 8
checkbox input "****"
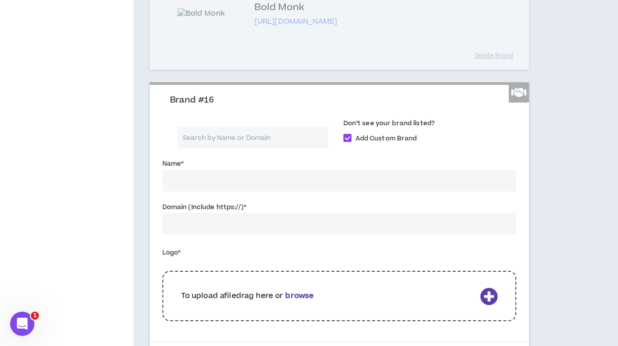
click at [265, 192] on input "Name *" at bounding box center [339, 181] width 355 height 22
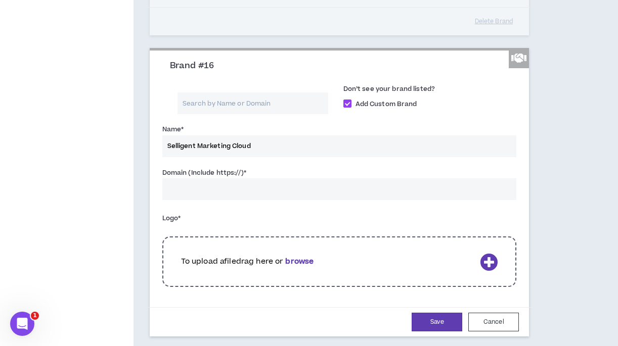
scroll to position [2035, 0]
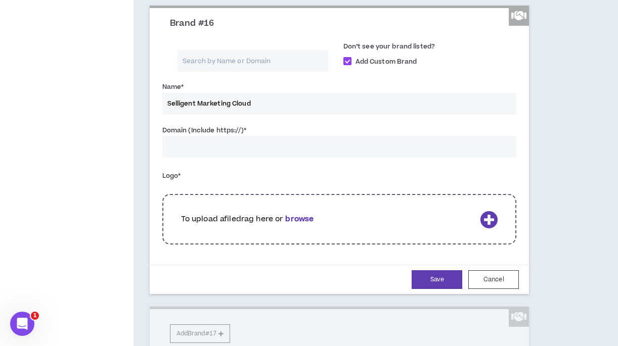
type input "Selligent Marketing Cloud"
click at [263, 158] on input "Domain (Include https://) *" at bounding box center [339, 147] width 355 height 22
paste input "https://www.selligent.com/"
type input "https://www.selligent.com/"
click at [356, 245] on div "To upload a file drag here or browse" at bounding box center [339, 219] width 355 height 51
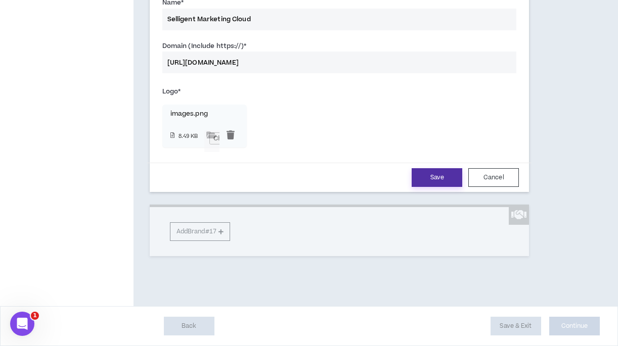
click at [447, 187] on button "Save" at bounding box center [437, 177] width 51 height 19
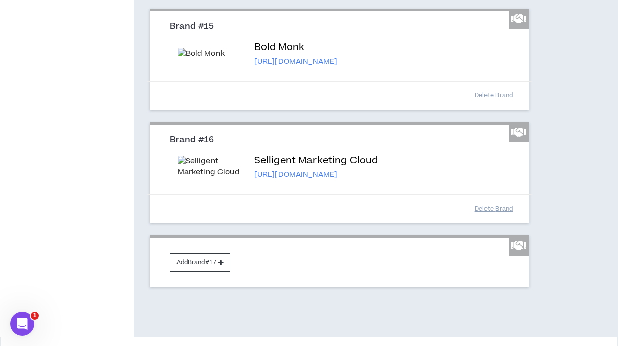
scroll to position [2071, 0]
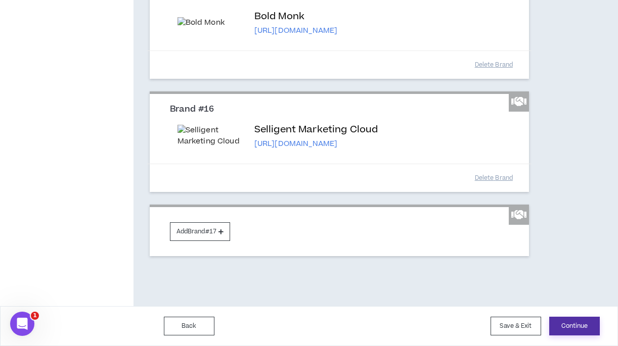
click at [567, 322] on button "Continue" at bounding box center [574, 326] width 51 height 19
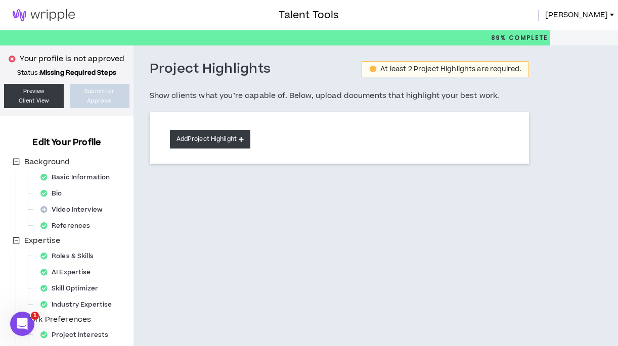
click at [216, 140] on button "Add Project Highlight" at bounding box center [210, 139] width 80 height 19
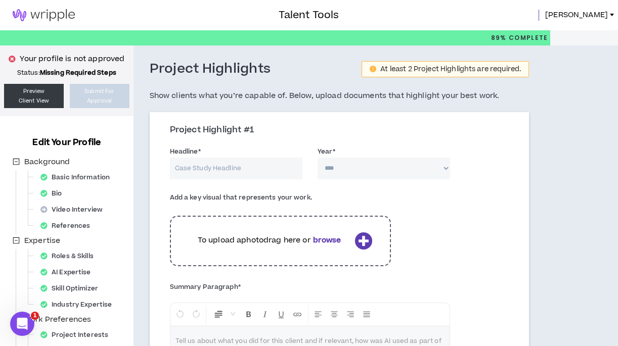
click at [225, 170] on input "Headline *" at bounding box center [236, 169] width 133 height 22
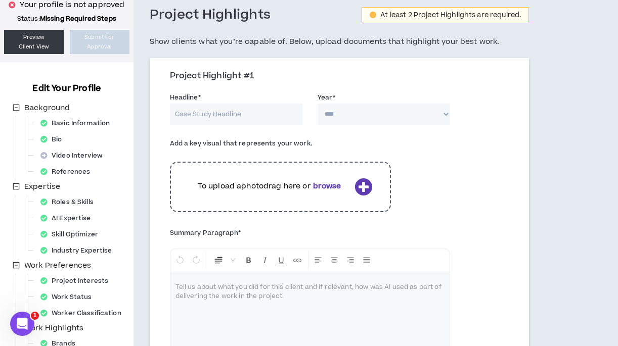
scroll to position [33, 0]
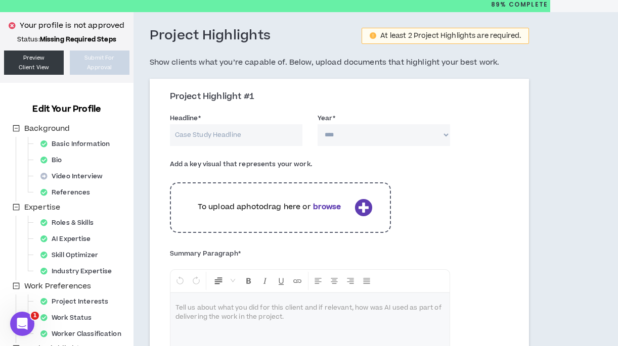
click at [244, 141] on input "Headline *" at bounding box center [236, 135] width 133 height 22
type input "Heaps Branding"
click at [398, 140] on select "**** **** **** **** **** **** **** **** **** **** **** **** **** **** **** ****…" at bounding box center [384, 135] width 133 height 22
select select "****"
click at [318, 124] on select "**** **** **** **** **** **** **** **** **** **** **** **** **** **** **** ****…" at bounding box center [384, 135] width 133 height 22
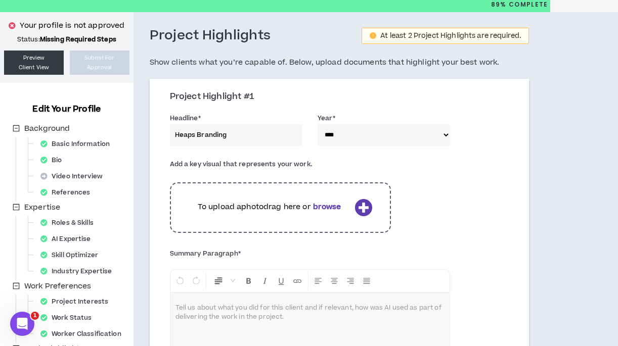
click at [362, 209] on icon at bounding box center [364, 208] width 18 height 18
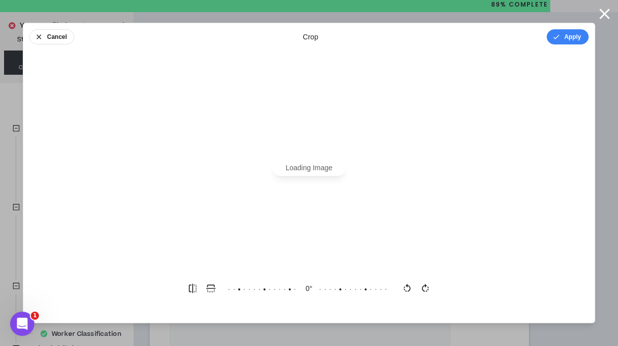
scroll to position [0, 0]
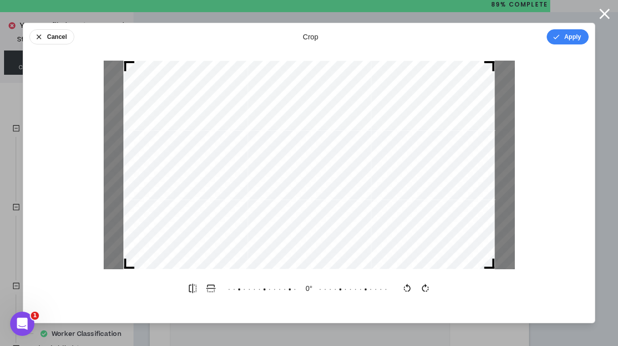
drag, startPoint x: 492, startPoint y: 65, endPoint x: 530, endPoint y: 64, distance: 37.9
click at [530, 64] on div at bounding box center [309, 165] width 572 height 209
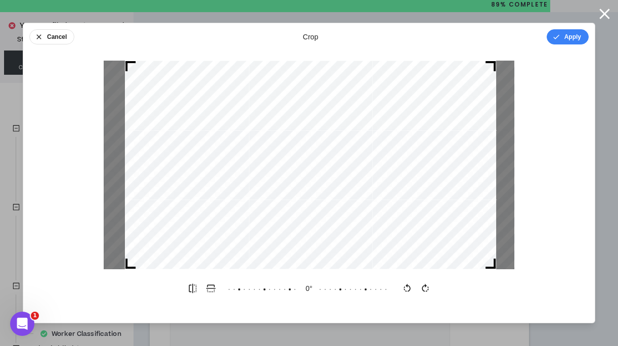
click at [392, 172] on div at bounding box center [310, 165] width 371 height 209
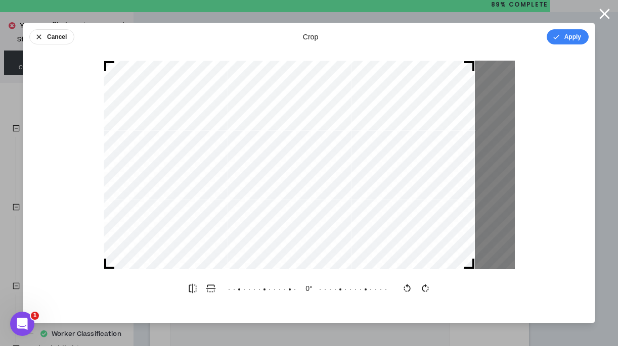
drag, startPoint x: 374, startPoint y: 148, endPoint x: 310, endPoint y: 160, distance: 65.9
click at [310, 160] on div at bounding box center [289, 165] width 371 height 209
drag, startPoint x: 515, startPoint y: 65, endPoint x: 485, endPoint y: 84, distance: 35.9
click at [484, 84] on div at bounding box center [309, 165] width 572 height 209
click at [339, 290] on icon at bounding box center [398, 289] width 405 height 18
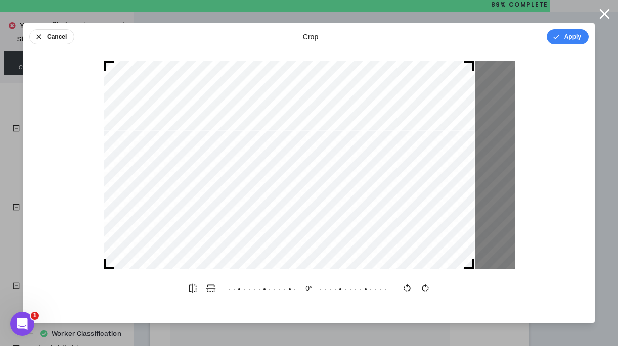
click at [310, 291] on div "0 °" at bounding box center [309, 289] width 162 height 18
drag, startPoint x: 401, startPoint y: 200, endPoint x: 377, endPoint y: 199, distance: 23.8
click at [377, 199] on div at bounding box center [289, 165] width 371 height 209
click at [51, 40] on button "Cancel" at bounding box center [51, 36] width 45 height 15
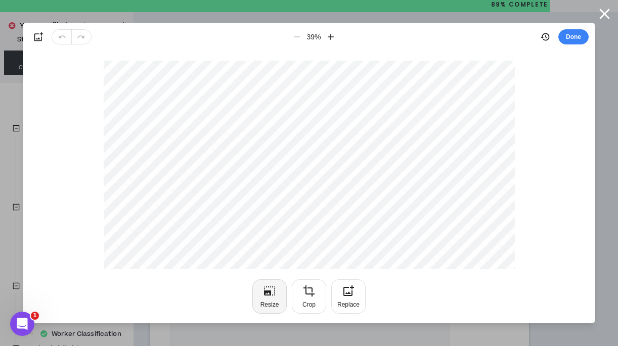
click at [279, 301] on button "Resize" at bounding box center [269, 297] width 34 height 34
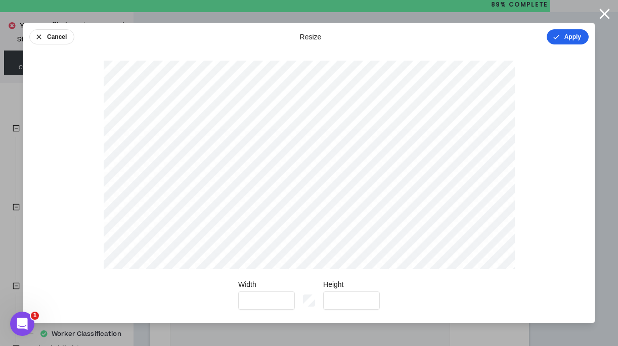
click at [569, 35] on button "Apply" at bounding box center [568, 36] width 42 height 15
type input "*"
click at [569, 35] on button "Done" at bounding box center [573, 36] width 30 height 15
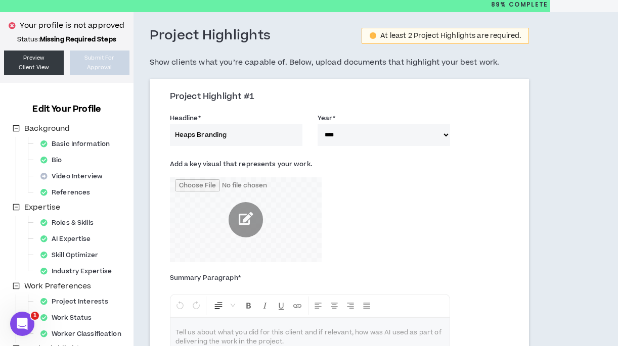
click at [247, 214] on input "file" at bounding box center [246, 220] width 152 height 85
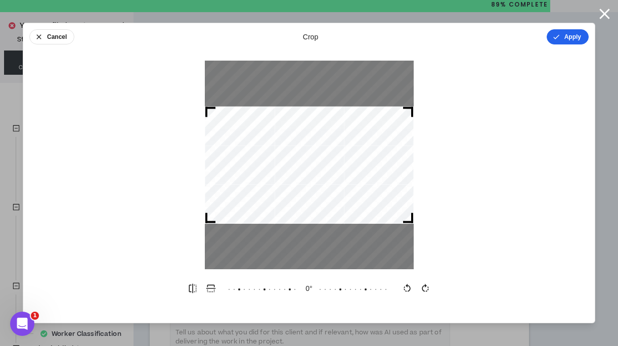
click at [564, 39] on button "Apply" at bounding box center [568, 36] width 42 height 15
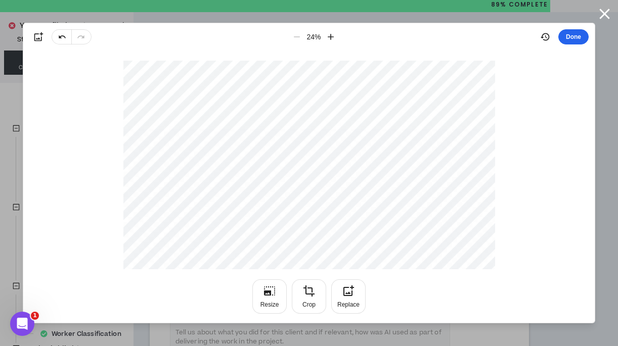
click at [569, 38] on button "Done" at bounding box center [573, 36] width 30 height 15
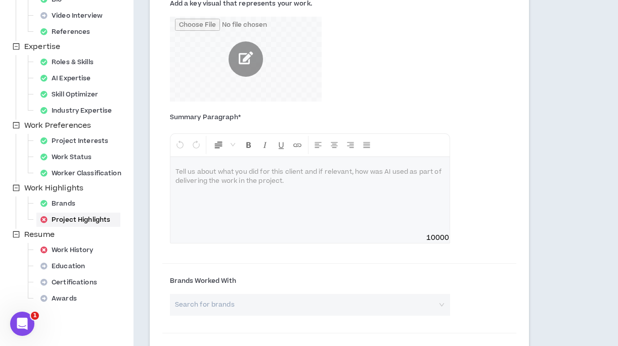
scroll to position [417, 0]
